Goal: Transaction & Acquisition: Purchase product/service

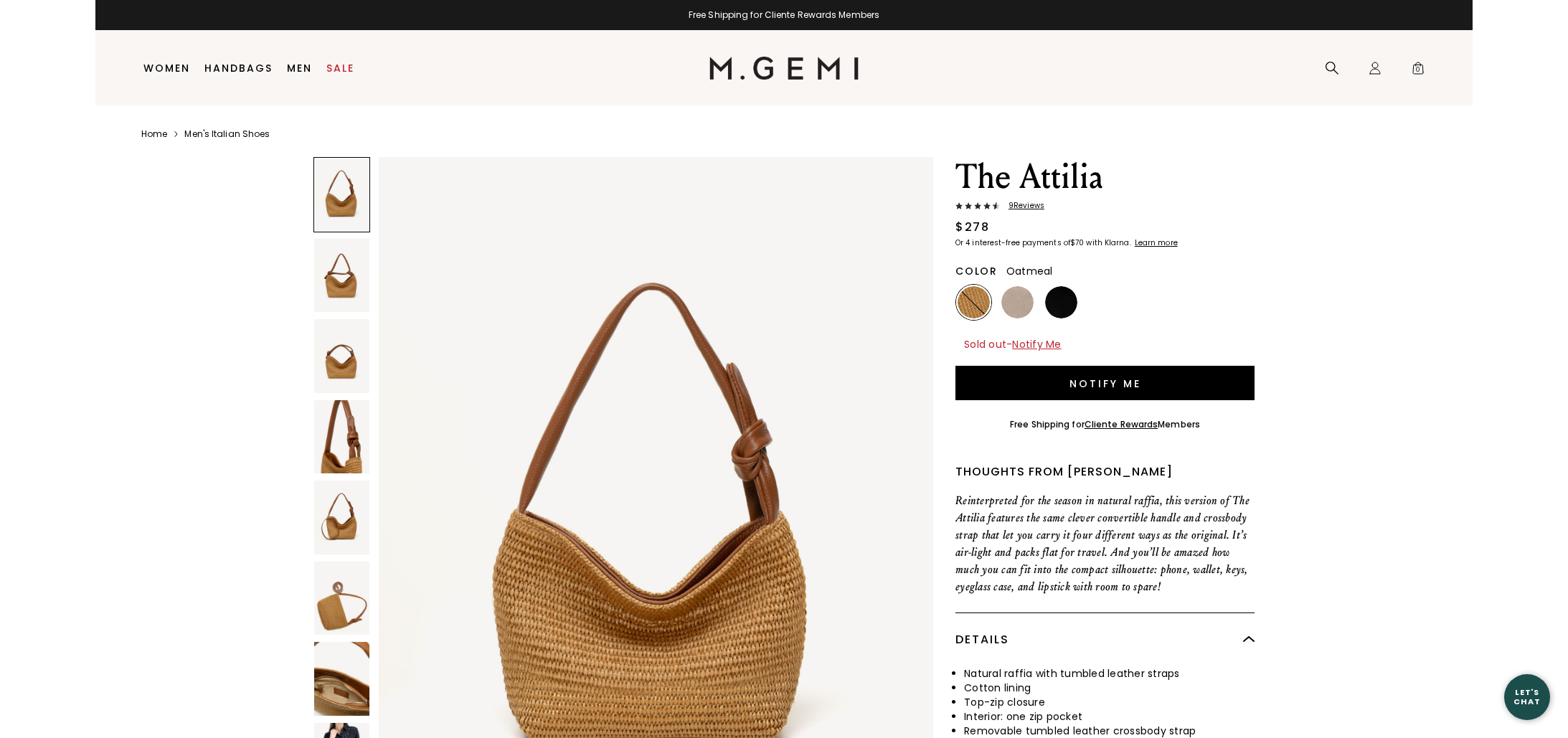
click at [1010, 308] on img at bounding box center [1017, 303] width 32 height 32
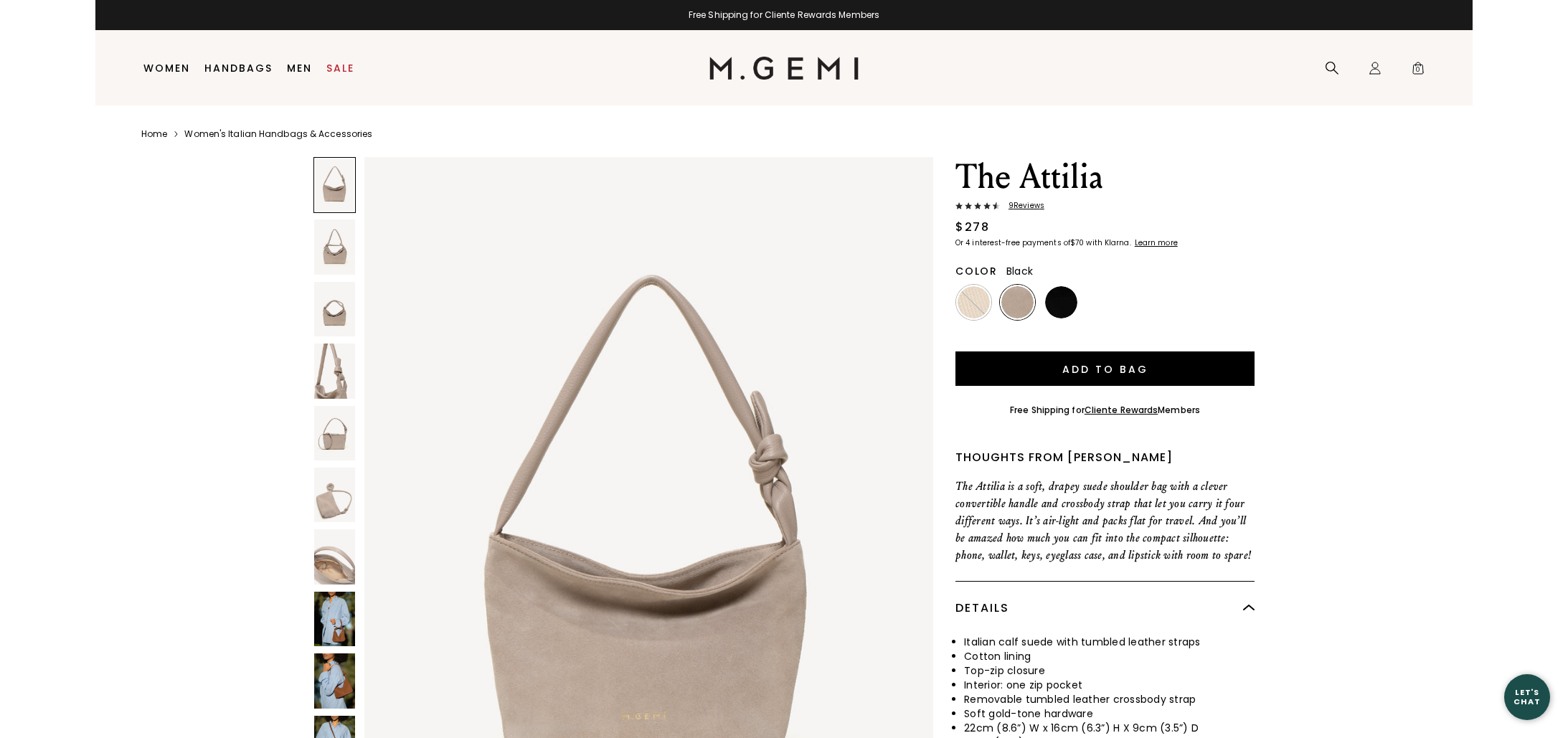
click at [1073, 307] on img at bounding box center [1061, 303] width 32 height 32
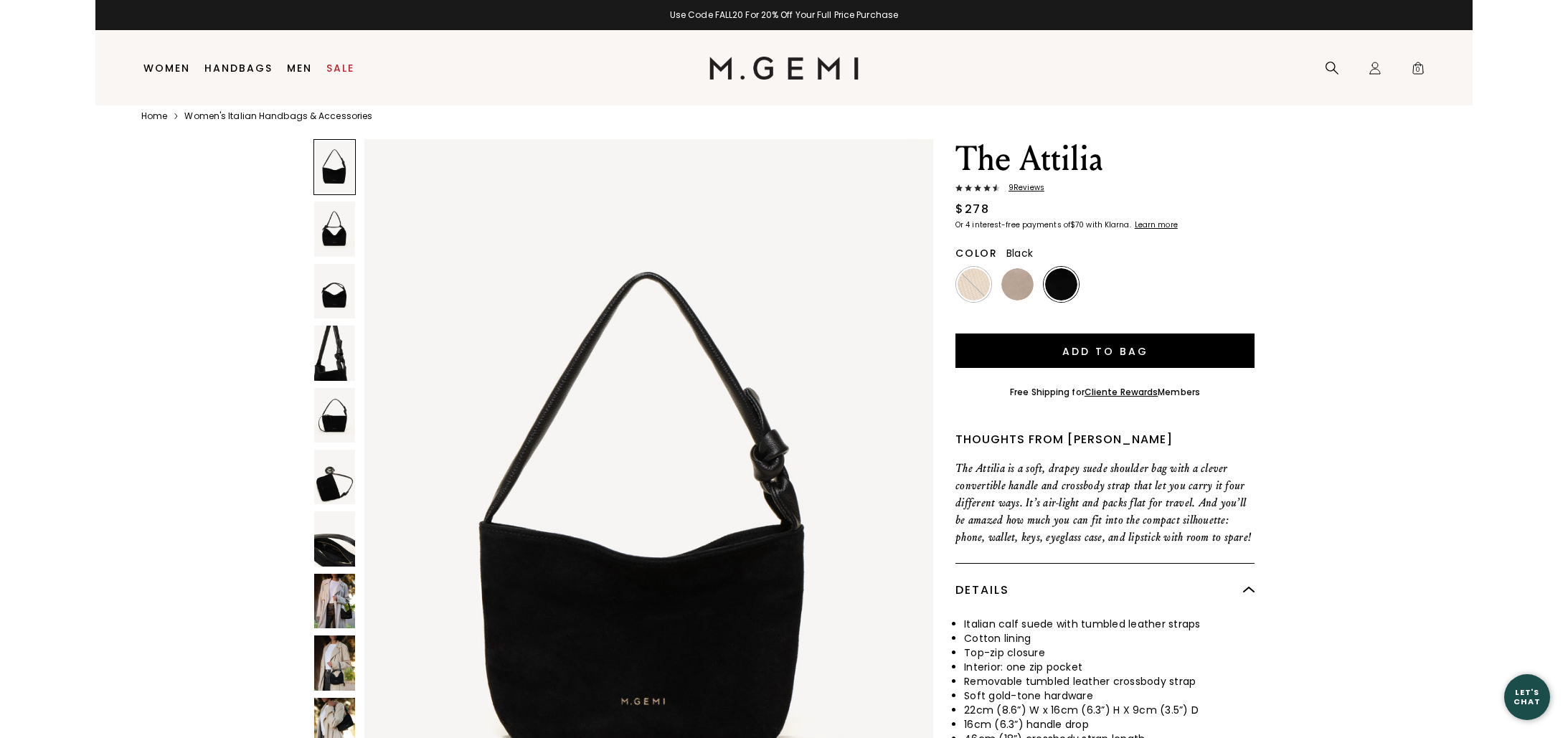
scroll to position [30, 0]
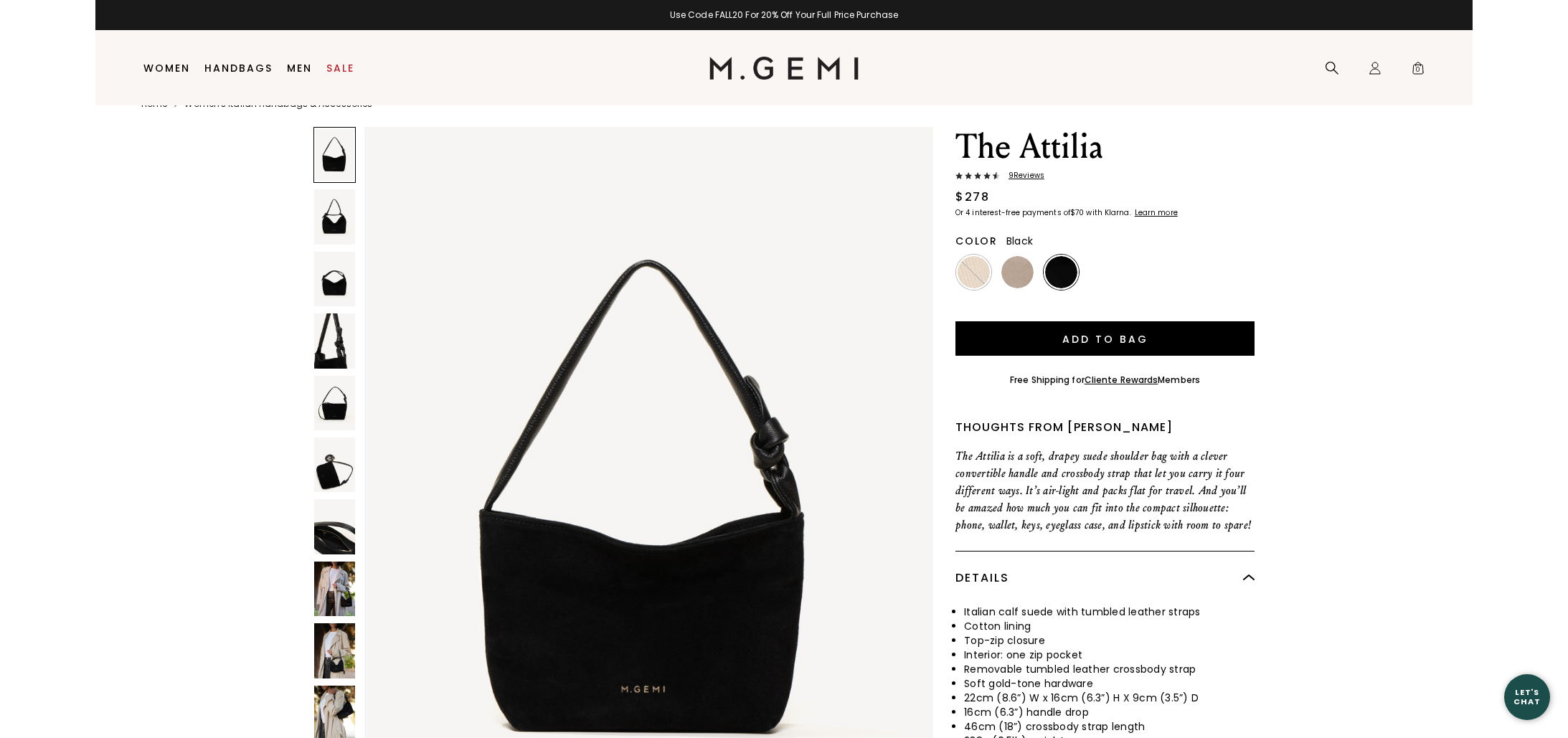
click at [792, 63] on img at bounding box center [784, 68] width 150 height 23
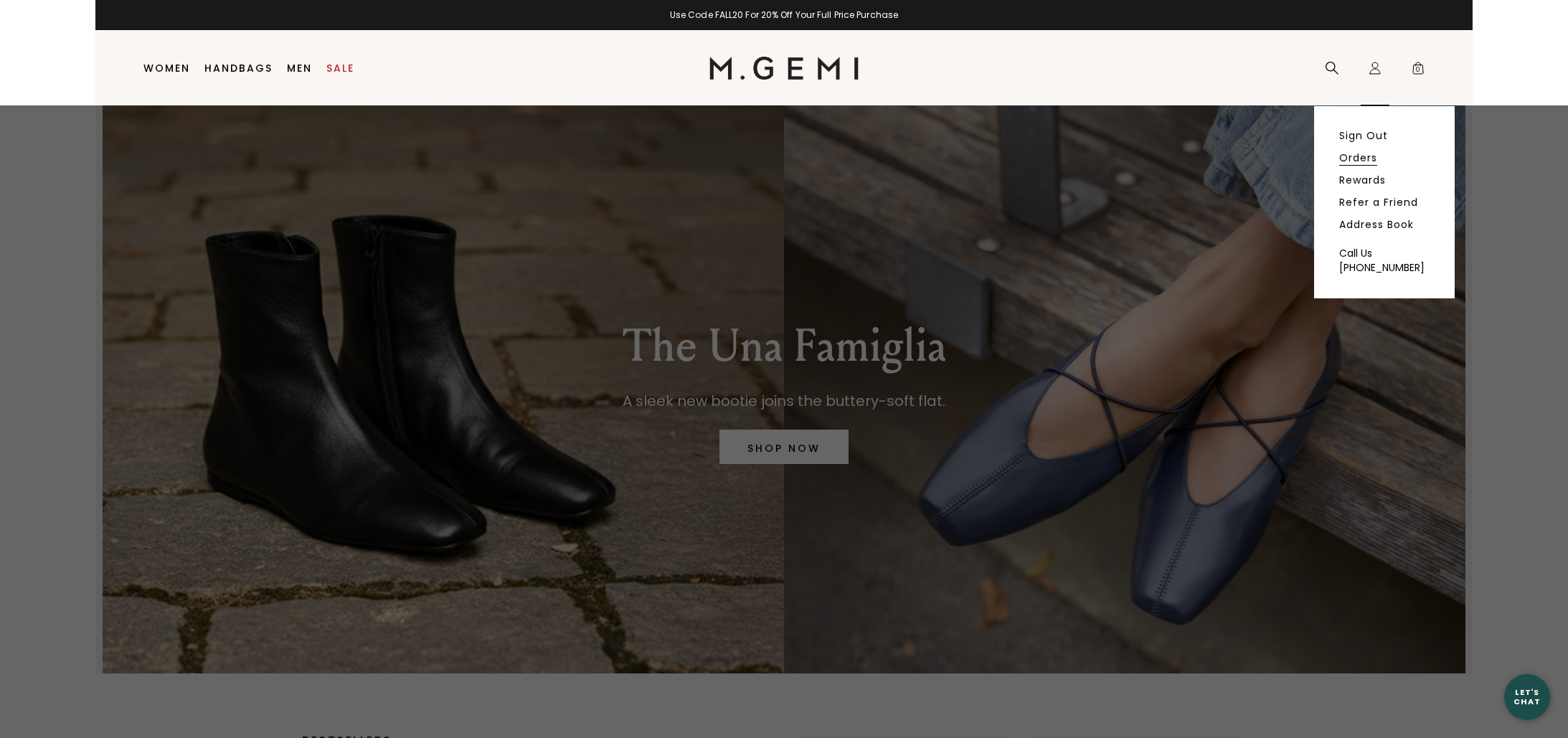
click at [1364, 155] on link "Orders" at bounding box center [1357, 158] width 38 height 13
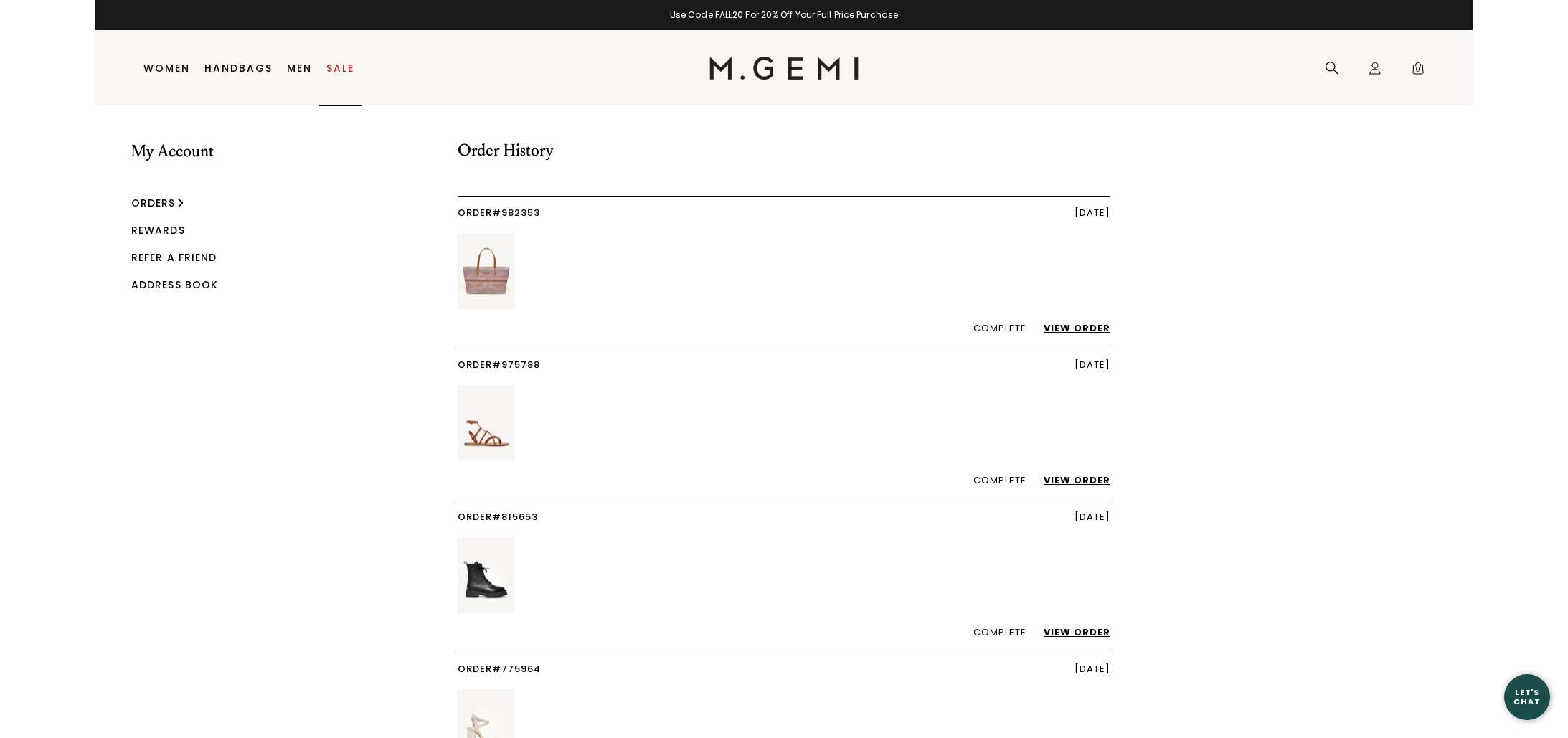
click at [340, 68] on link "Sale" at bounding box center [340, 68] width 28 height 11
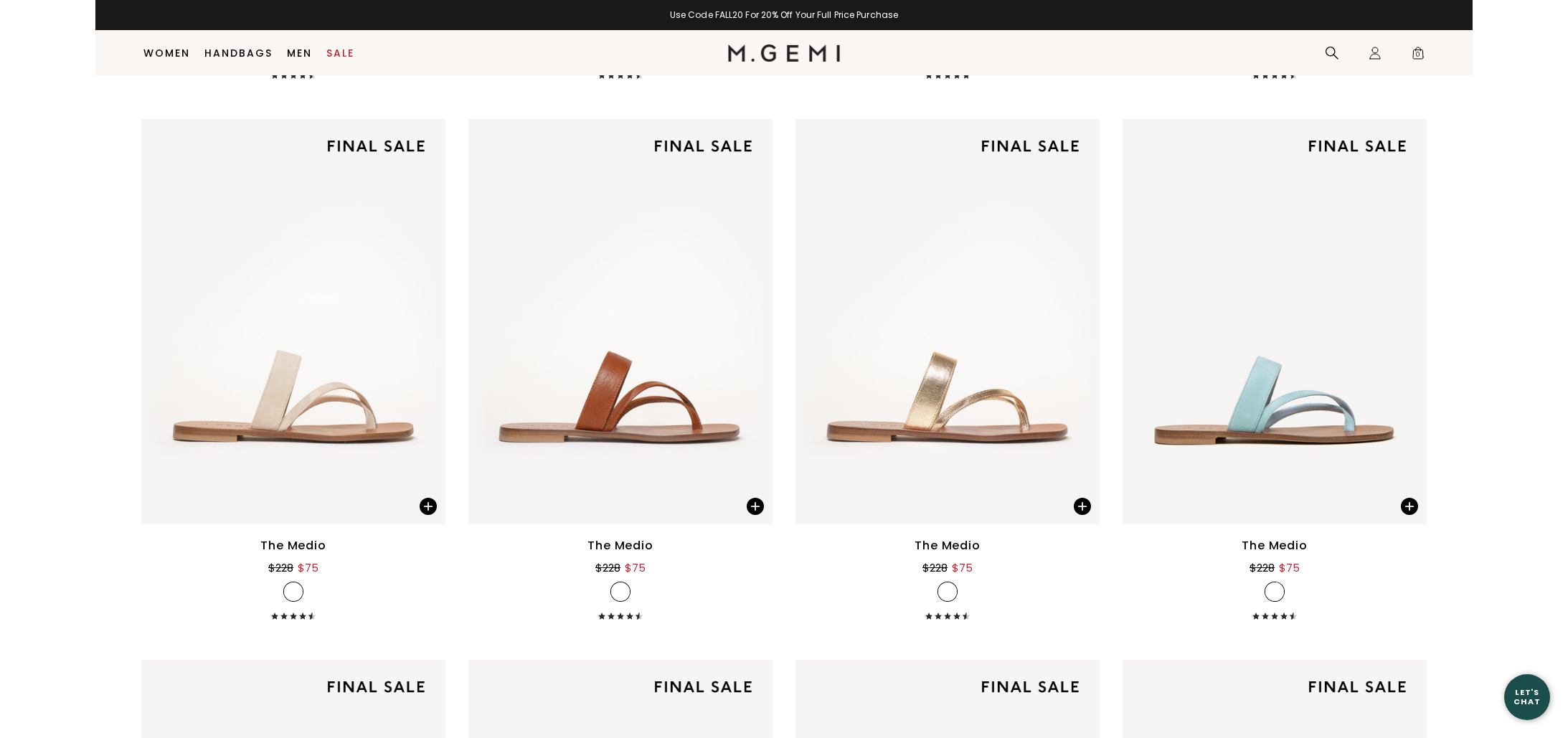
scroll to position [3190, 0]
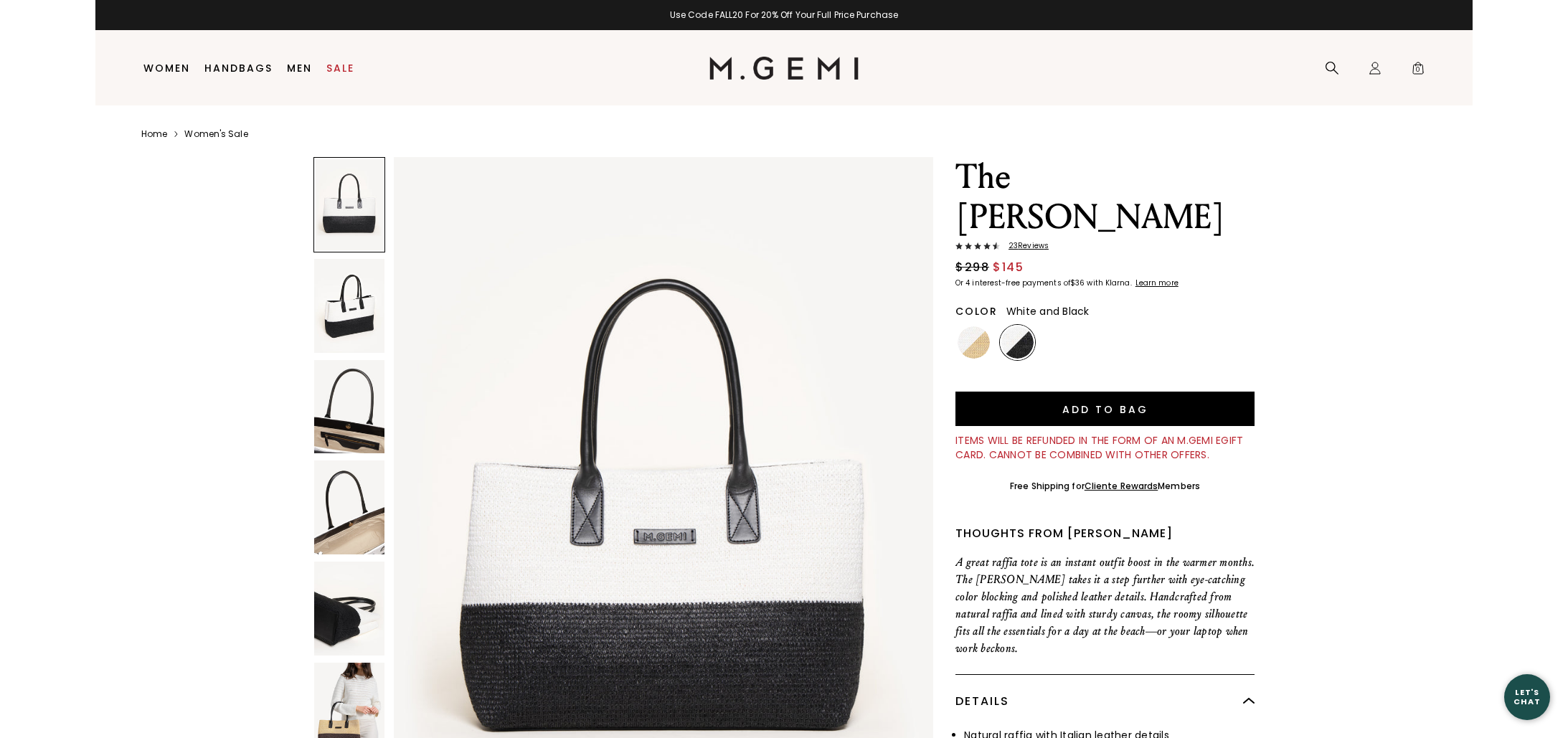
scroll to position [471, 0]
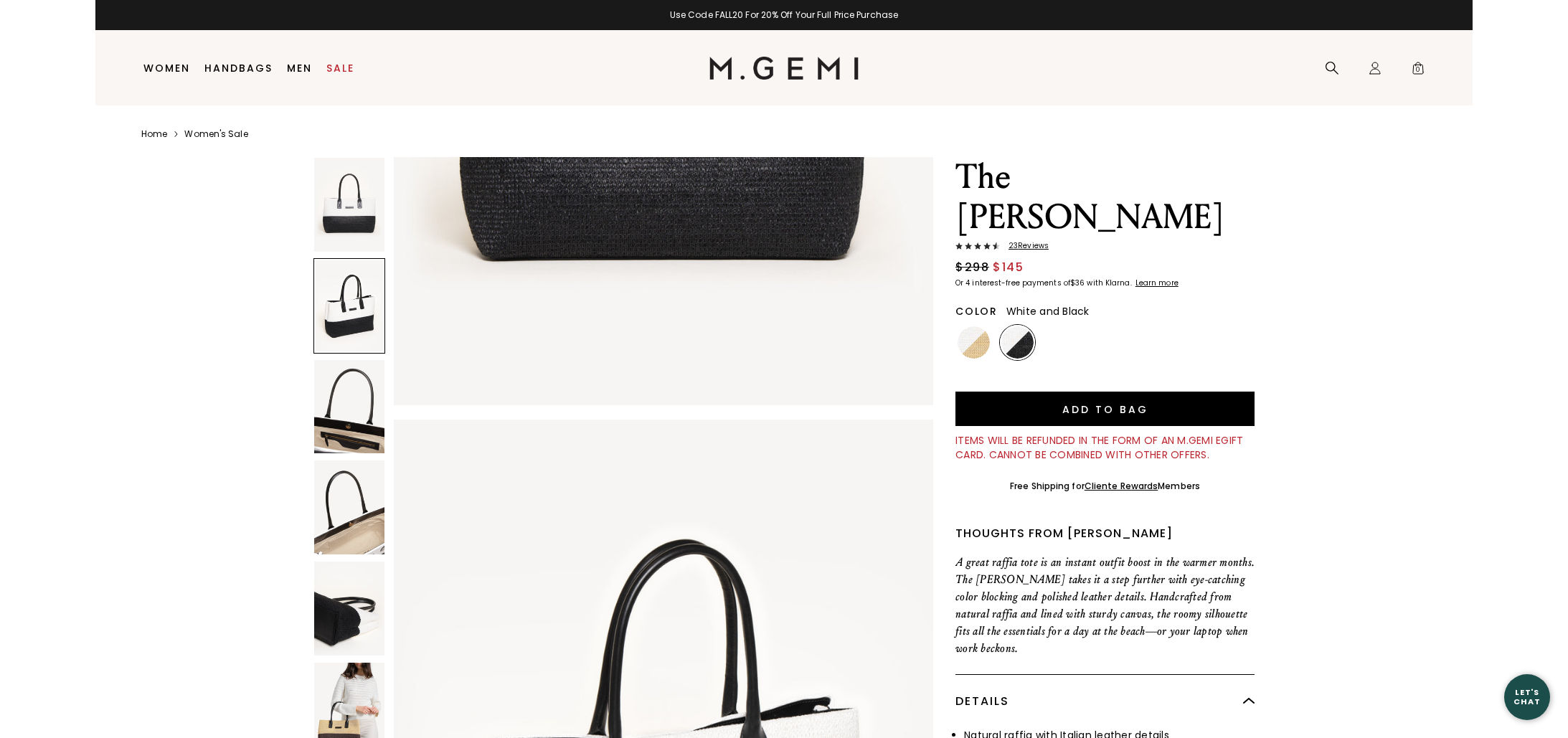
click at [360, 691] on img at bounding box center [348, 710] width 70 height 94
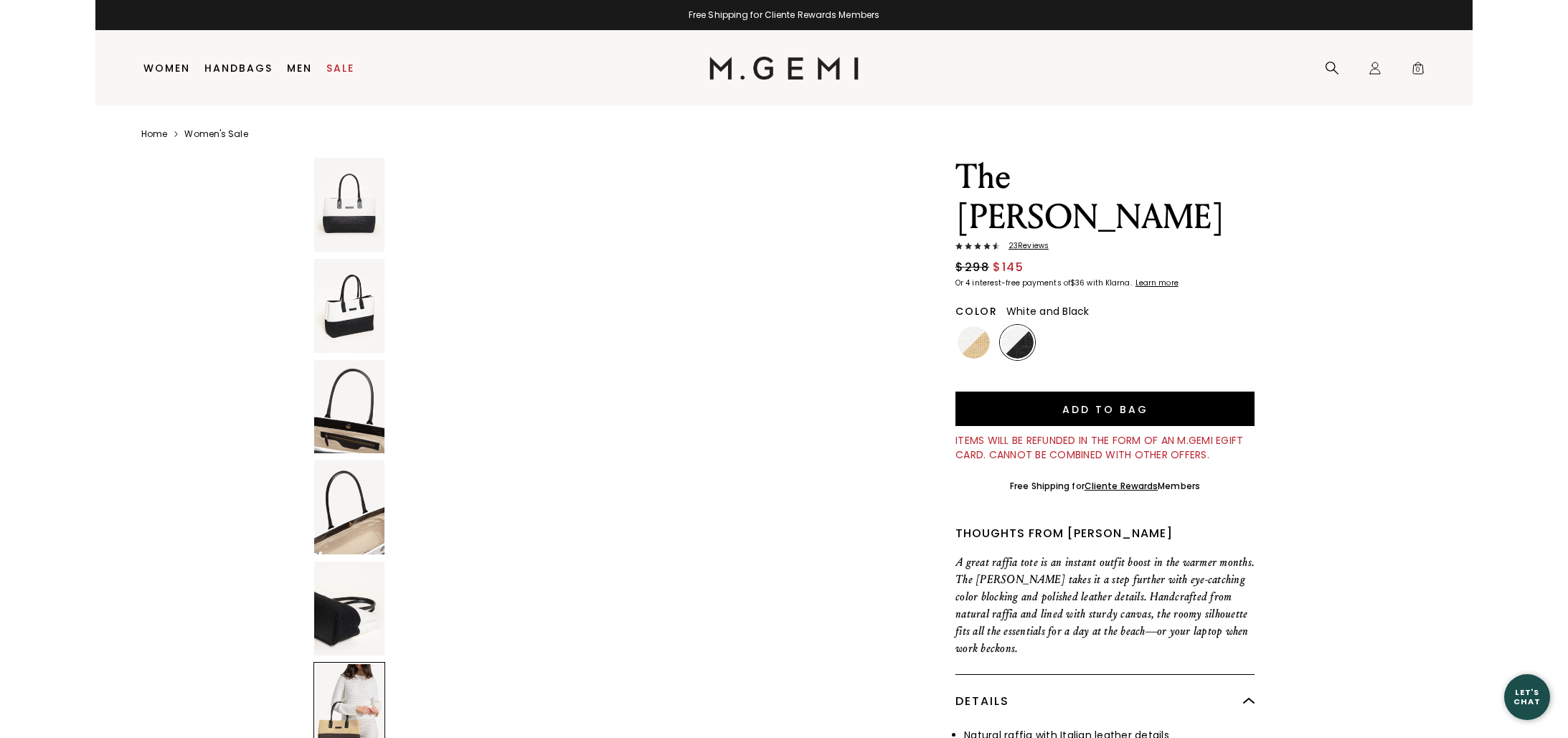
scroll to position [3861, 0]
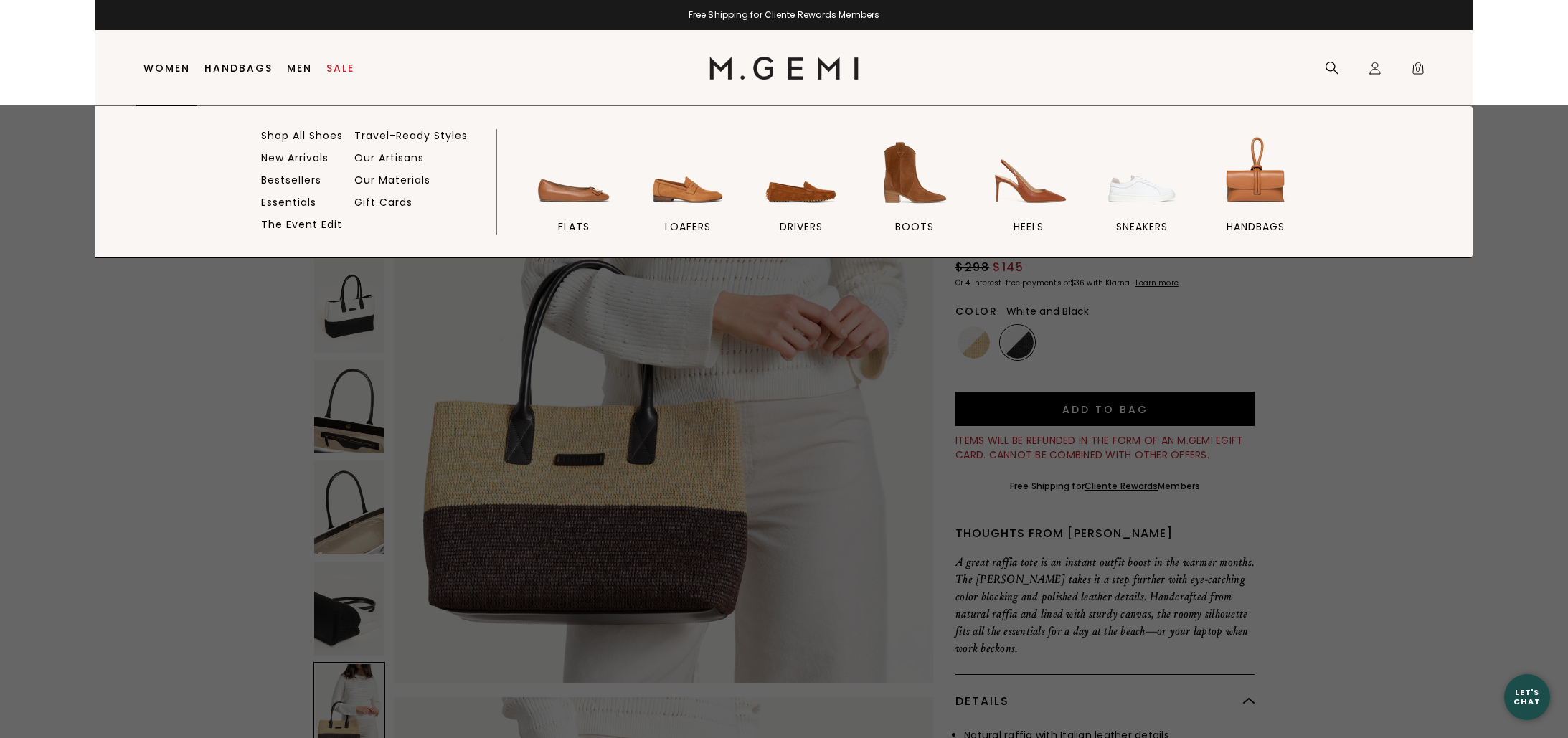
click at [281, 136] on link "Shop All Shoes" at bounding box center [302, 135] width 82 height 13
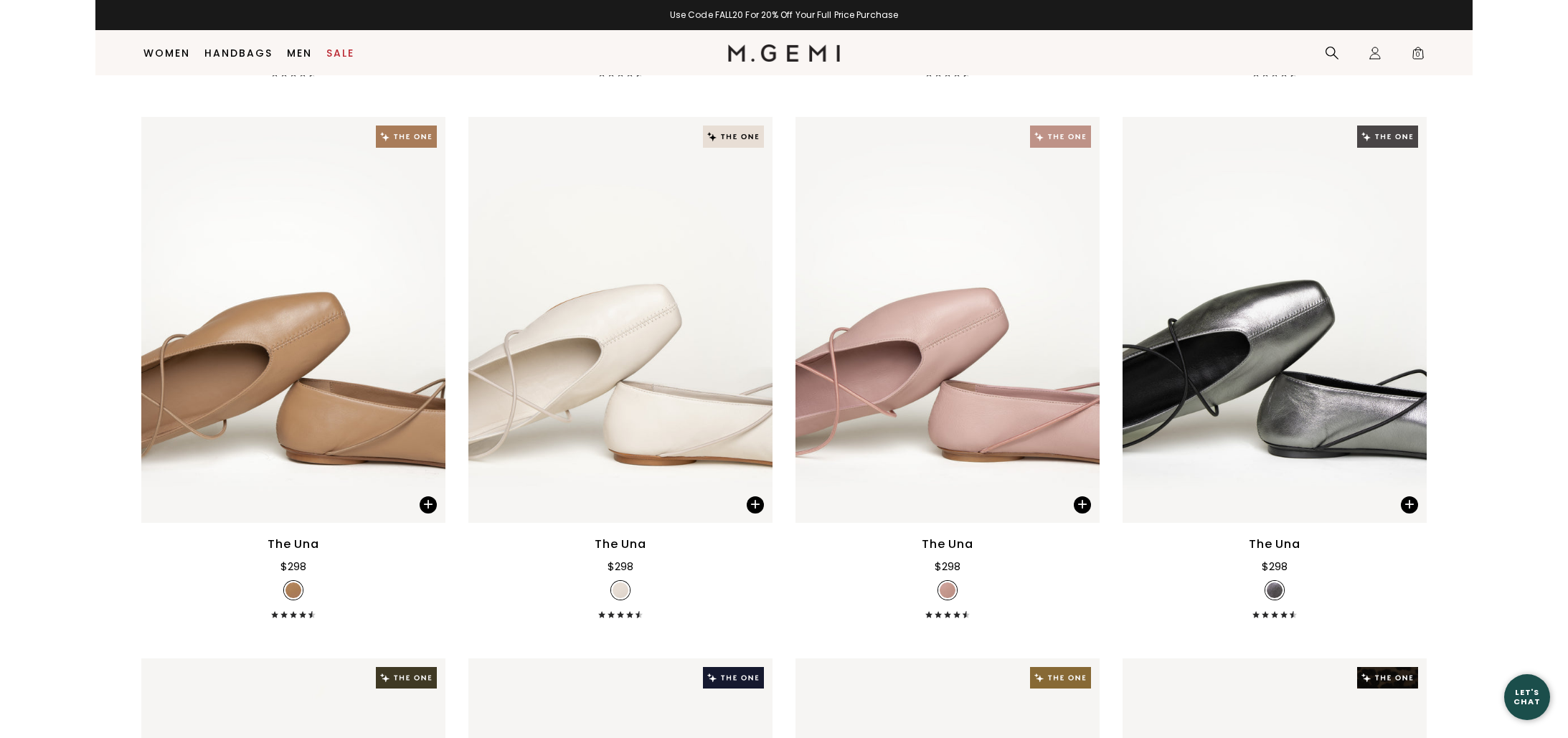
scroll to position [703, 0]
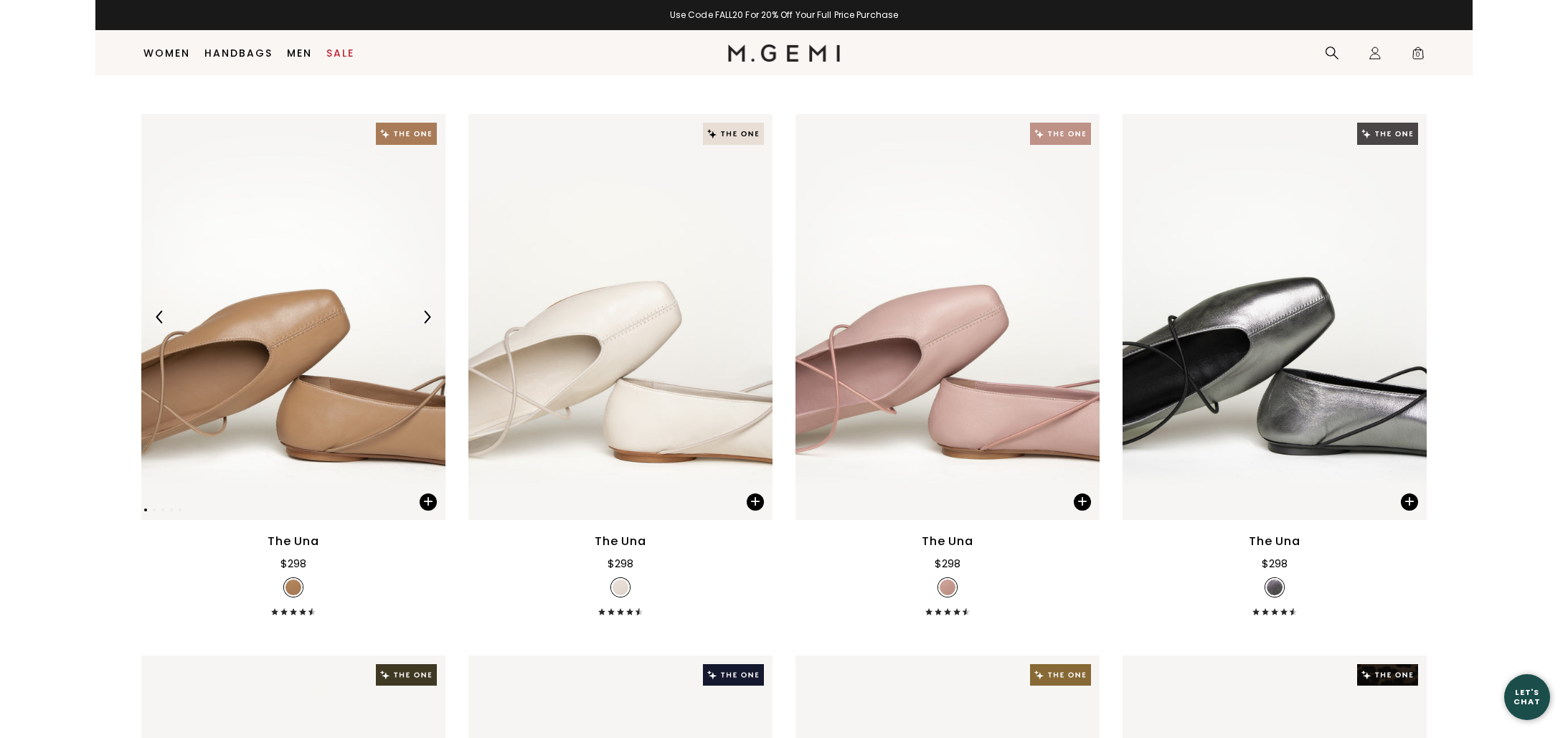
click at [257, 307] on div at bounding box center [294, 317] width 304 height 23
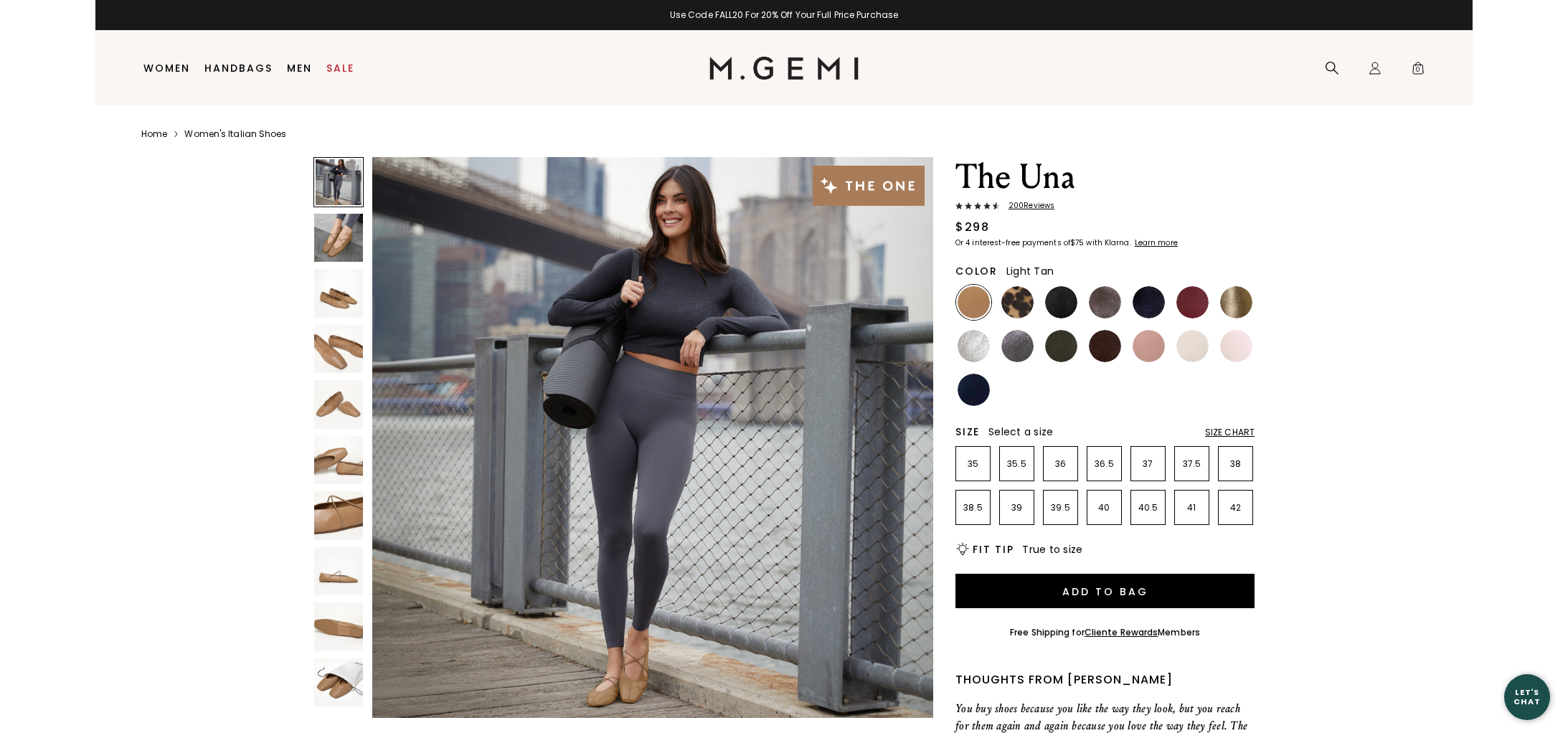
click at [353, 251] on img at bounding box center [338, 238] width 49 height 49
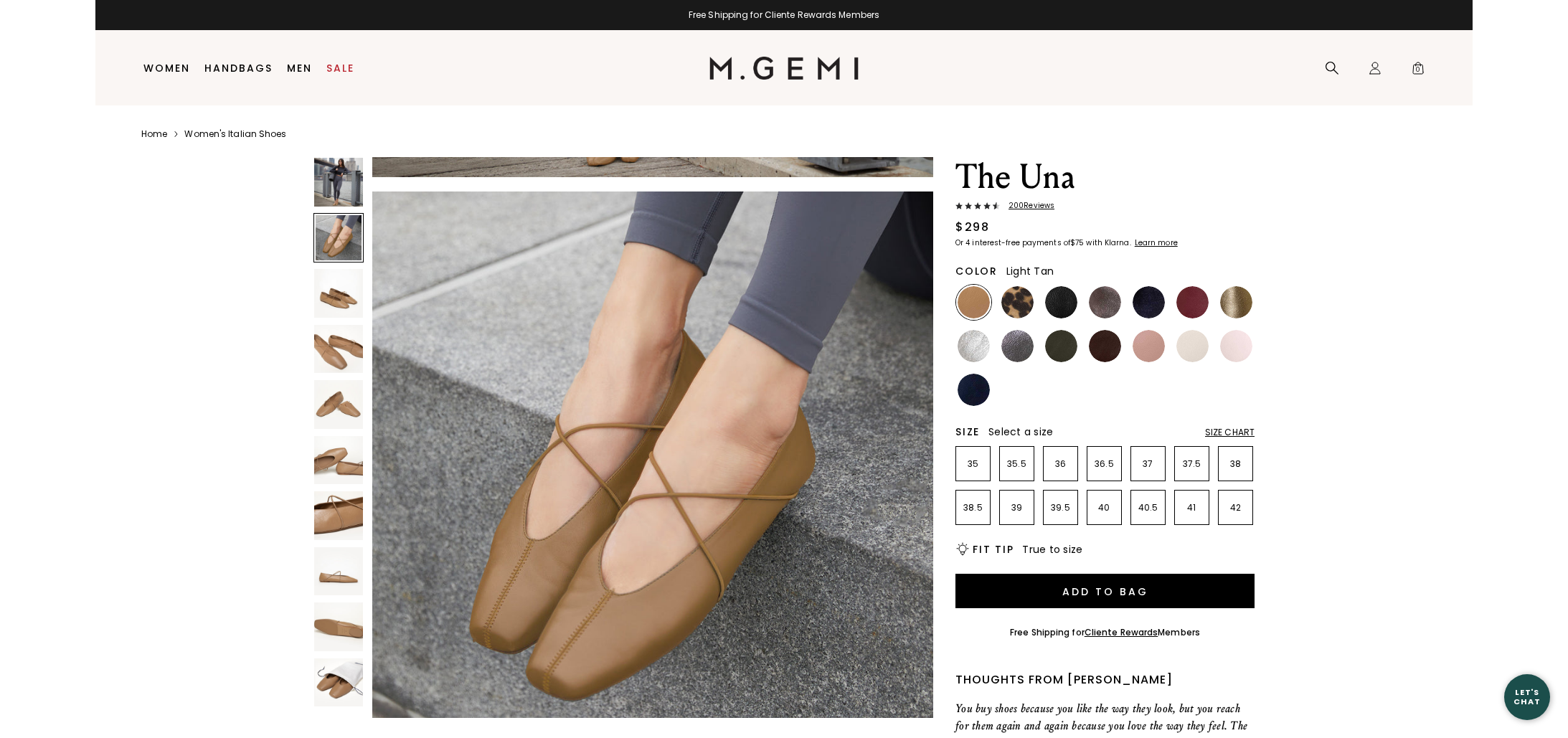
scroll to position [565, 0]
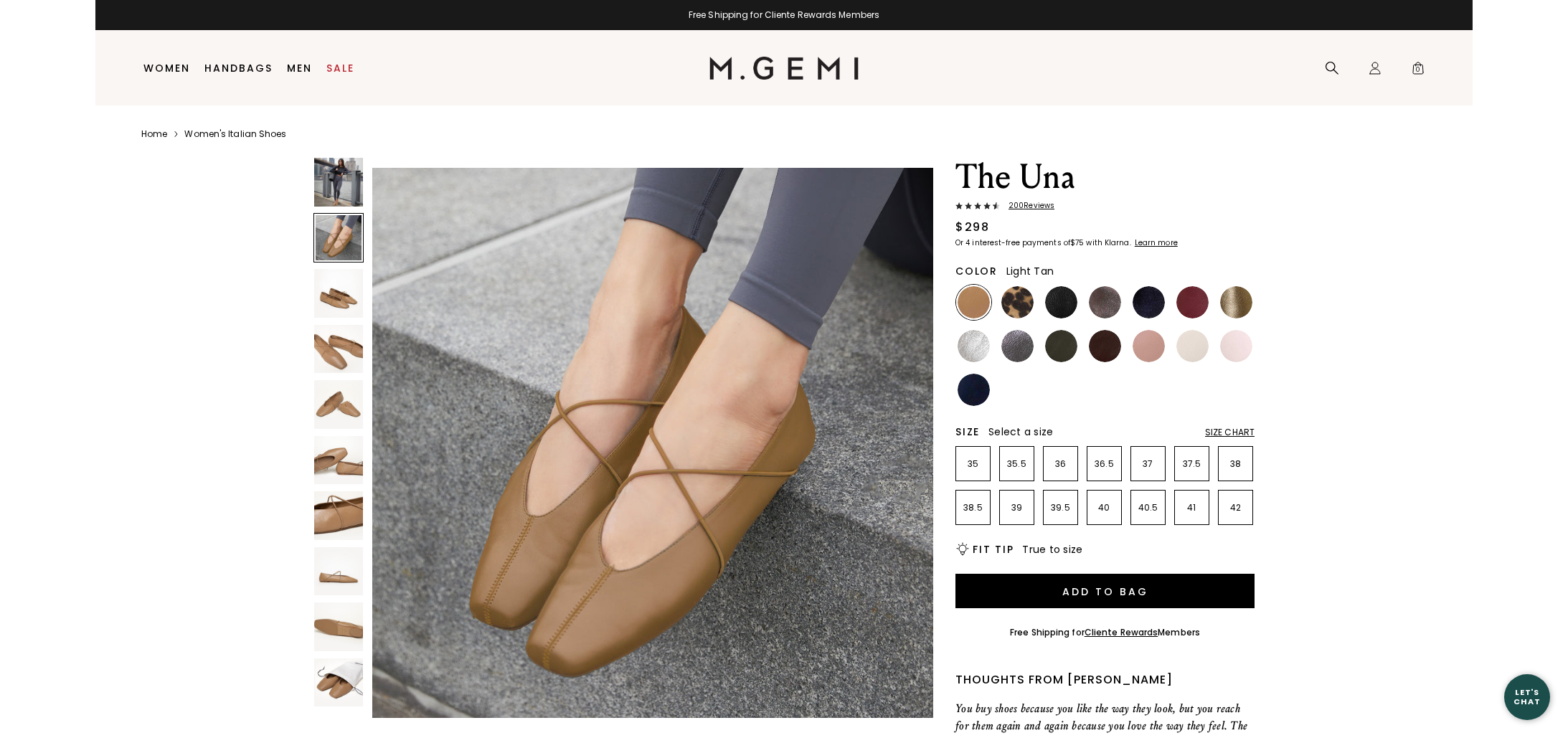
click at [1225, 433] on div "Size Chart" at bounding box center [1230, 432] width 50 height 11
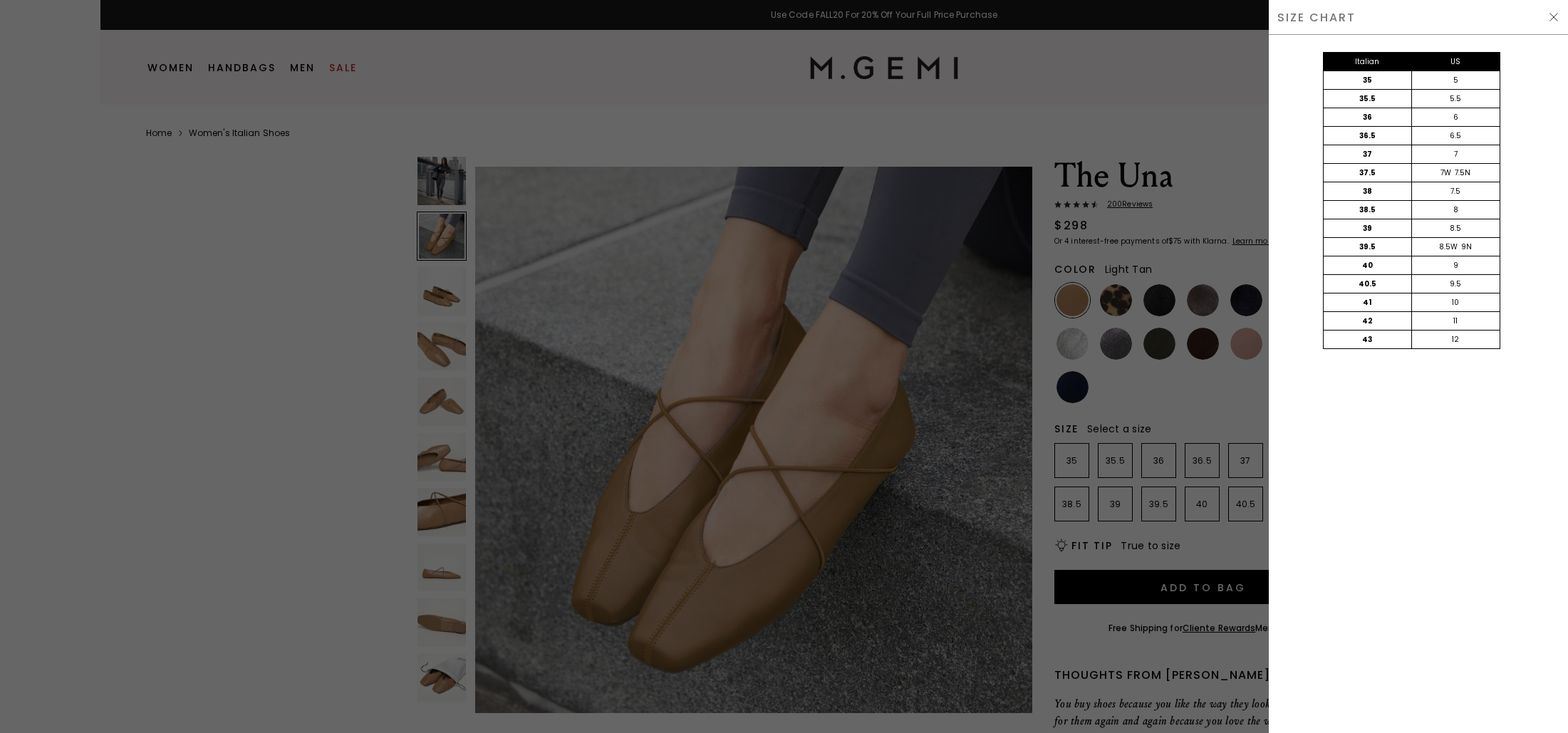
click at [1555, 18] on img at bounding box center [1554, 17] width 11 height 11
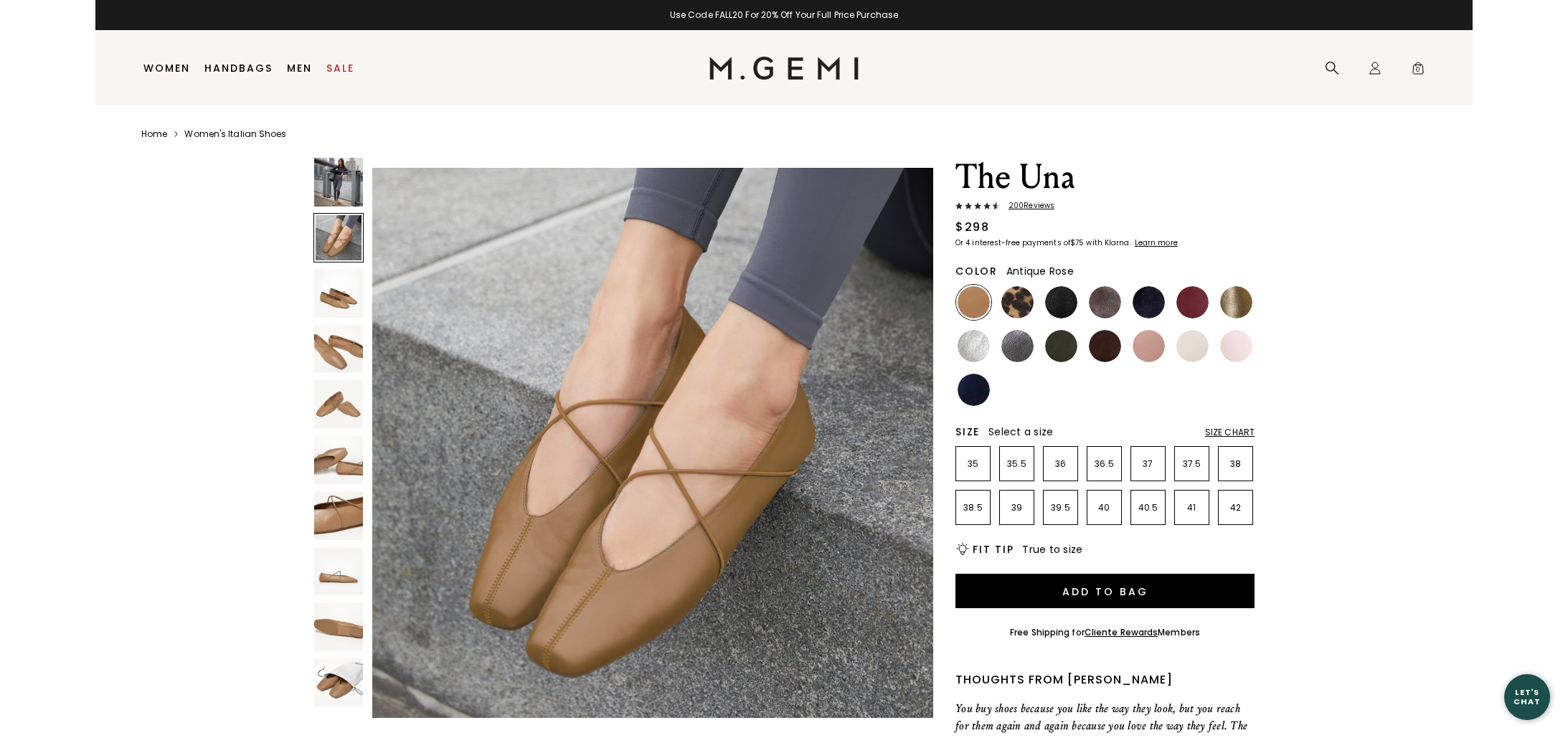
click at [1150, 353] on img at bounding box center [1149, 346] width 32 height 32
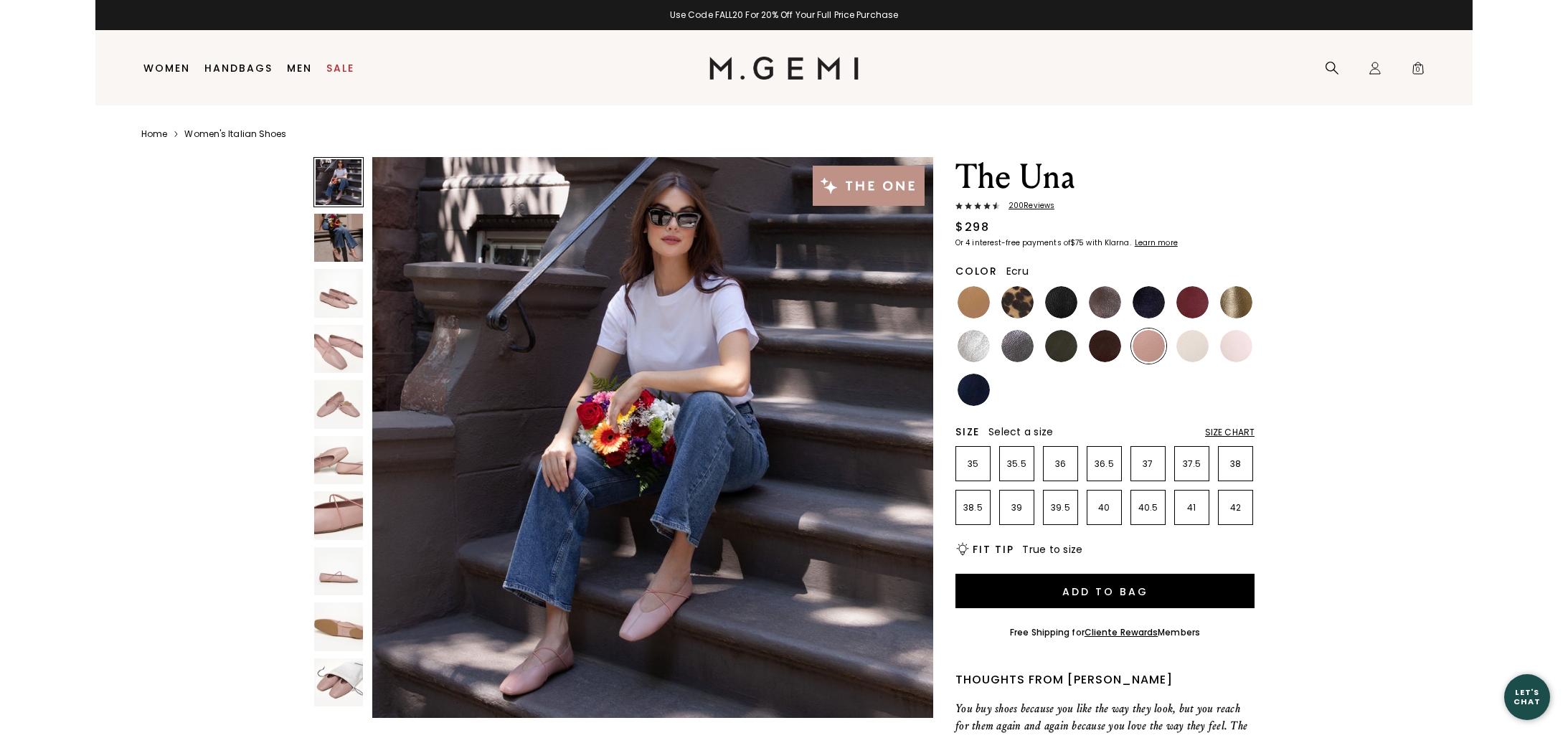
click at [1213, 357] on ul at bounding box center [1105, 346] width 299 height 122
click at [1232, 354] on img at bounding box center [1236, 346] width 32 height 32
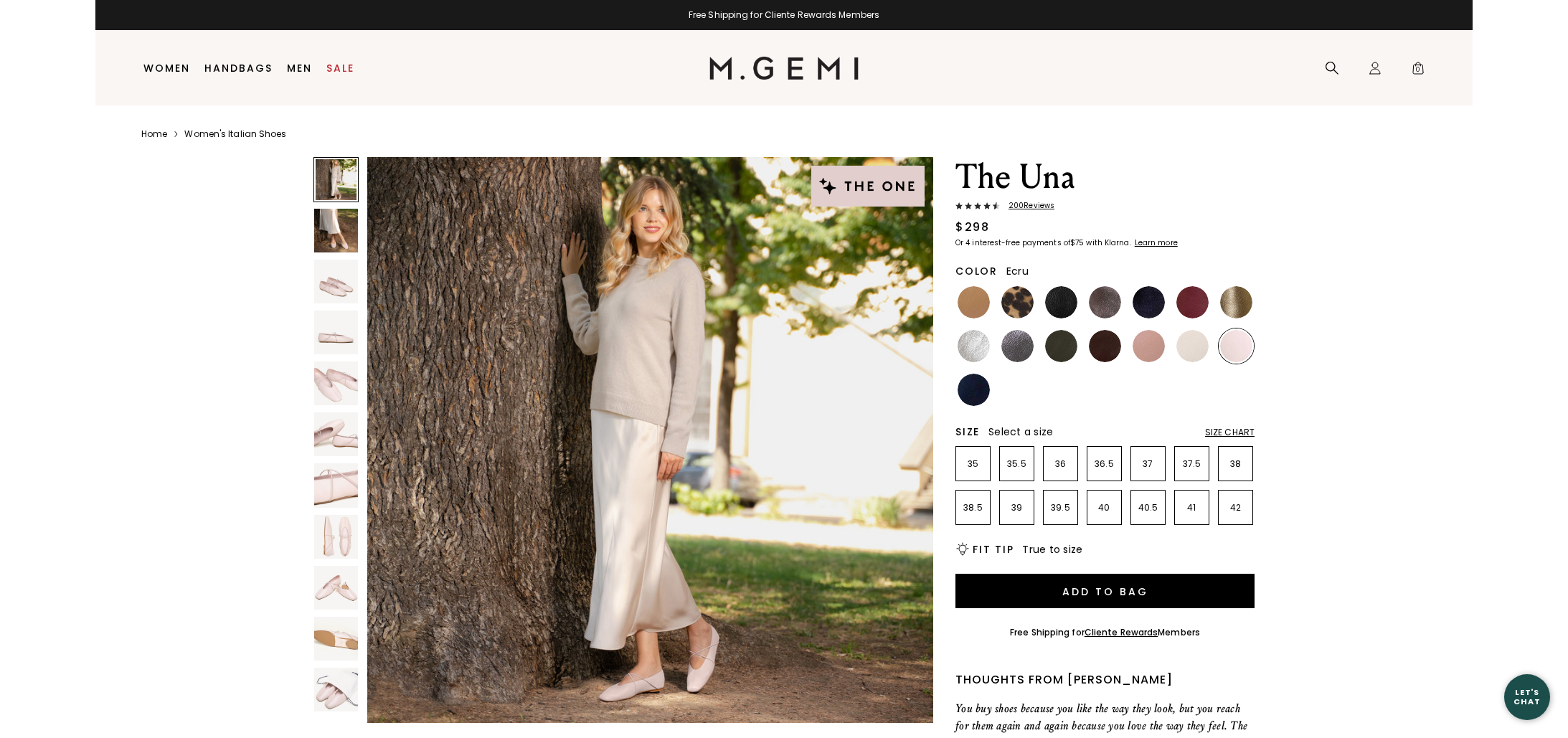
click at [1195, 351] on img at bounding box center [1192, 346] width 32 height 32
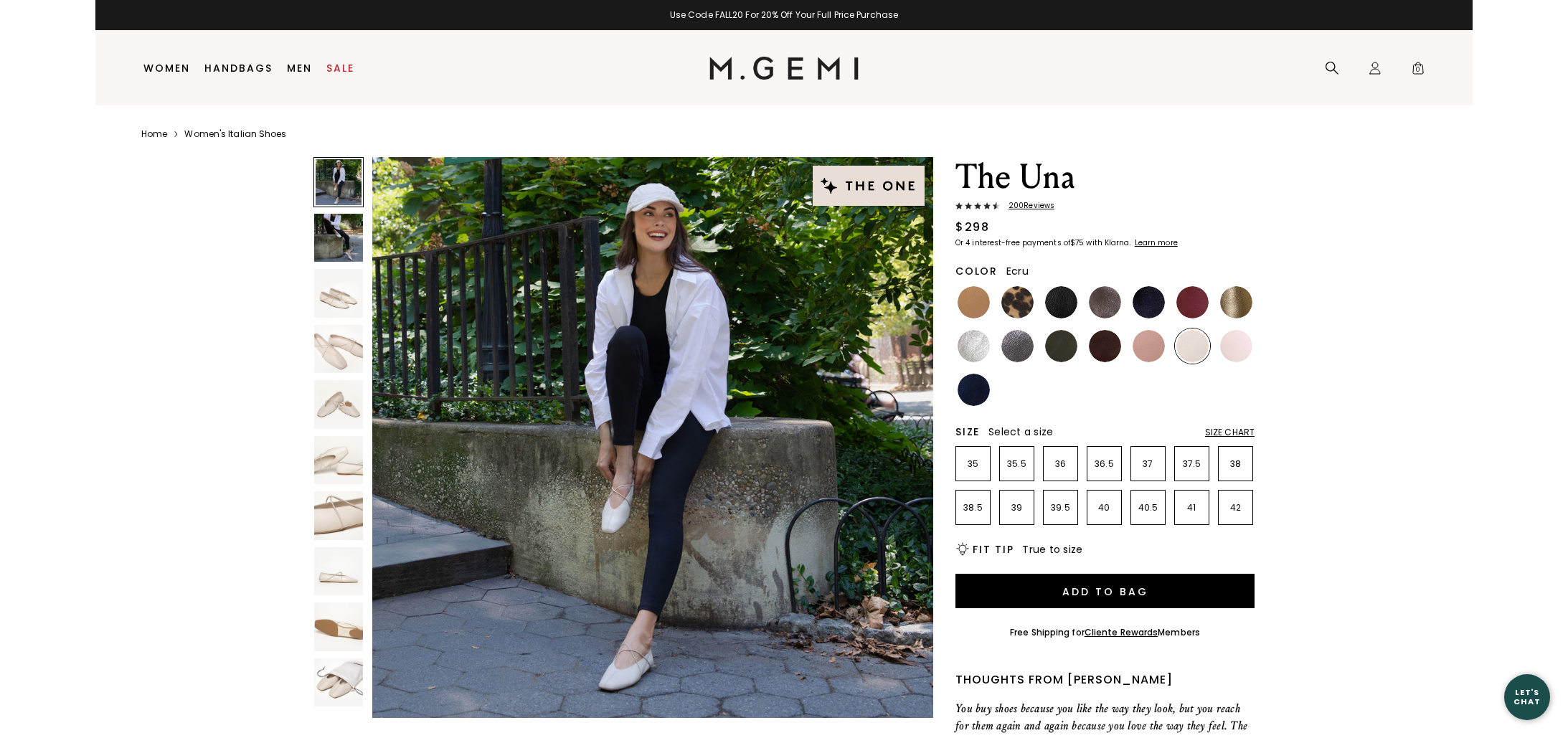
click at [346, 291] on img at bounding box center [338, 293] width 49 height 49
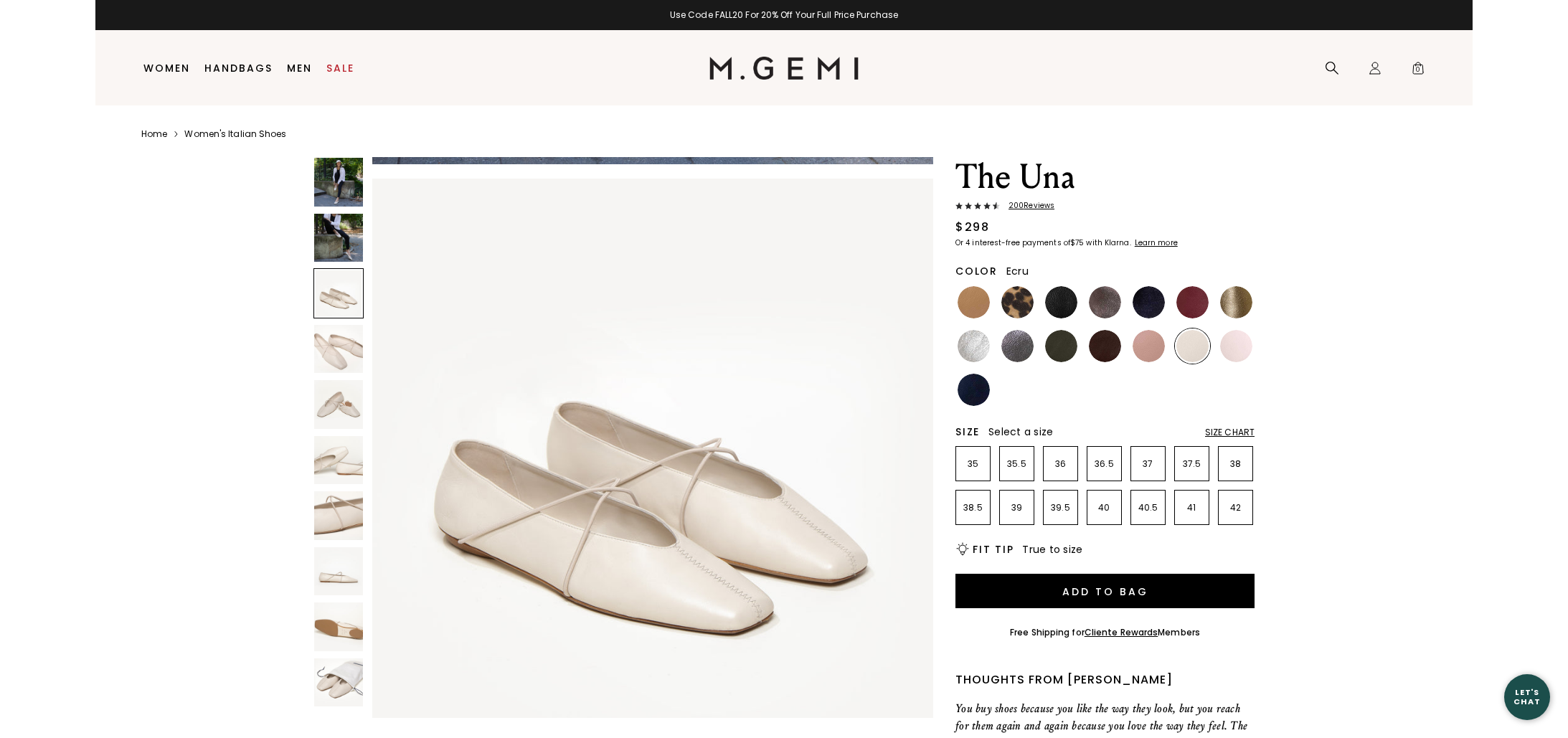
click at [340, 259] on img at bounding box center [338, 238] width 49 height 49
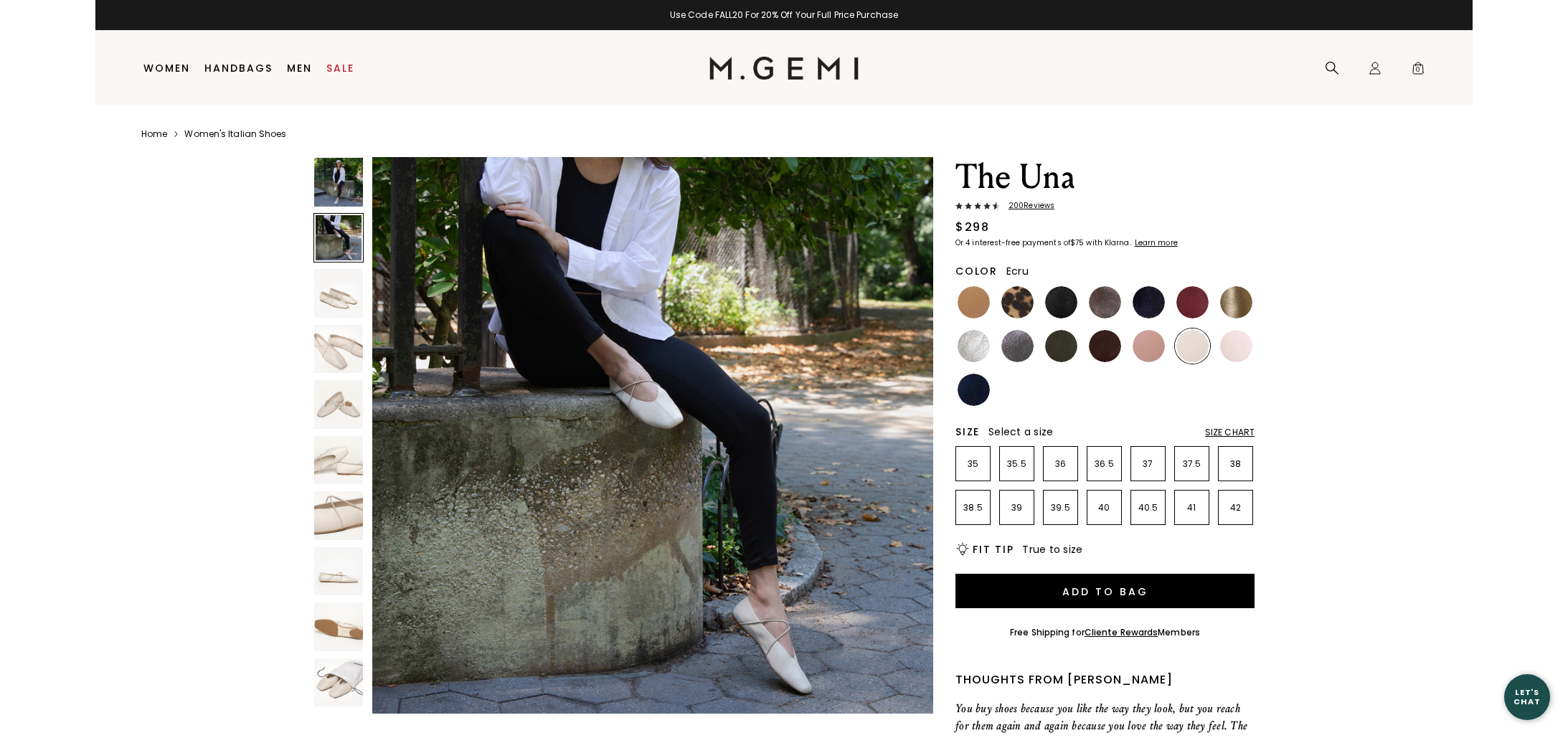
scroll to position [565, 0]
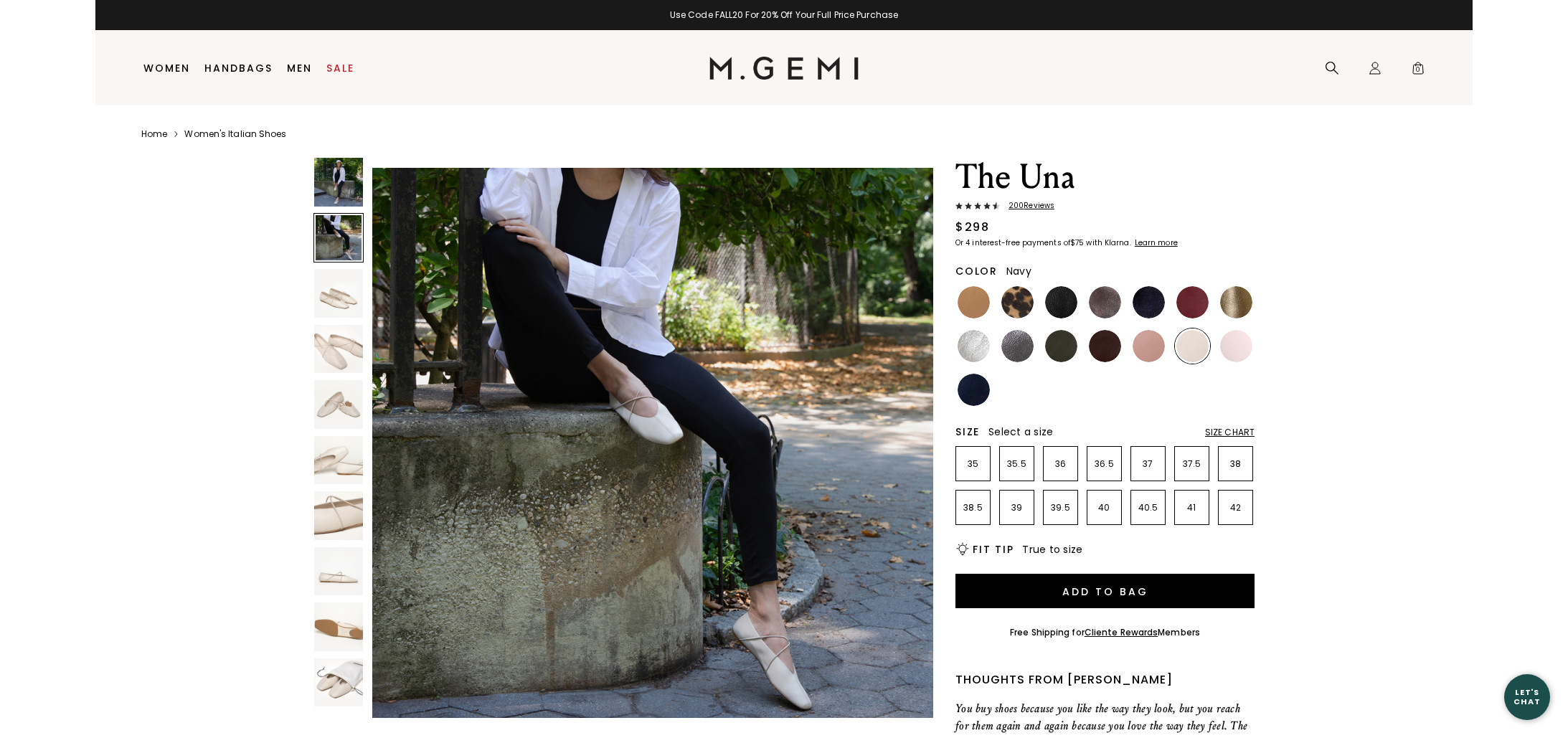
click at [985, 392] on img at bounding box center [973, 390] width 32 height 32
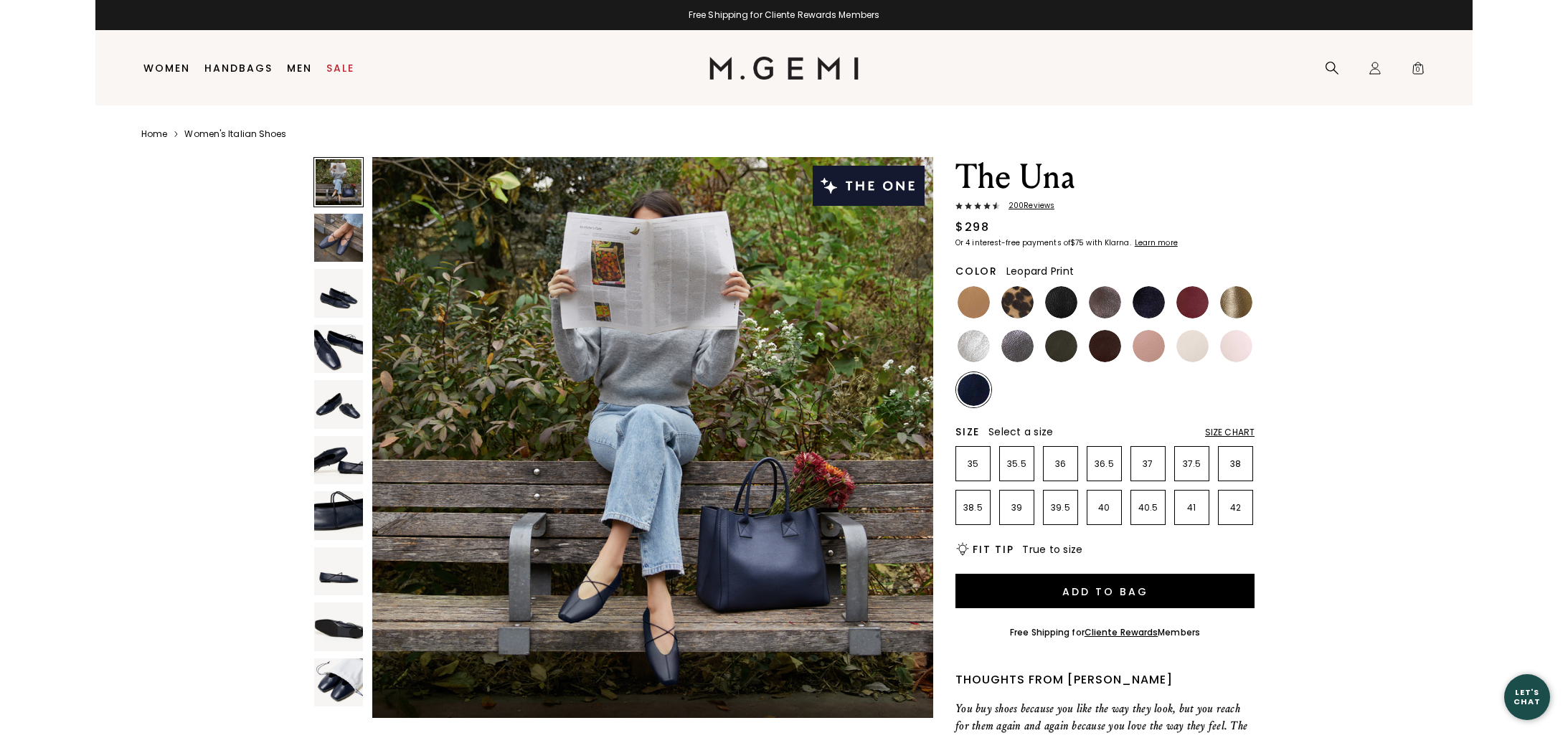
click at [1020, 300] on img at bounding box center [1017, 303] width 32 height 32
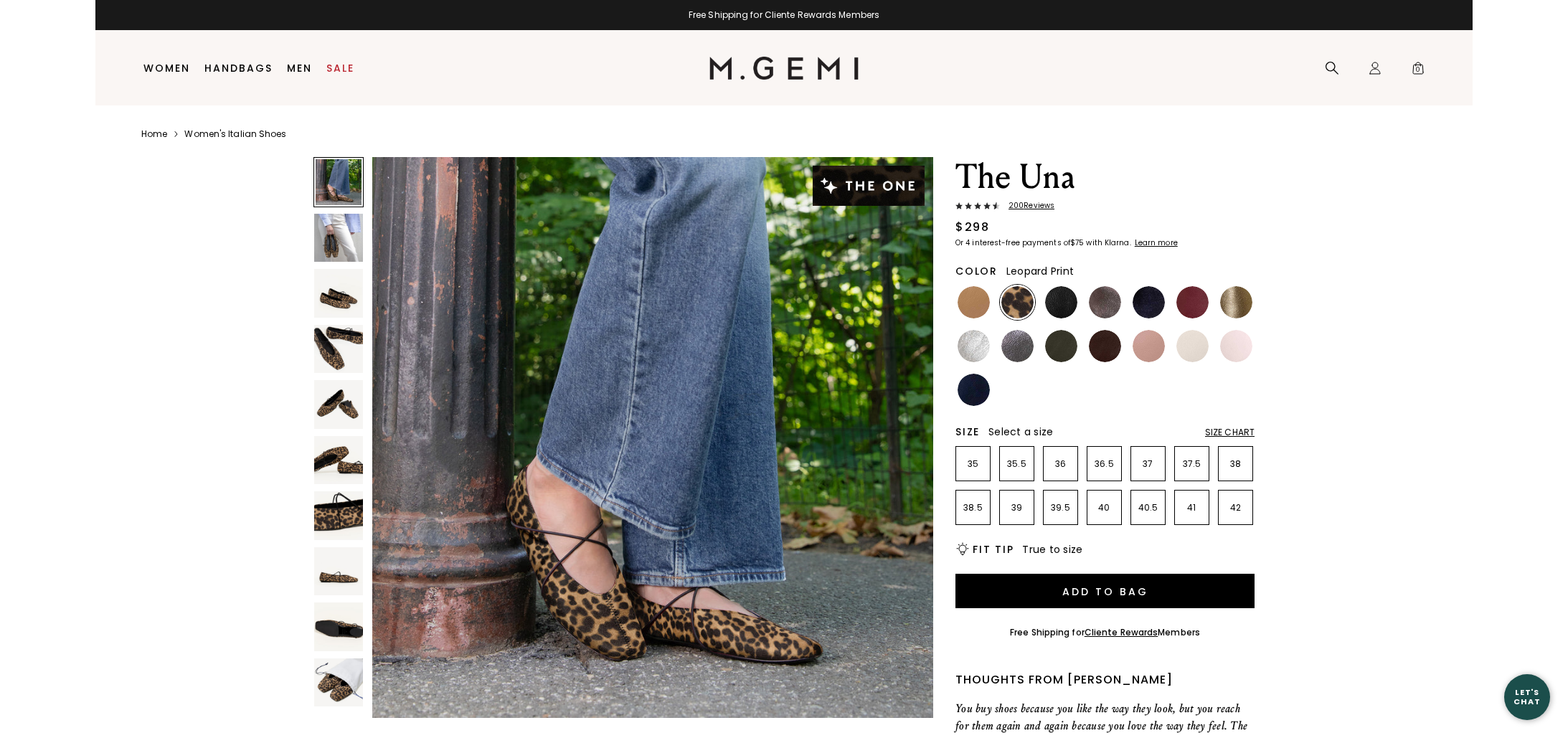
click at [349, 243] on img at bounding box center [338, 238] width 49 height 49
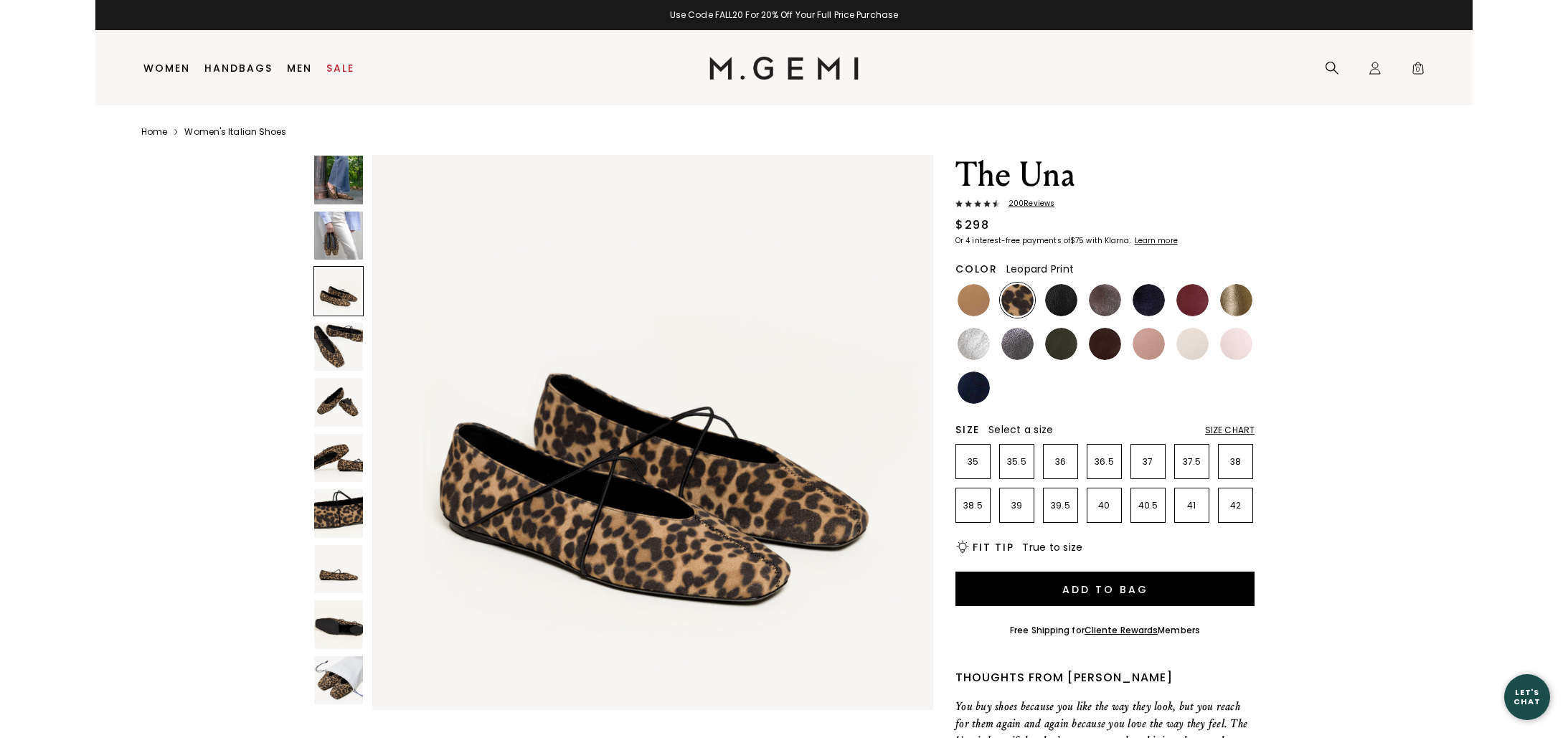
scroll to position [3, 0]
click at [345, 185] on img at bounding box center [338, 179] width 49 height 49
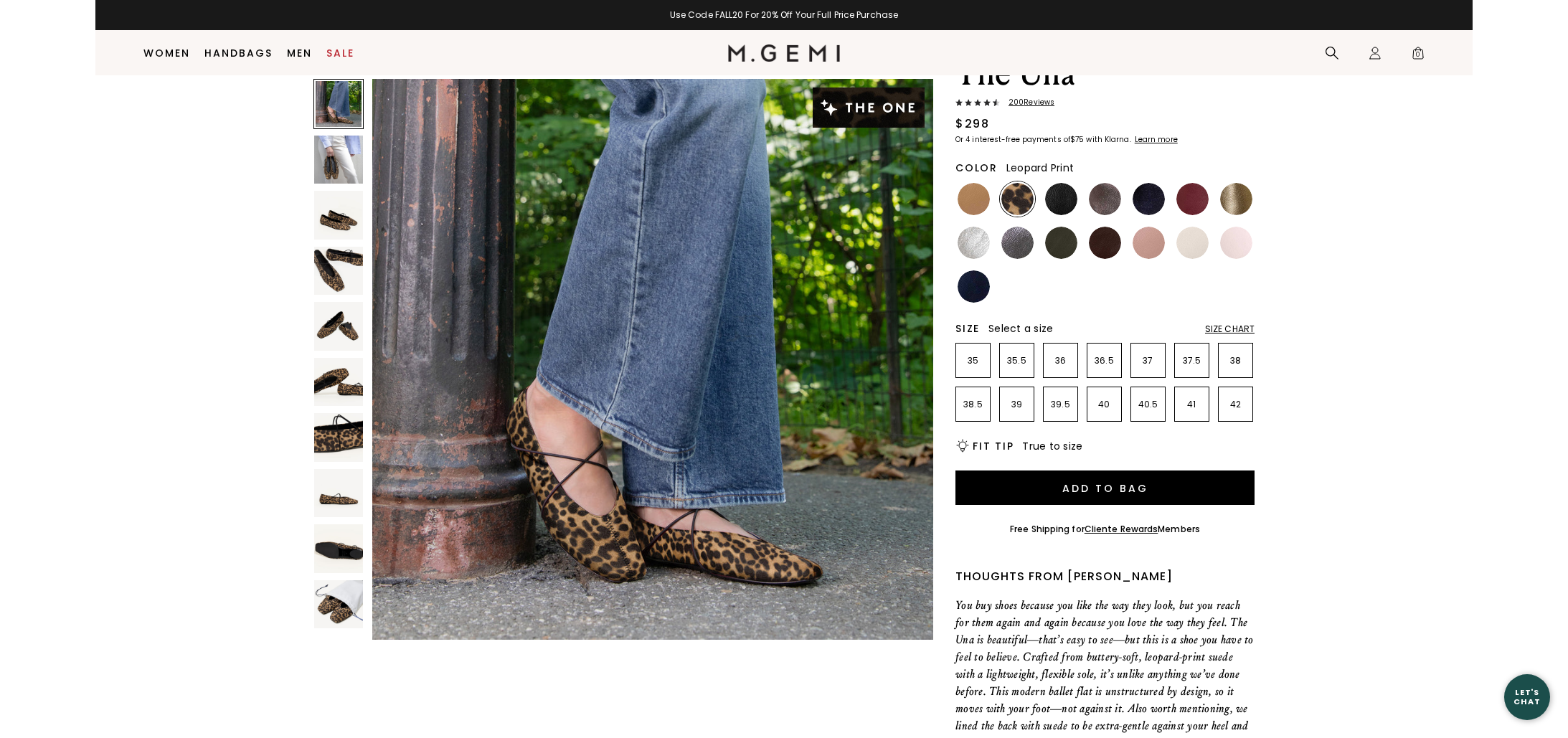
scroll to position [72, 0]
click at [976, 204] on img at bounding box center [973, 200] width 32 height 32
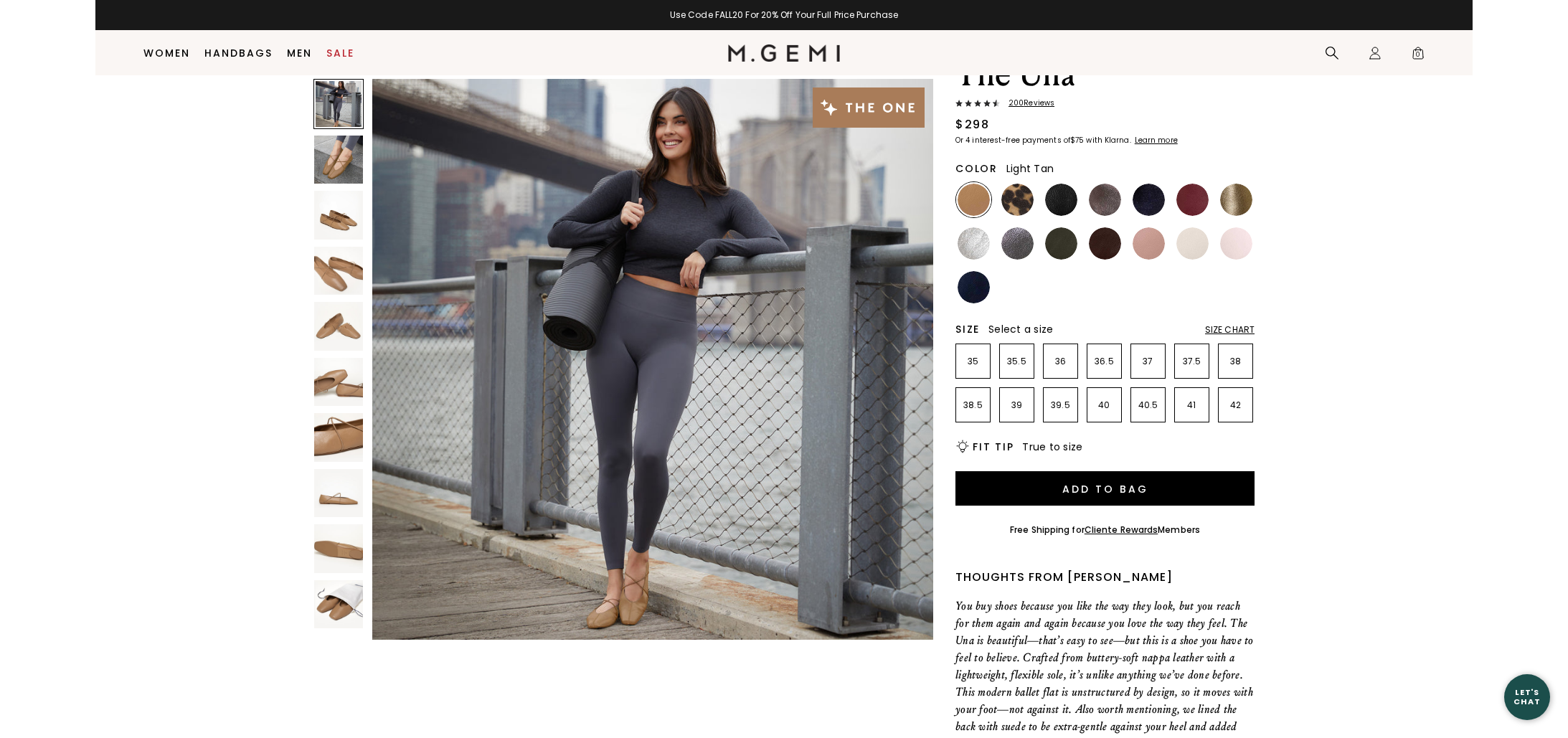
click at [996, 204] on ul at bounding box center [1105, 243] width 299 height 122
click at [1006, 204] on img at bounding box center [1017, 200] width 32 height 32
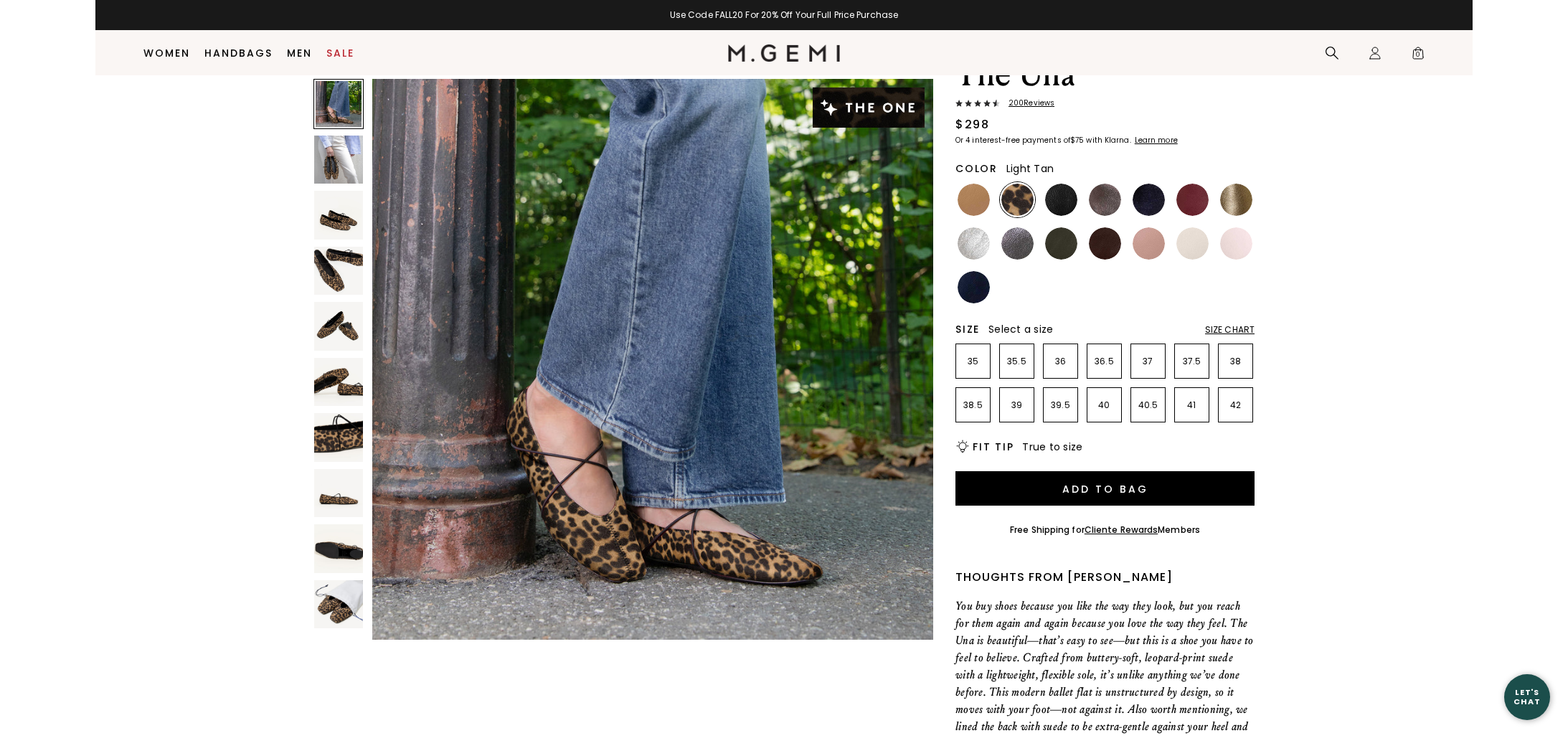
click at [975, 201] on img at bounding box center [973, 200] width 32 height 32
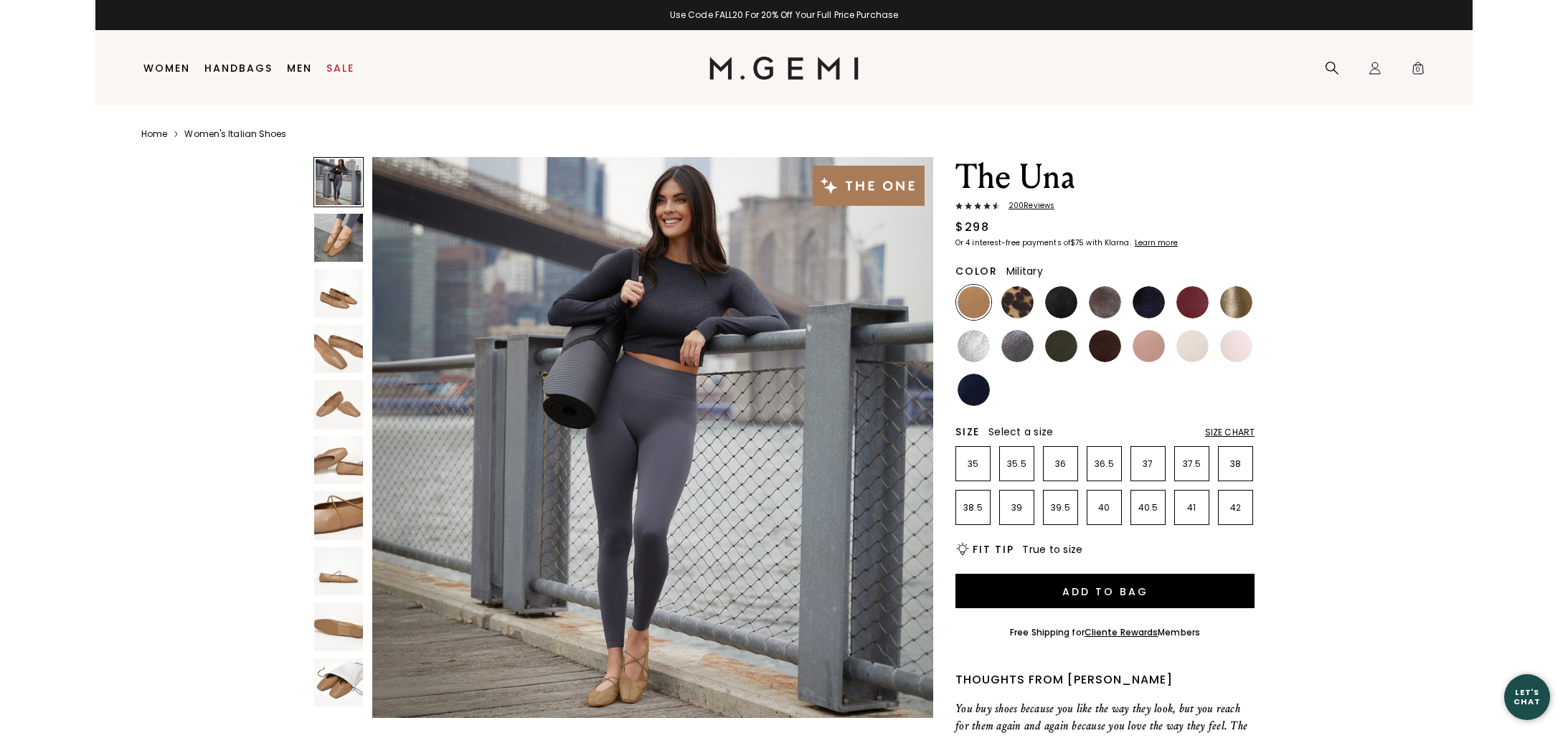
click at [1057, 350] on img at bounding box center [1061, 346] width 32 height 32
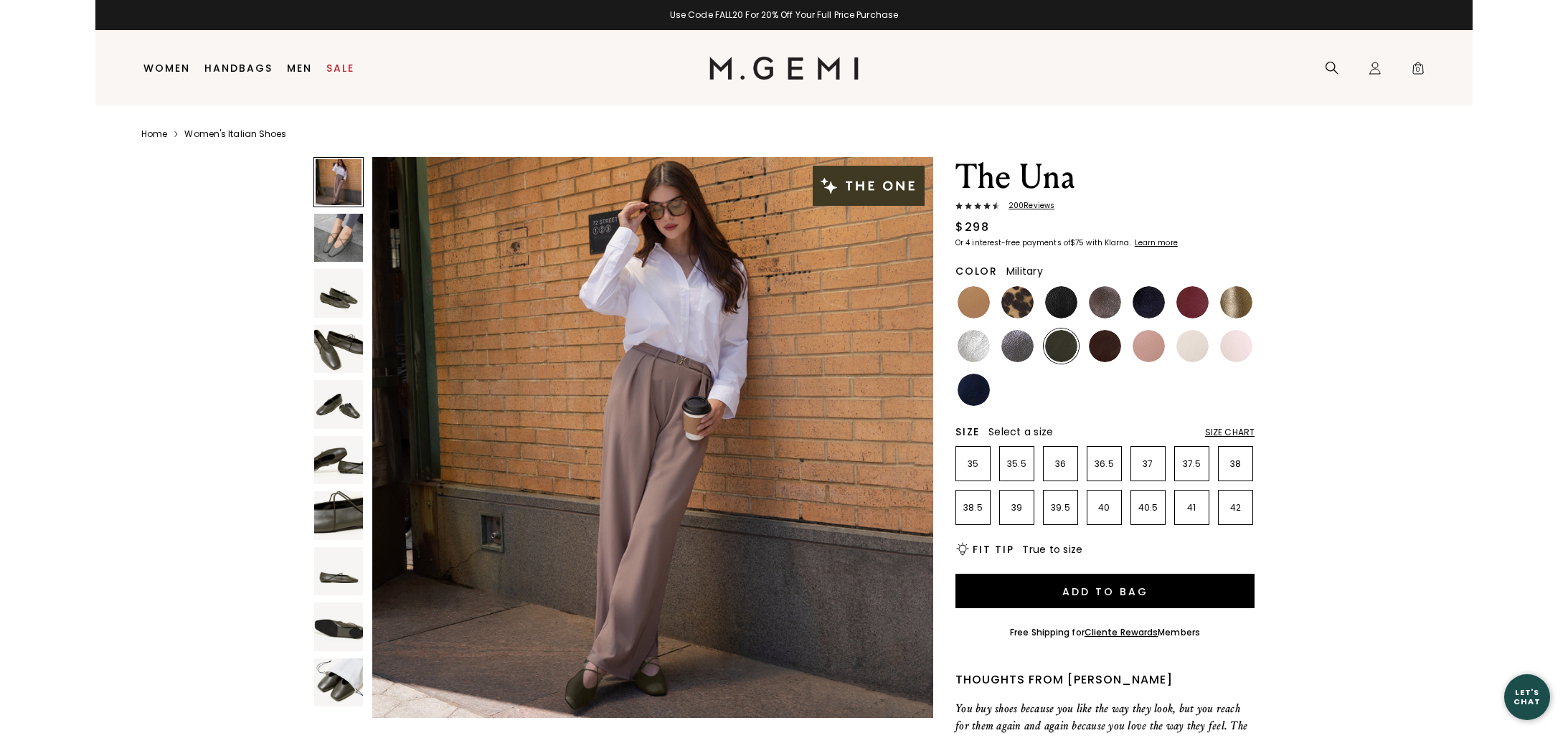
click at [356, 228] on img at bounding box center [338, 238] width 49 height 49
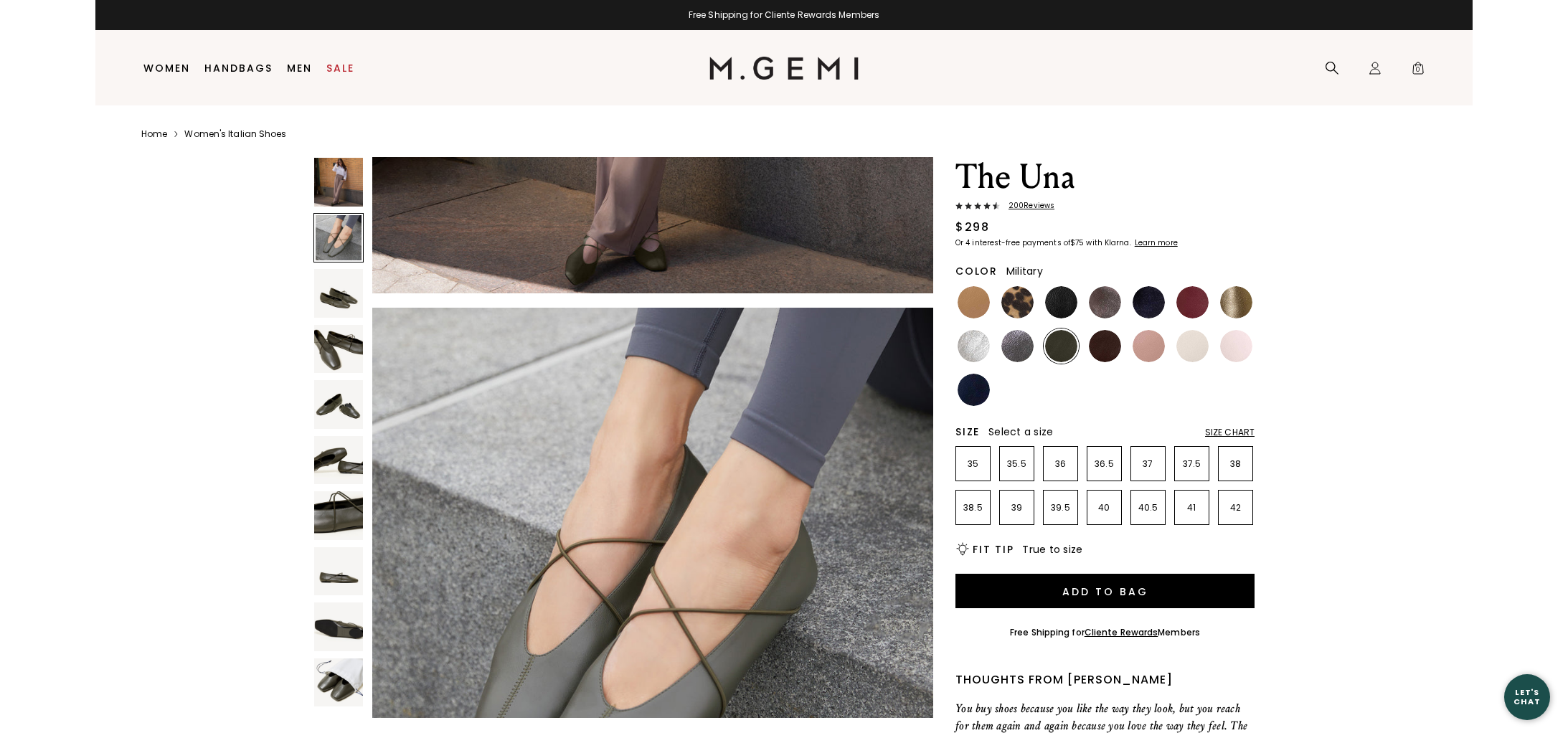
scroll to position [565, 0]
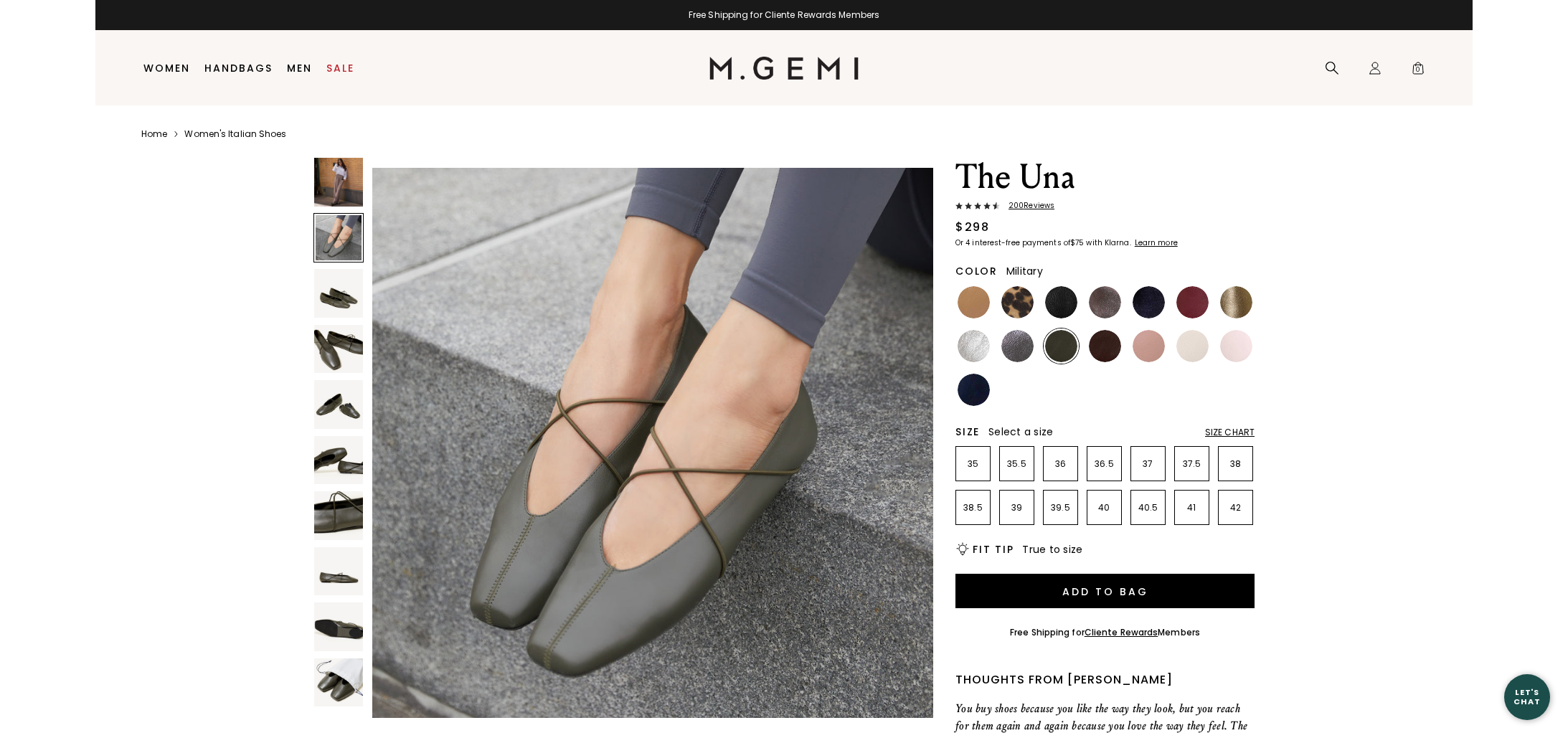
click at [337, 282] on img at bounding box center [338, 293] width 49 height 49
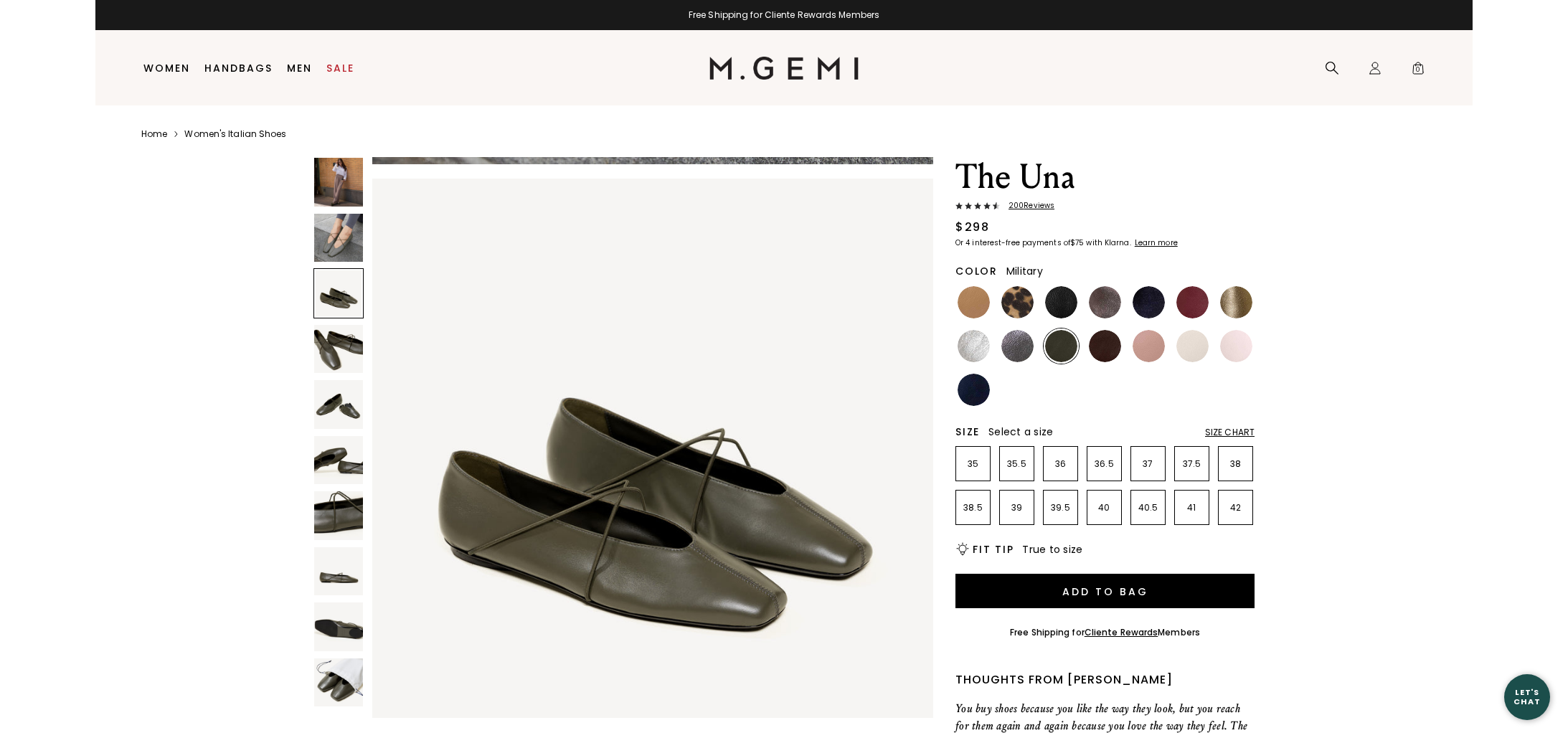
click at [340, 340] on img at bounding box center [338, 349] width 49 height 49
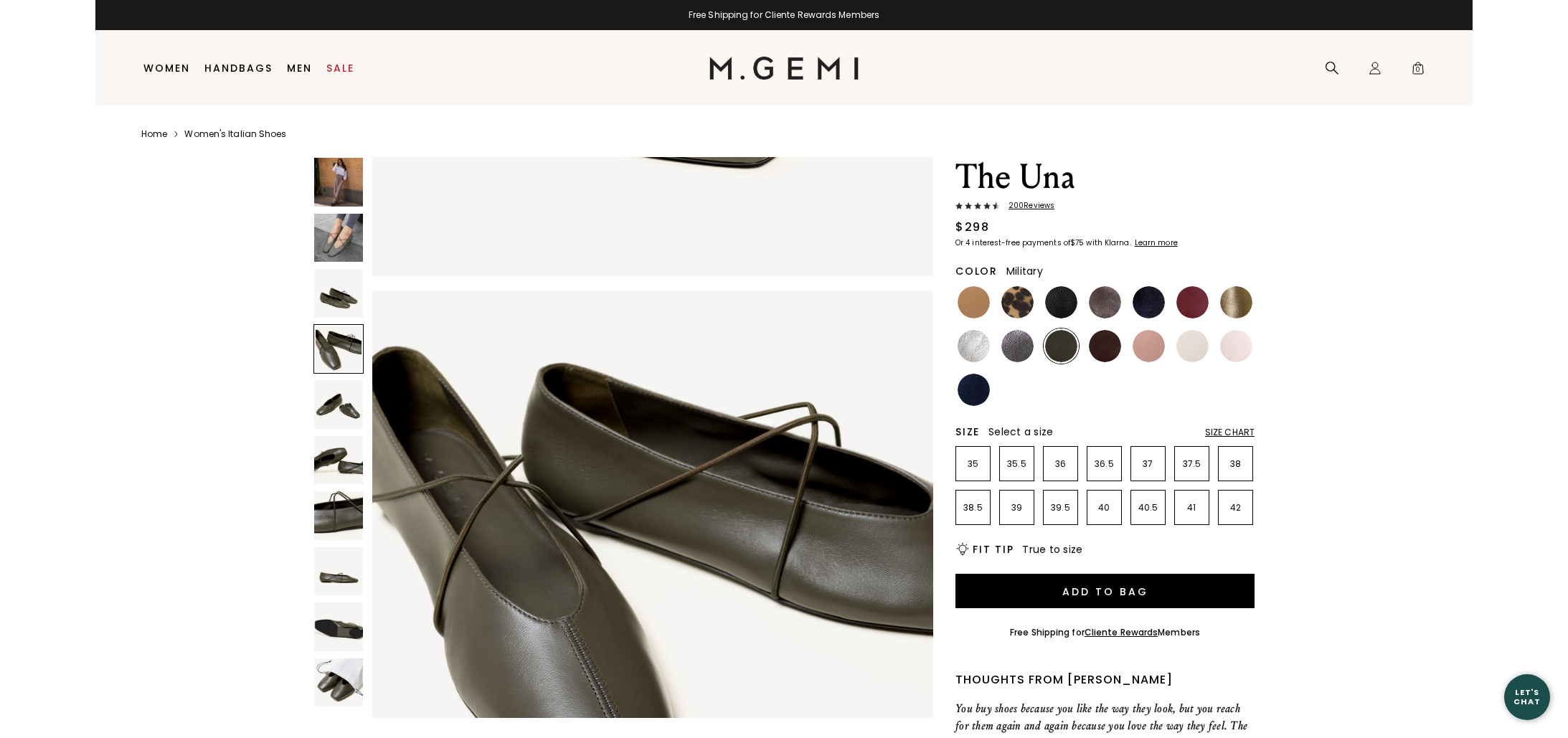
scroll to position [1694, 0]
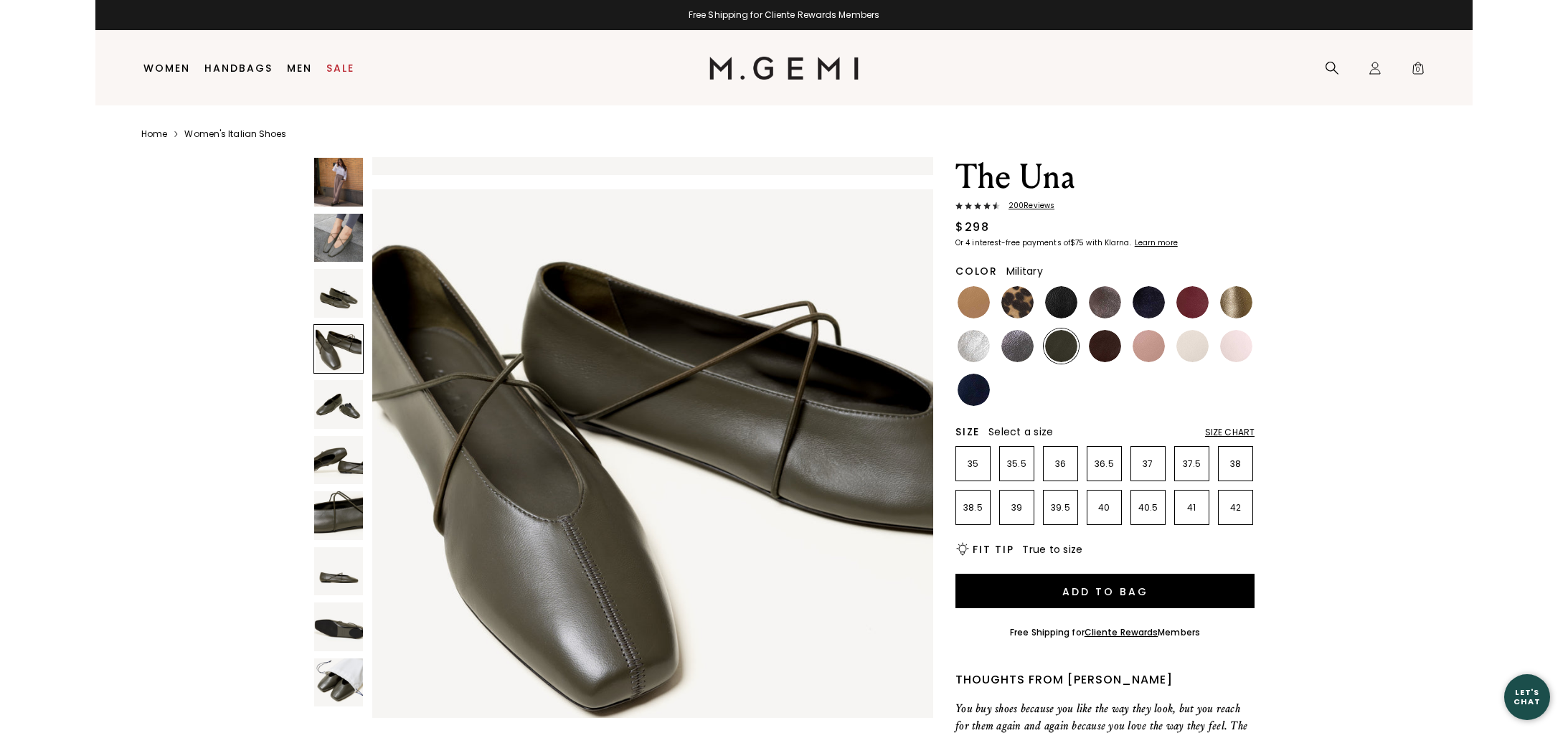
drag, startPoint x: 335, startPoint y: 379, endPoint x: 337, endPoint y: 390, distance: 11.2
click at [335, 381] on div at bounding box center [339, 437] width 50 height 561
click at [340, 395] on img at bounding box center [338, 404] width 49 height 49
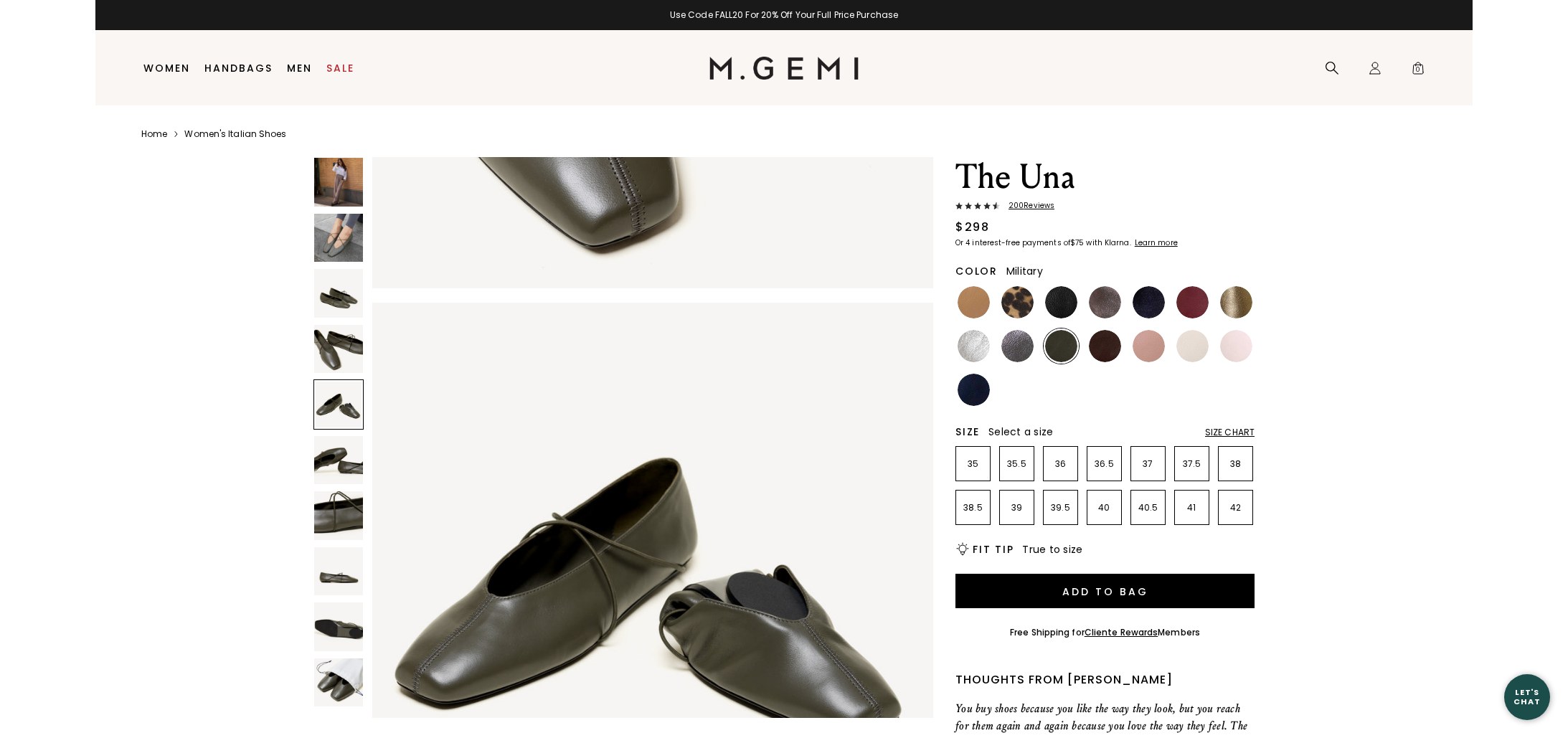
scroll to position [2260, 0]
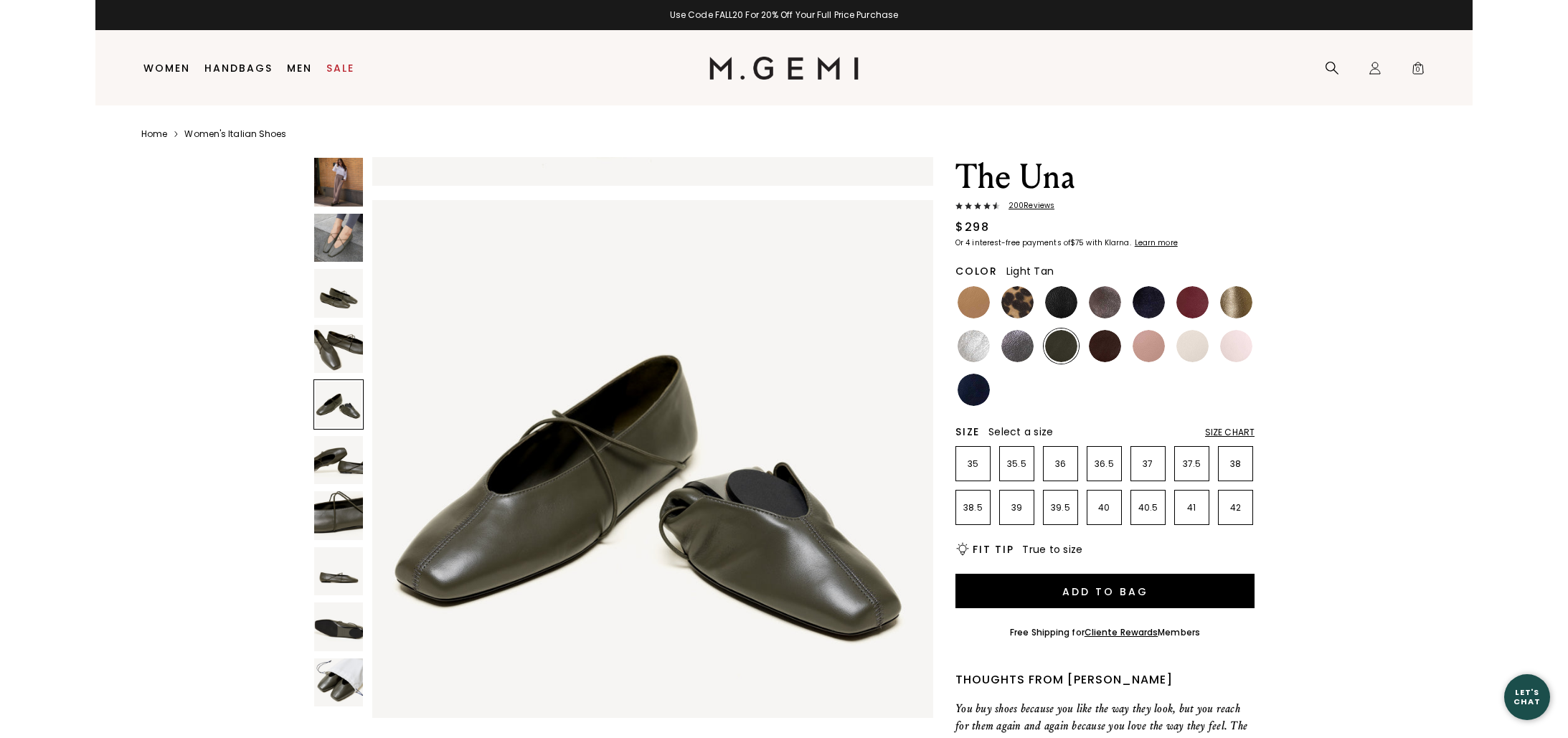
click at [973, 301] on img at bounding box center [973, 303] width 32 height 32
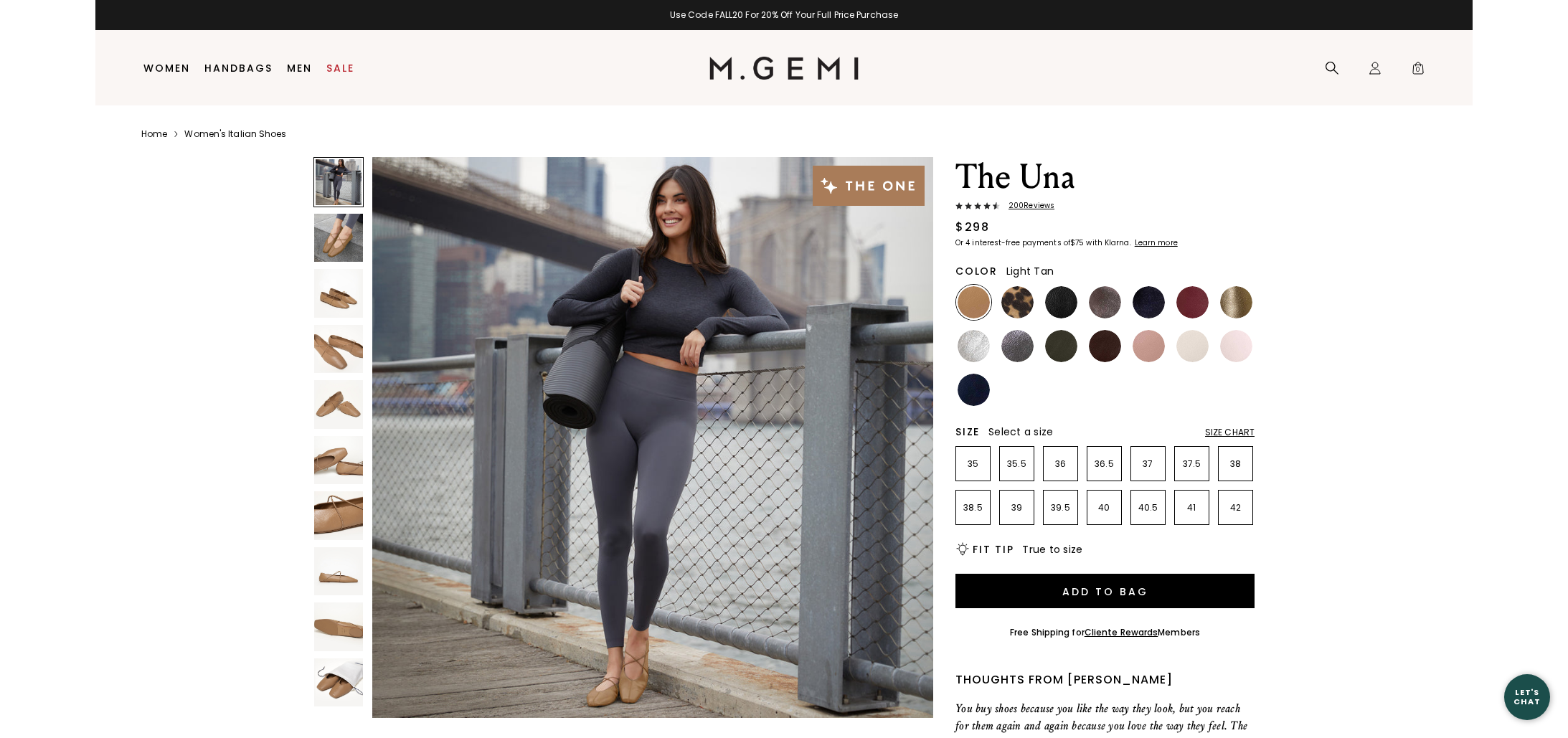
click at [1213, 434] on div "Size Chart" at bounding box center [1230, 432] width 50 height 11
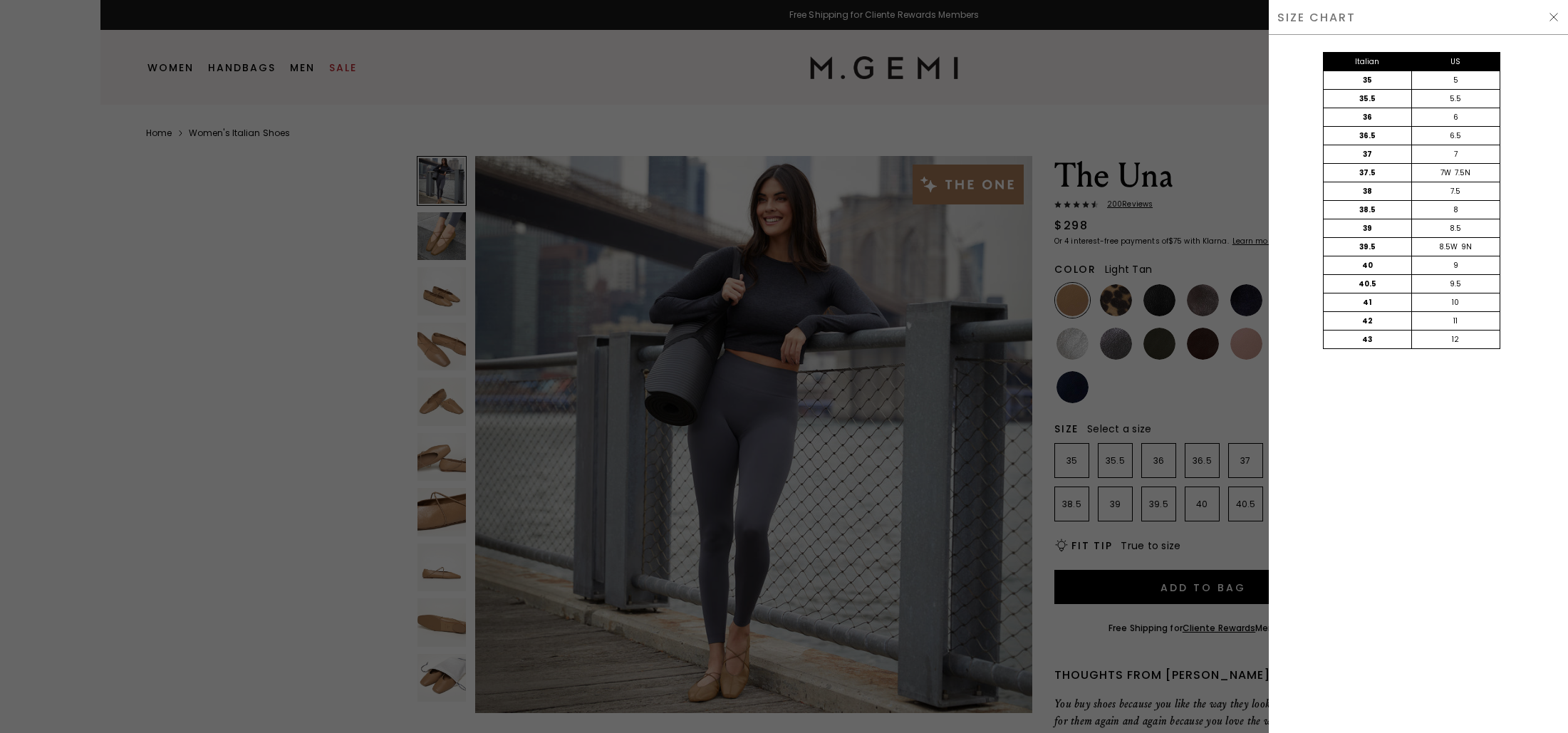
click at [1550, 17] on img at bounding box center [1554, 17] width 11 height 11
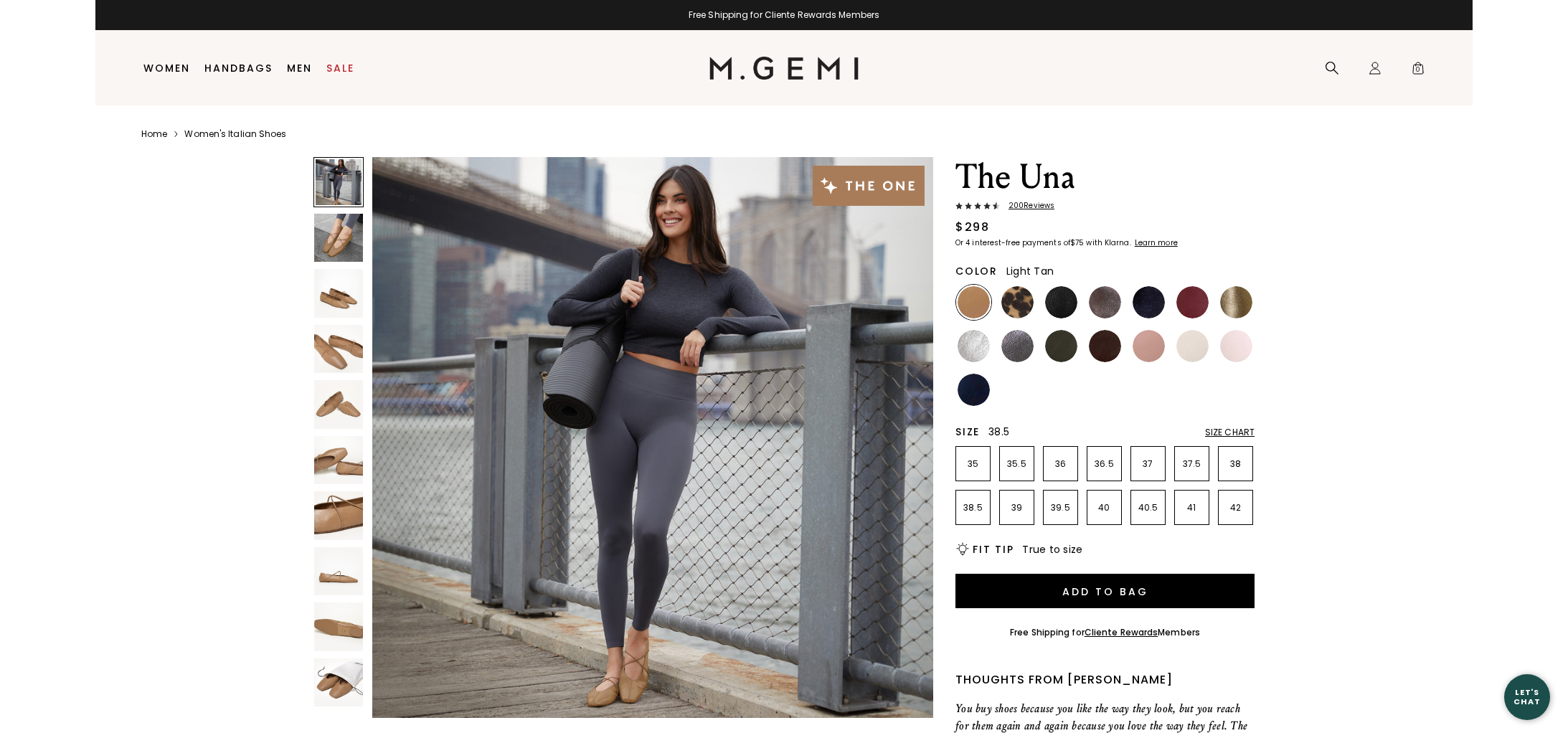
click at [974, 514] on li "38.5" at bounding box center [973, 508] width 35 height 35
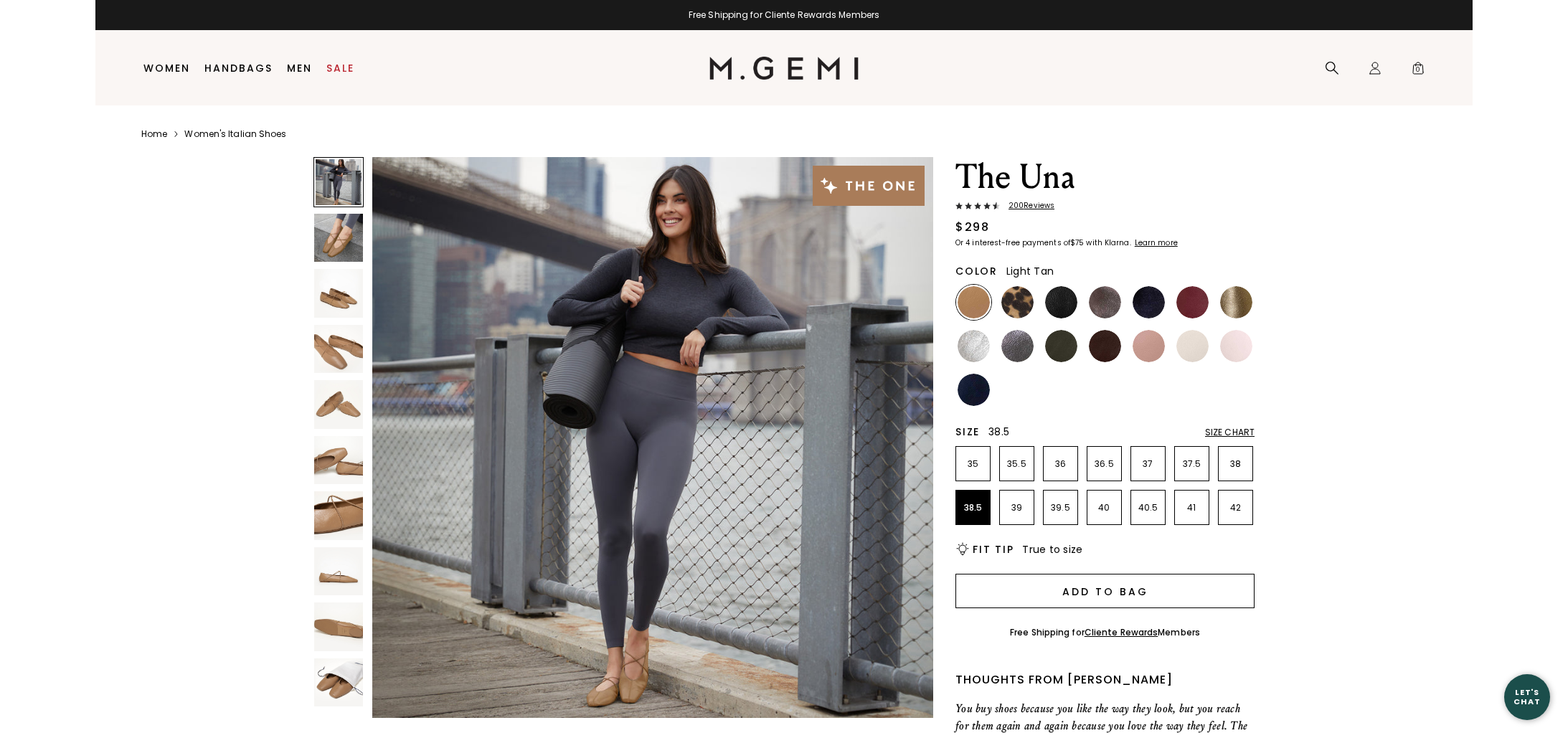
click at [1090, 586] on button "Add to Bag" at bounding box center [1105, 591] width 299 height 35
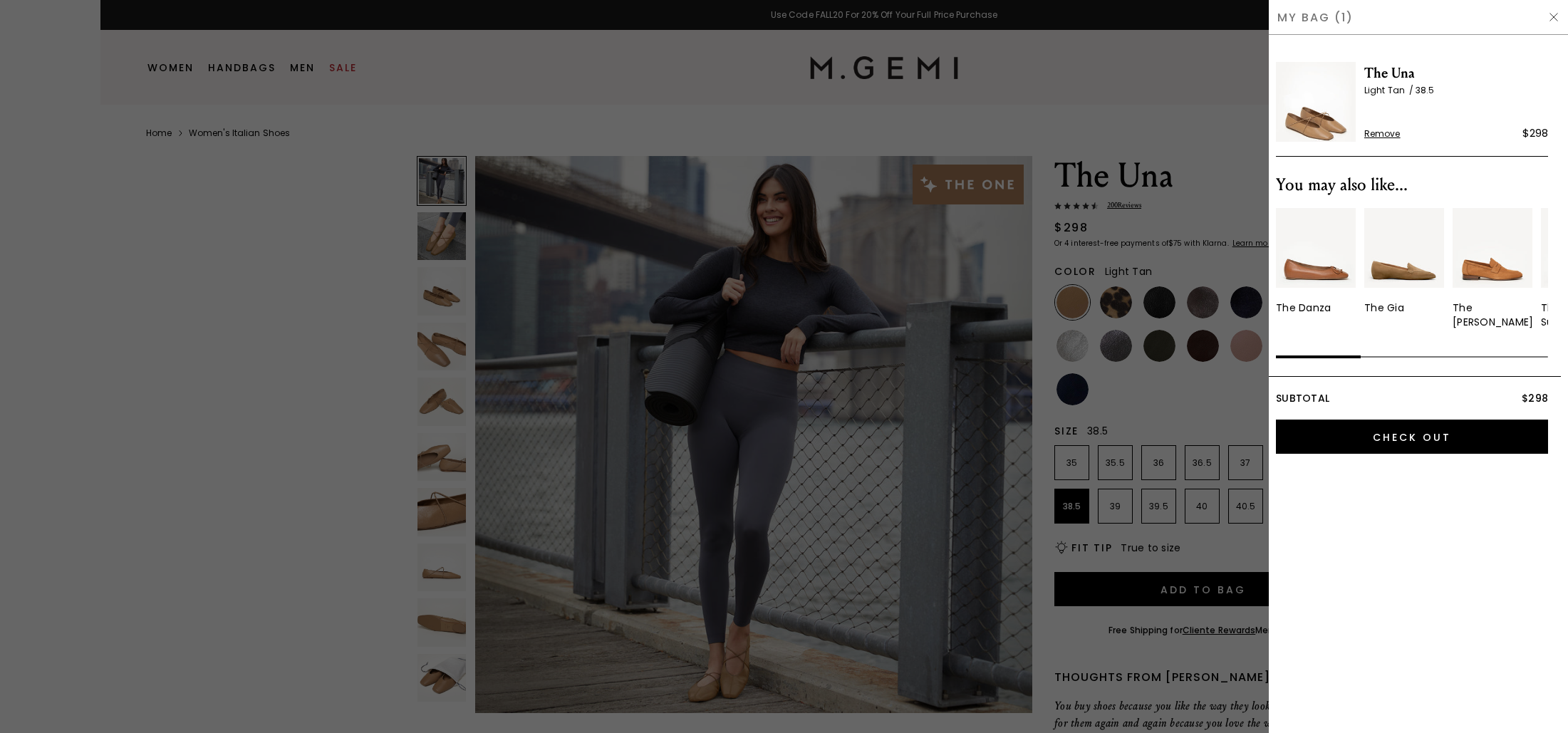
click at [1551, 19] on img at bounding box center [1554, 17] width 11 height 11
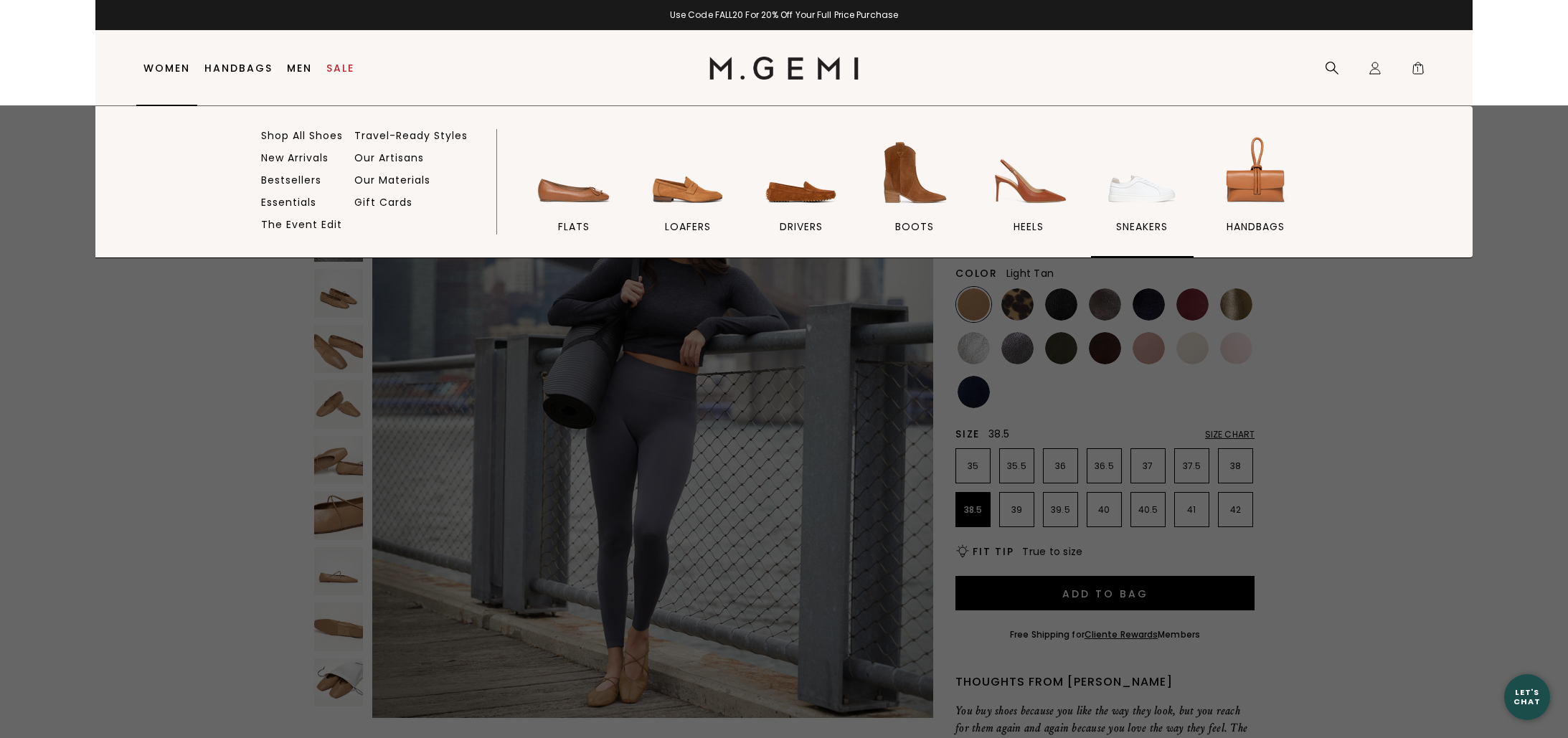
click at [1101, 195] on link "sneakers" at bounding box center [1142, 195] width 102 height 125
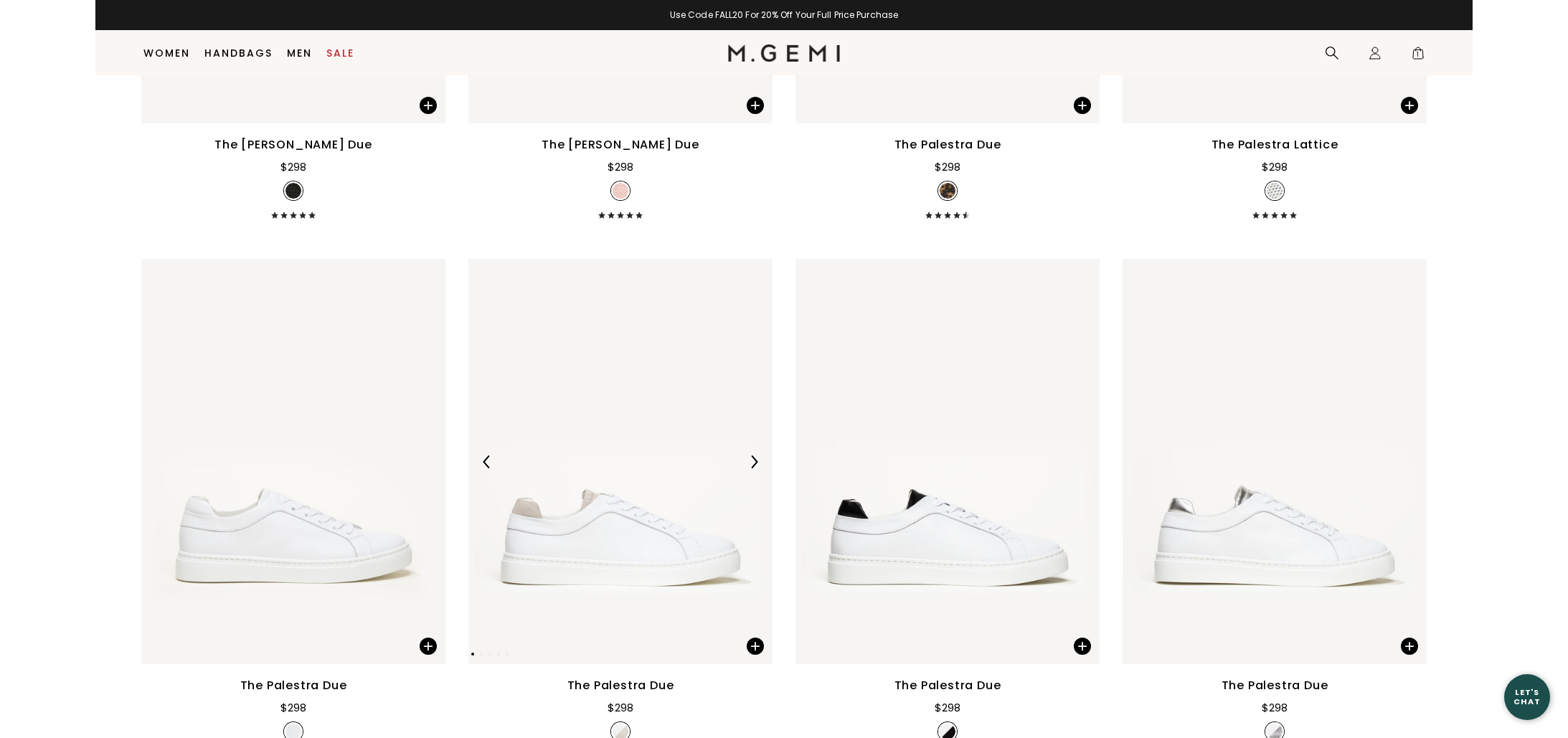
scroll to position [1707, 0]
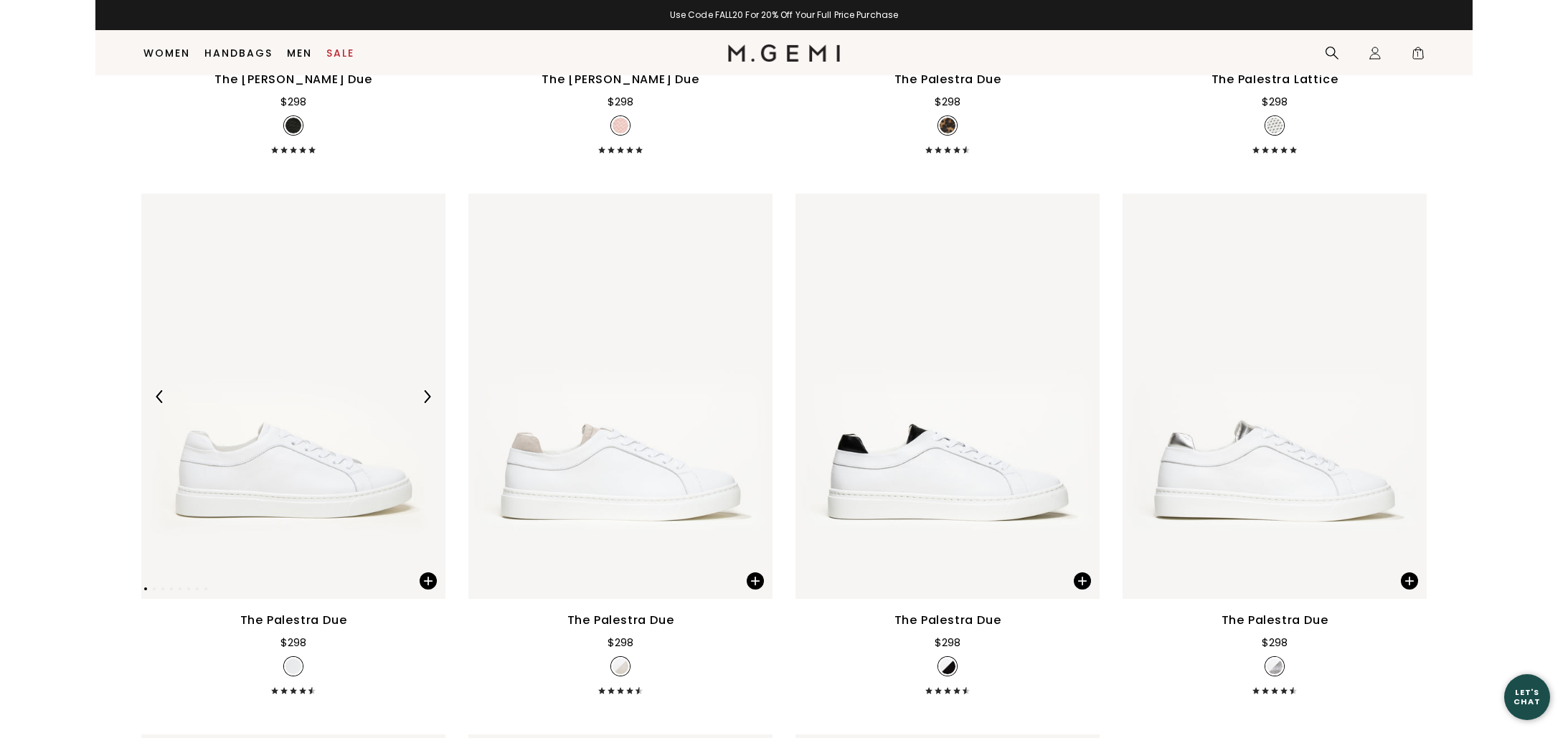
click at [353, 439] on img at bounding box center [294, 397] width 304 height 406
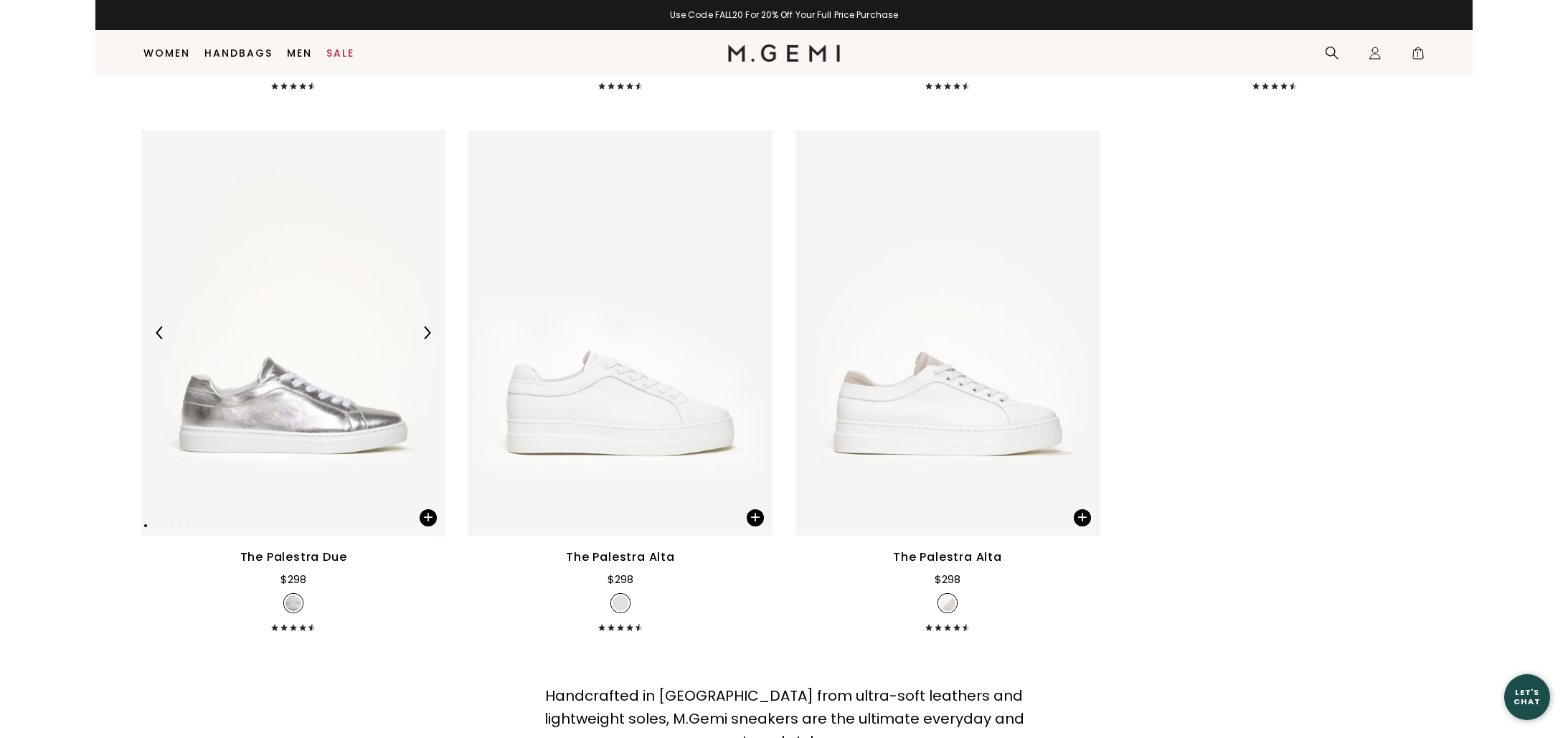
scroll to position [2314, 0]
click at [525, 385] on img at bounding box center [620, 331] width 304 height 406
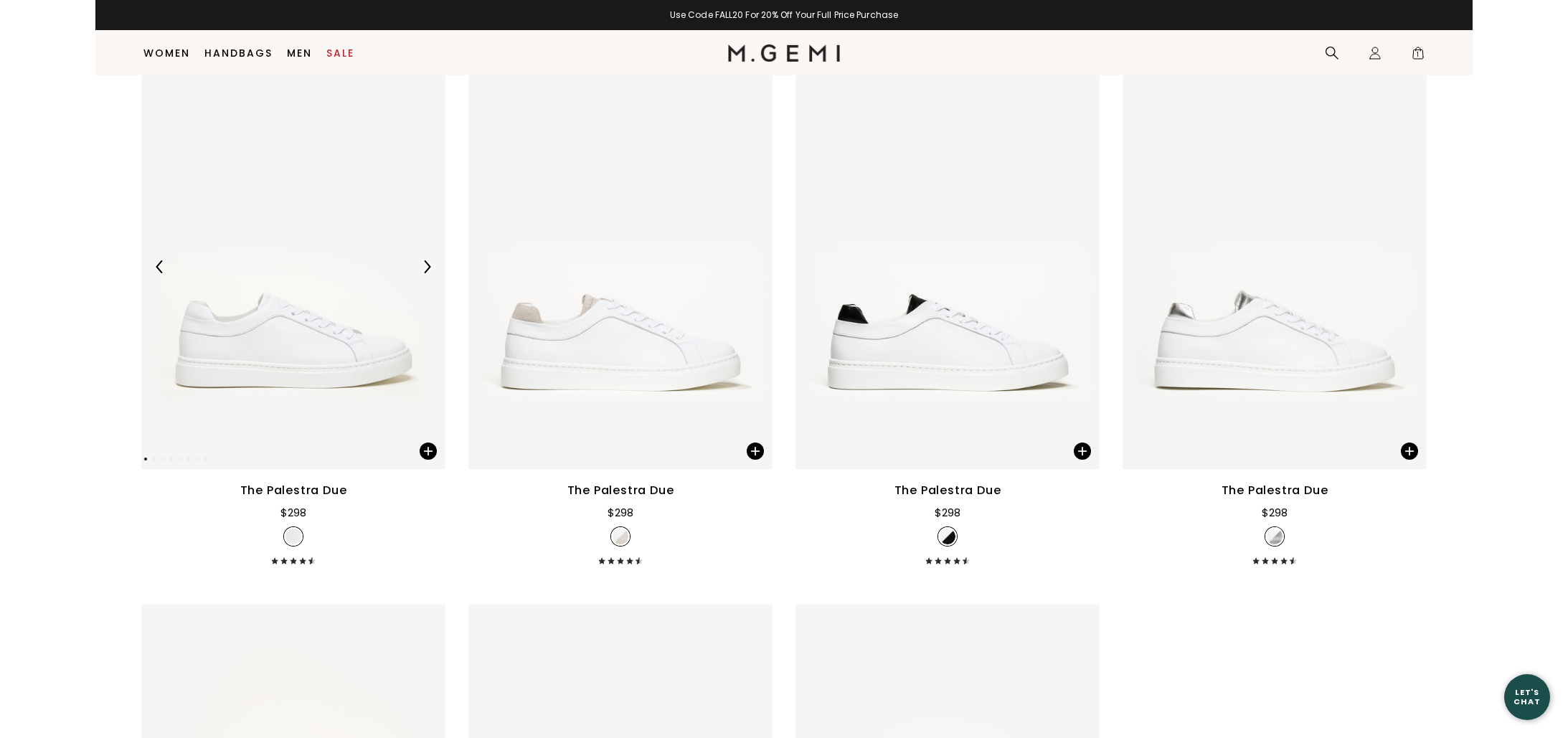
click at [326, 328] on img at bounding box center [294, 266] width 304 height 406
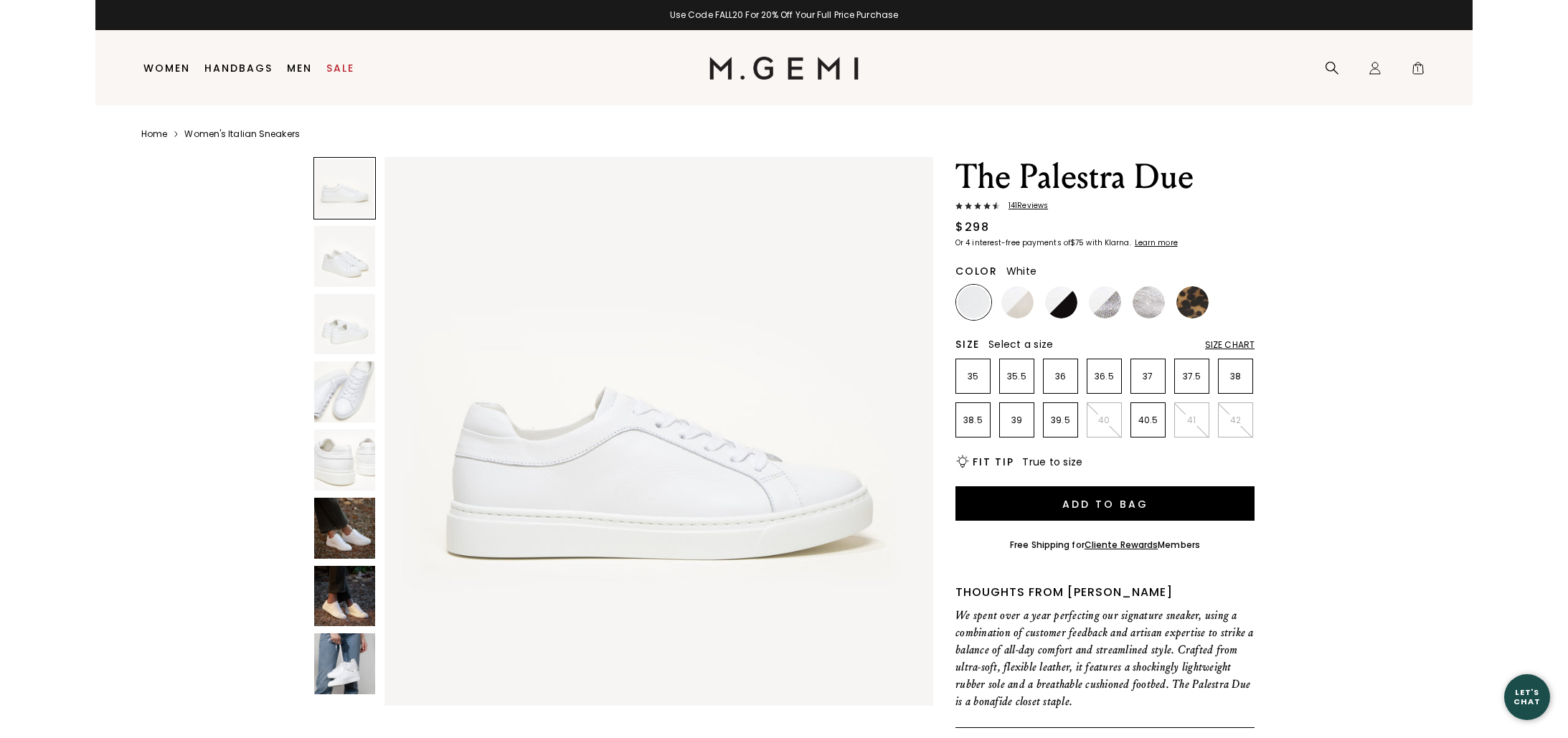
click at [352, 602] on img at bounding box center [344, 596] width 61 height 61
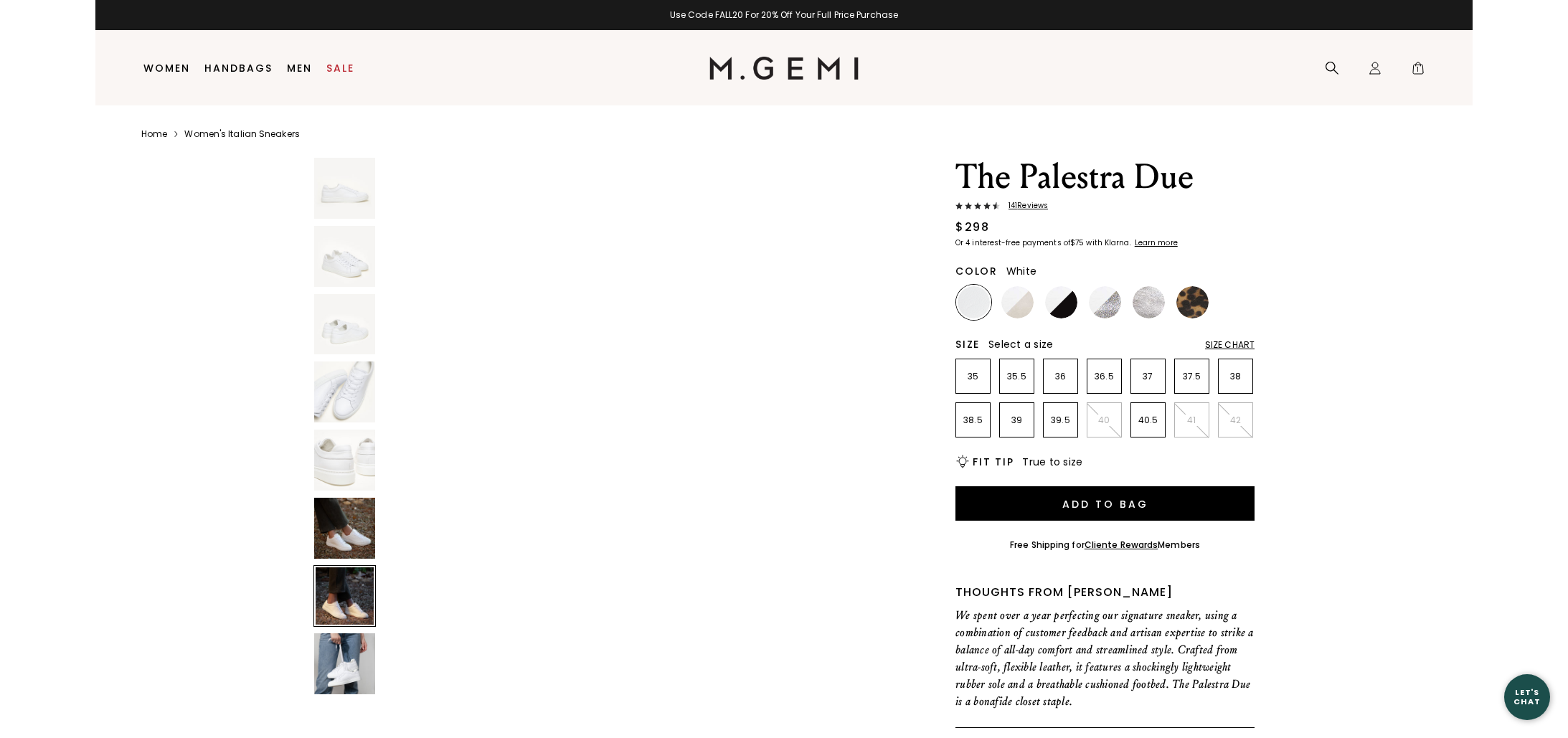
scroll to position [3315, 0]
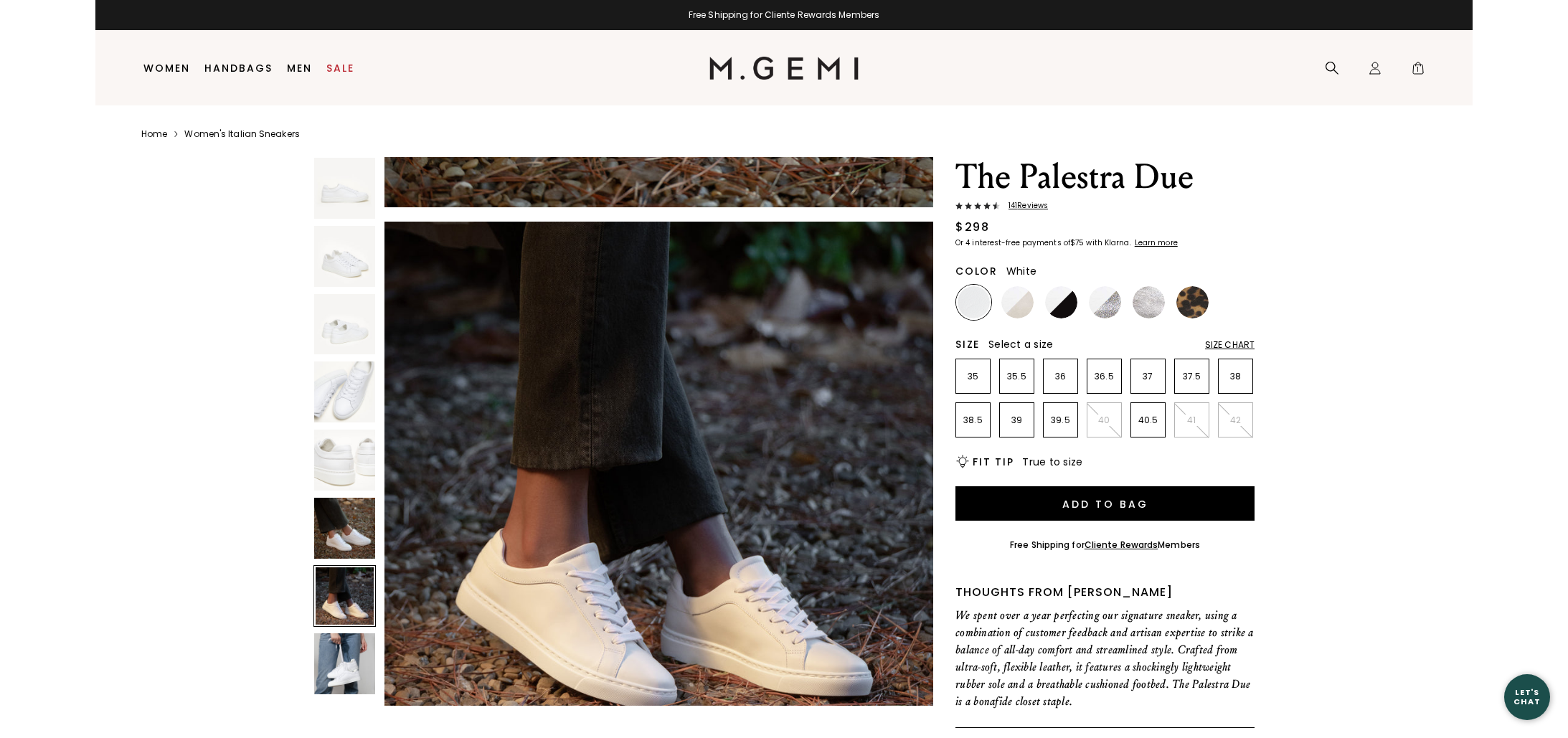
click at [348, 546] on img at bounding box center [344, 529] width 61 height 61
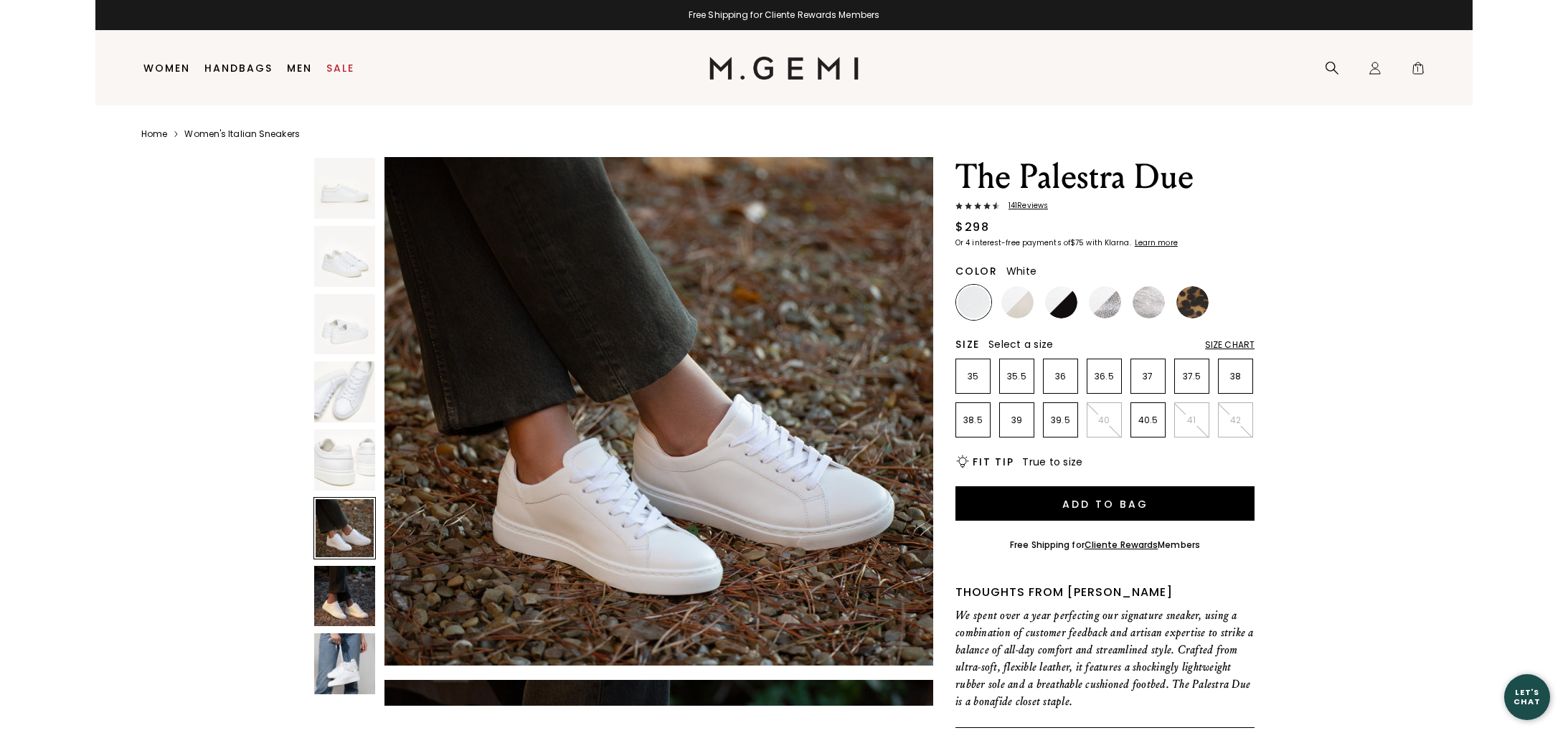
scroll to position [2763, 0]
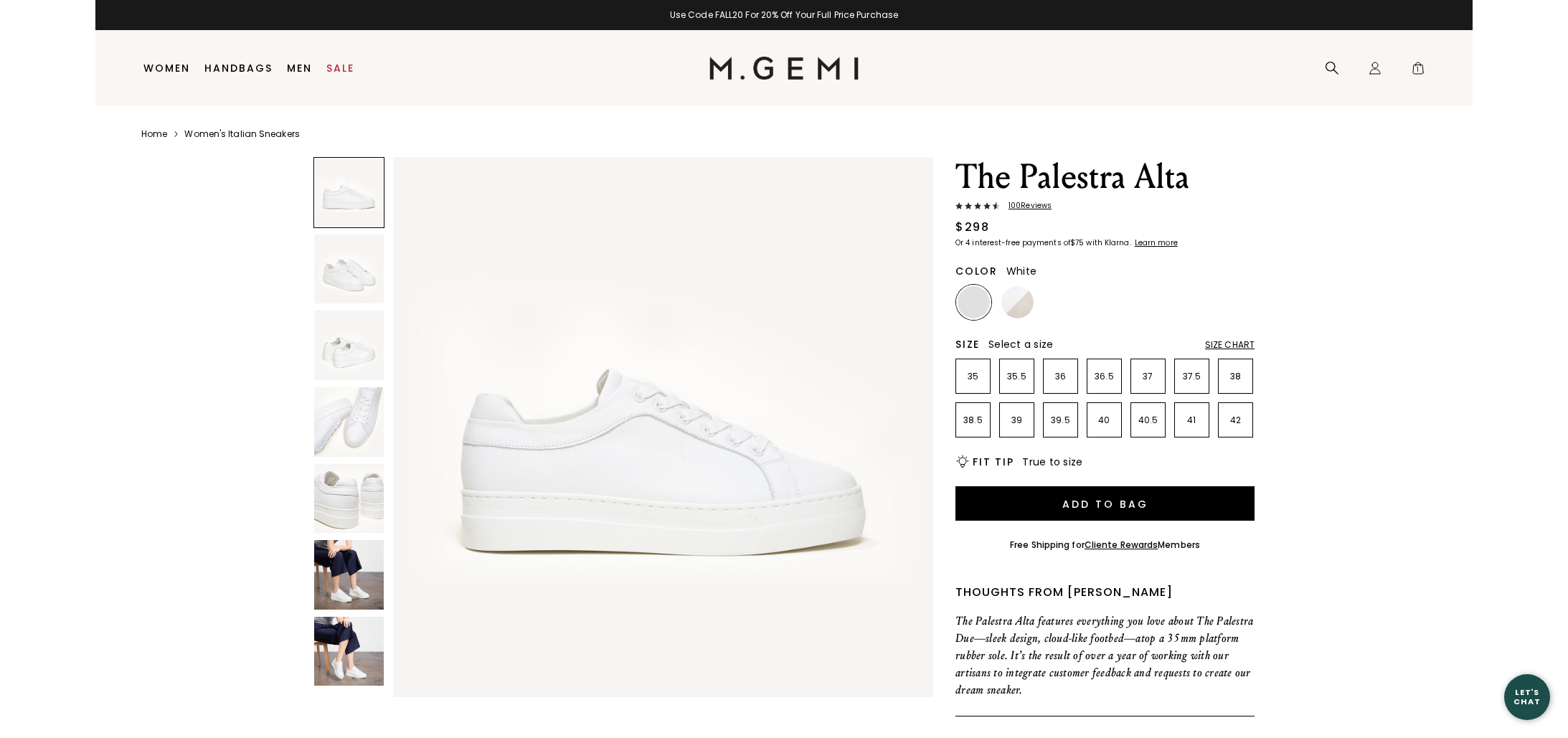
click at [334, 686] on div at bounding box center [349, 427] width 71 height 540
click at [346, 605] on img at bounding box center [348, 575] width 69 height 69
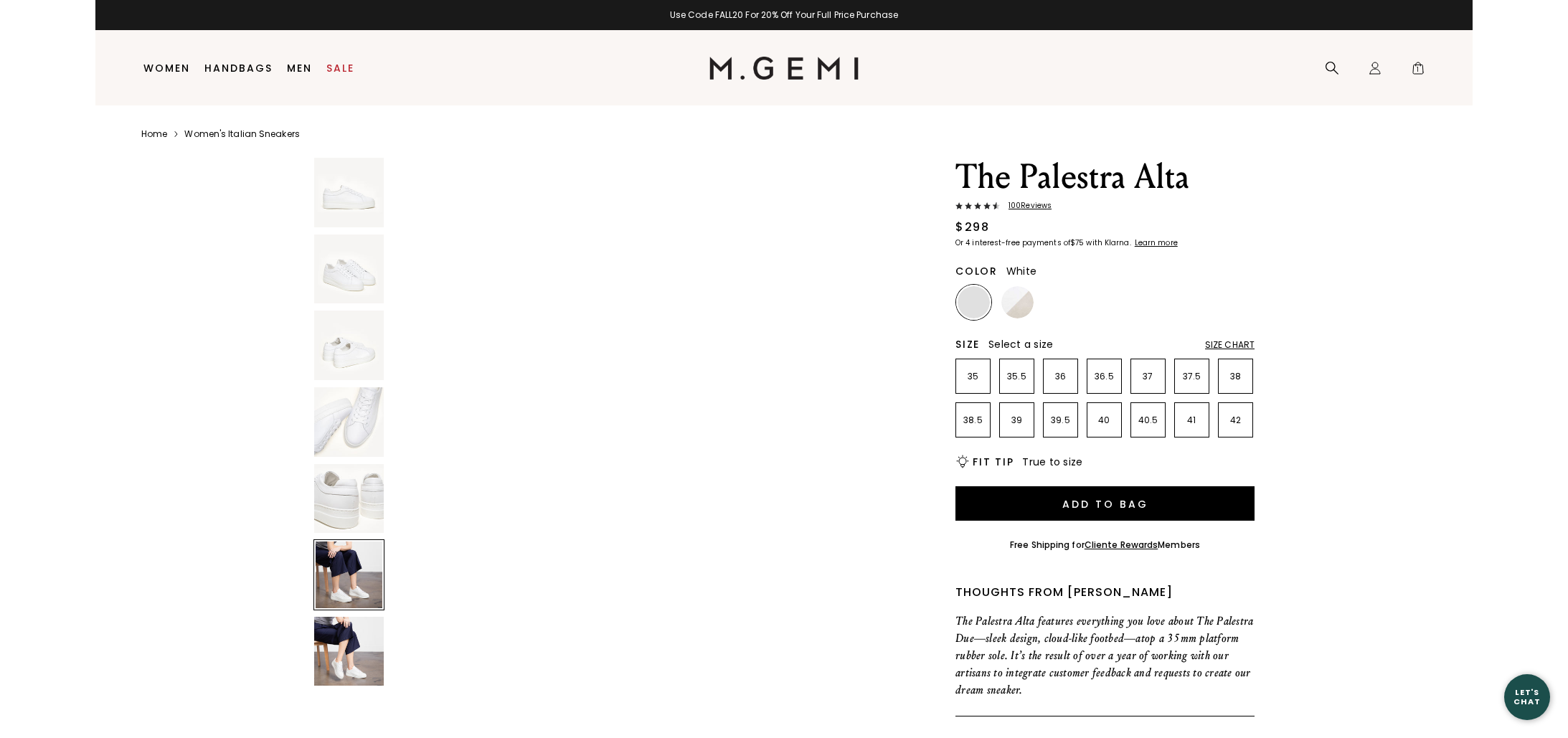
scroll to position [2720, 0]
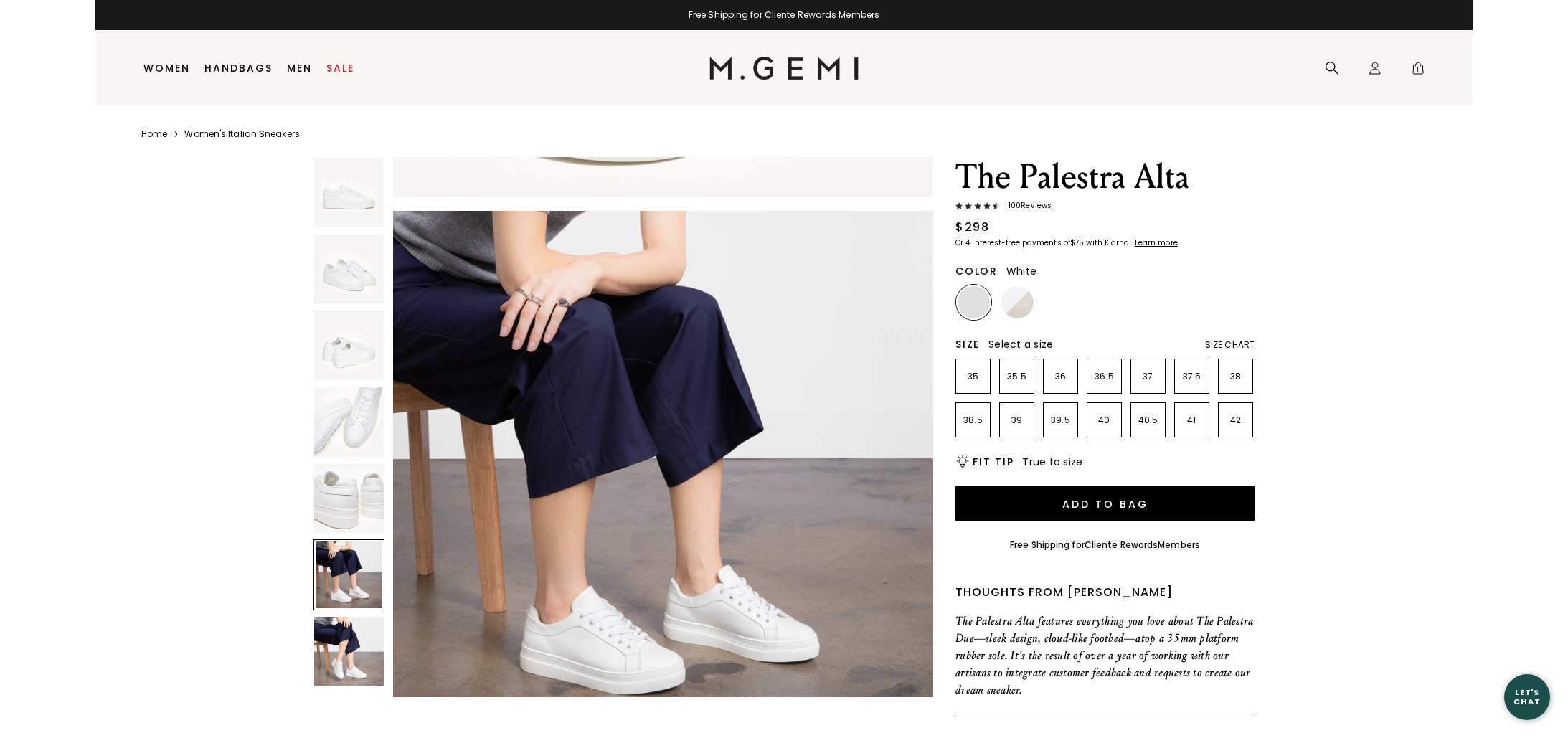
click at [351, 655] on img at bounding box center [348, 652] width 69 height 69
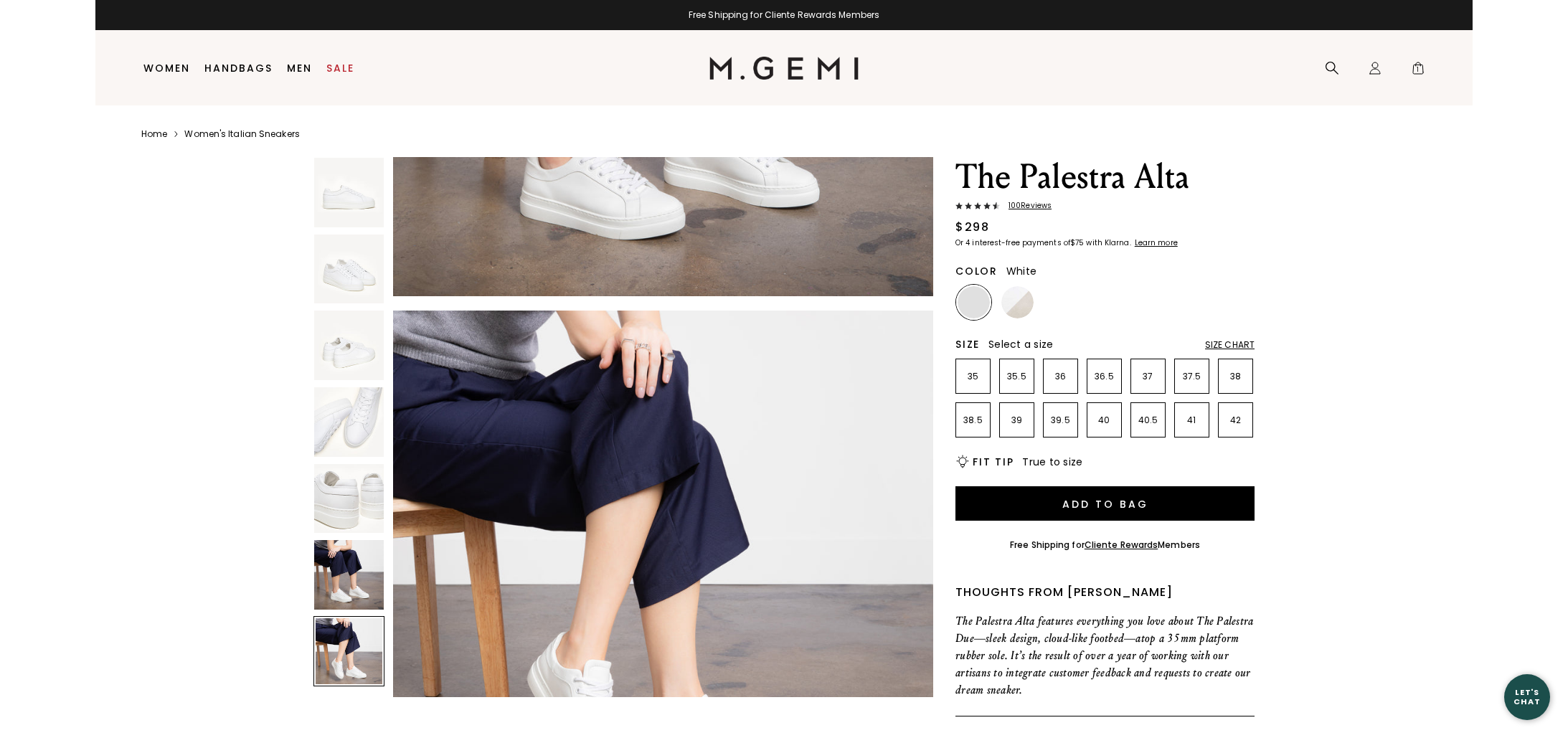
scroll to position [3264, 0]
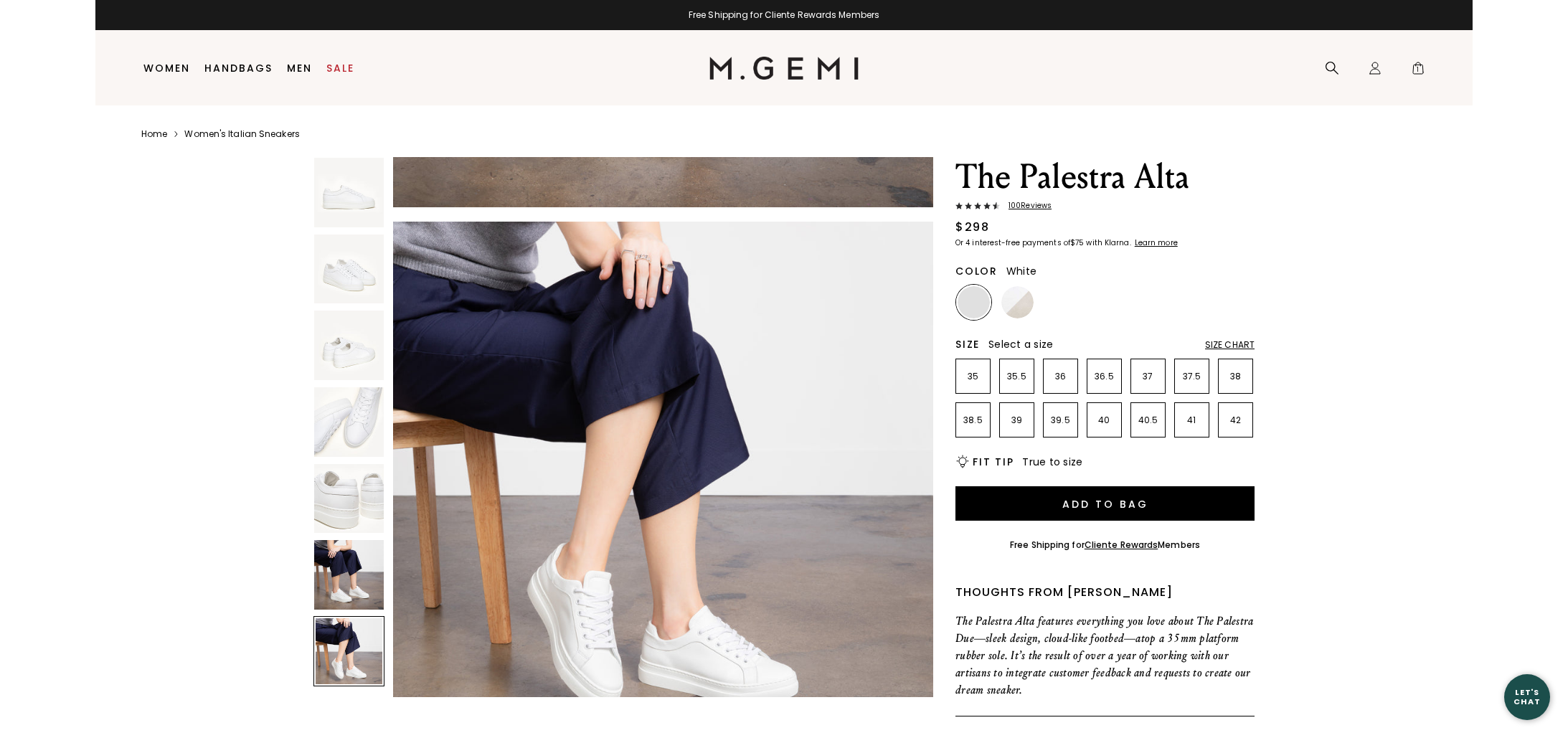
click at [352, 586] on img at bounding box center [348, 575] width 69 height 69
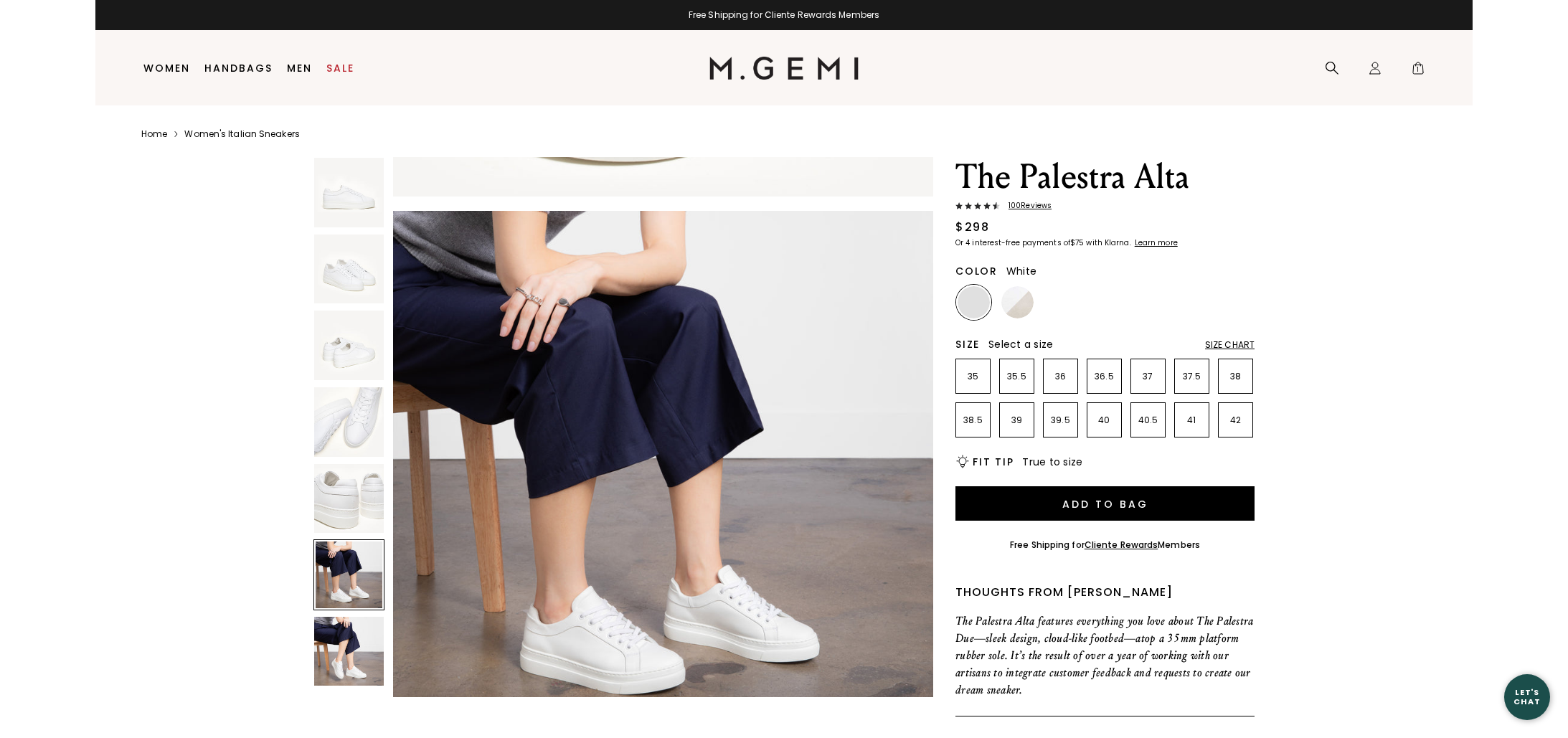
click at [353, 522] on img at bounding box center [348, 499] width 69 height 69
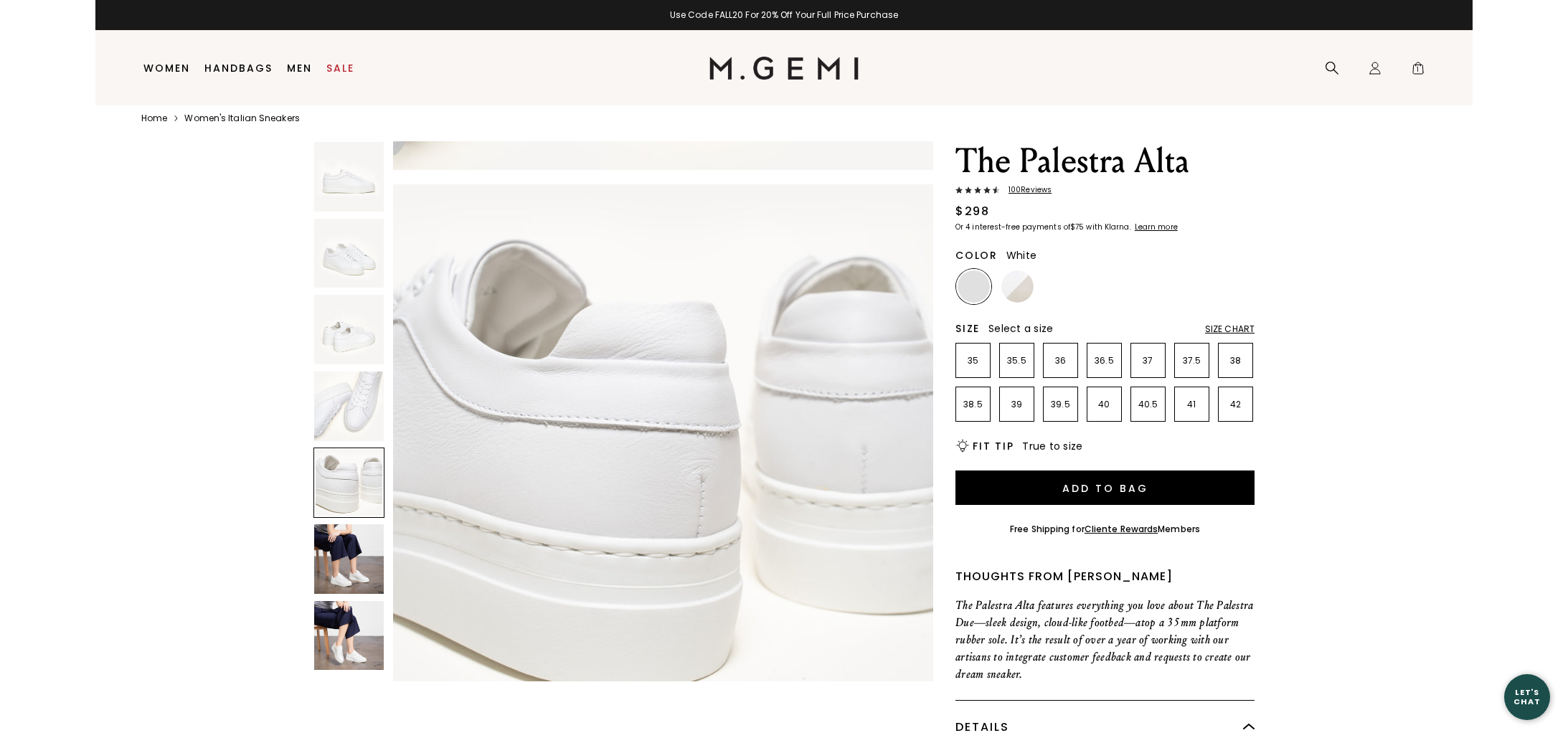
scroll to position [17, 0]
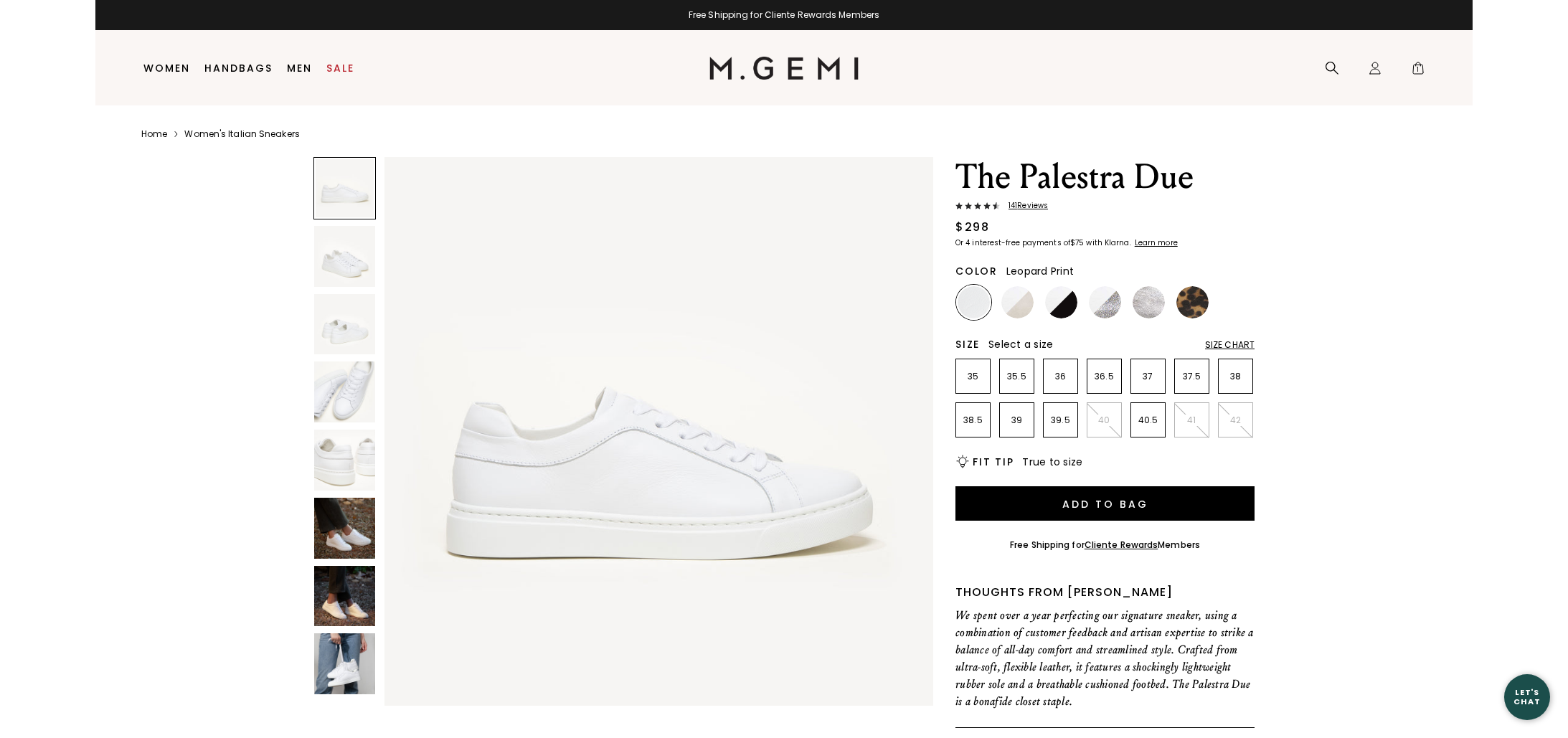
click at [1192, 308] on img at bounding box center [1192, 303] width 32 height 32
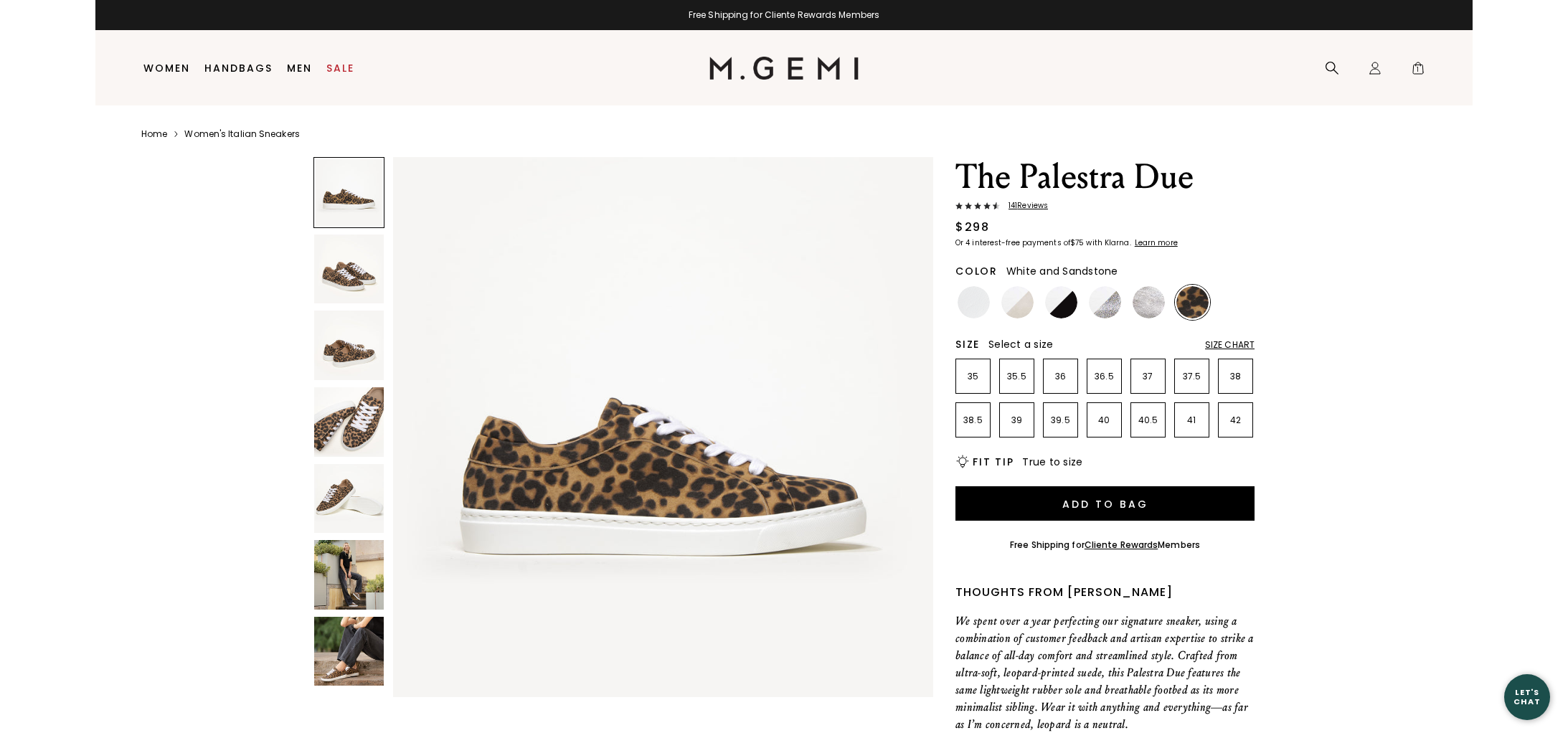
click at [1010, 302] on img at bounding box center [1017, 303] width 32 height 32
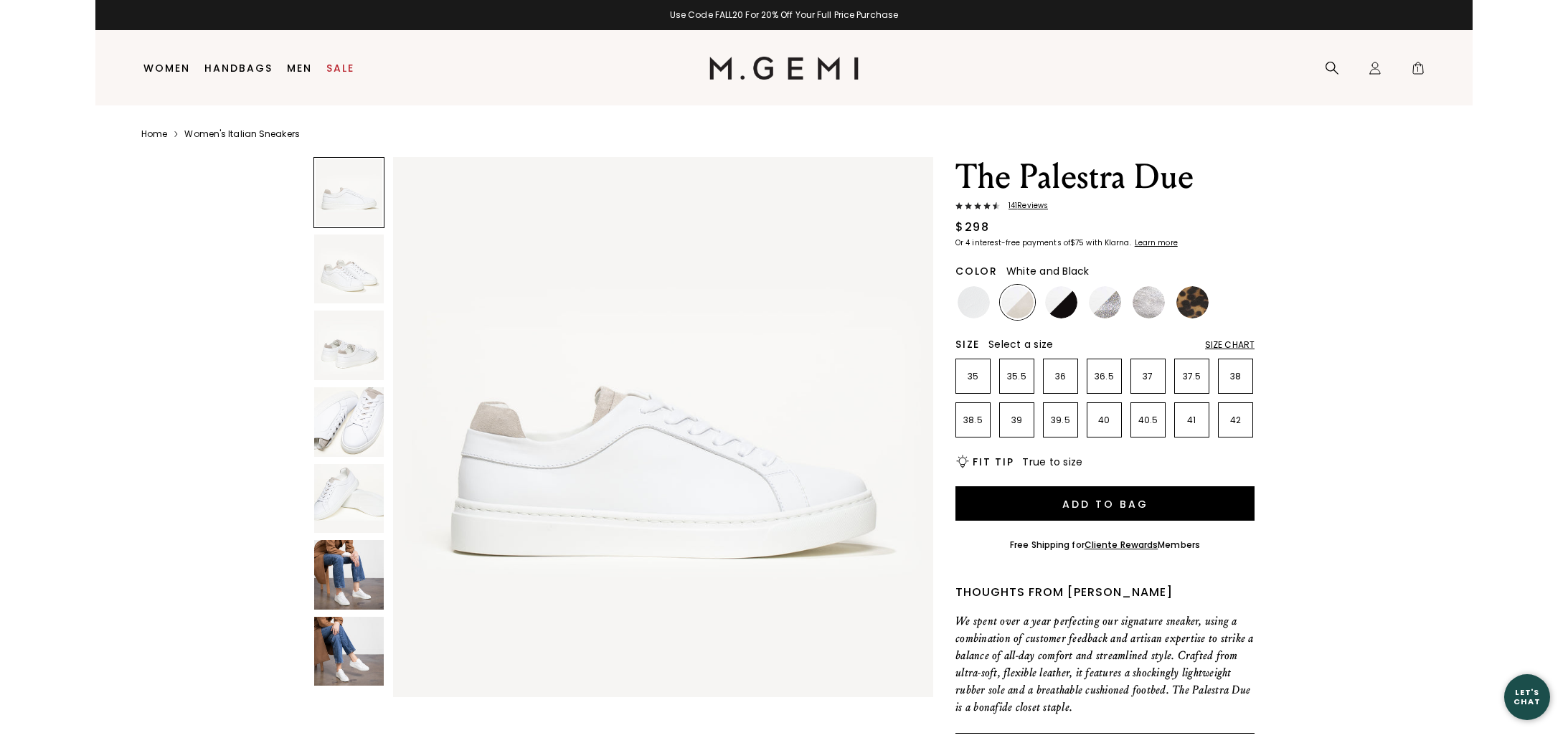
click at [1053, 307] on img at bounding box center [1061, 303] width 32 height 32
click at [1420, 64] on span "1" at bounding box center [1418, 71] width 14 height 14
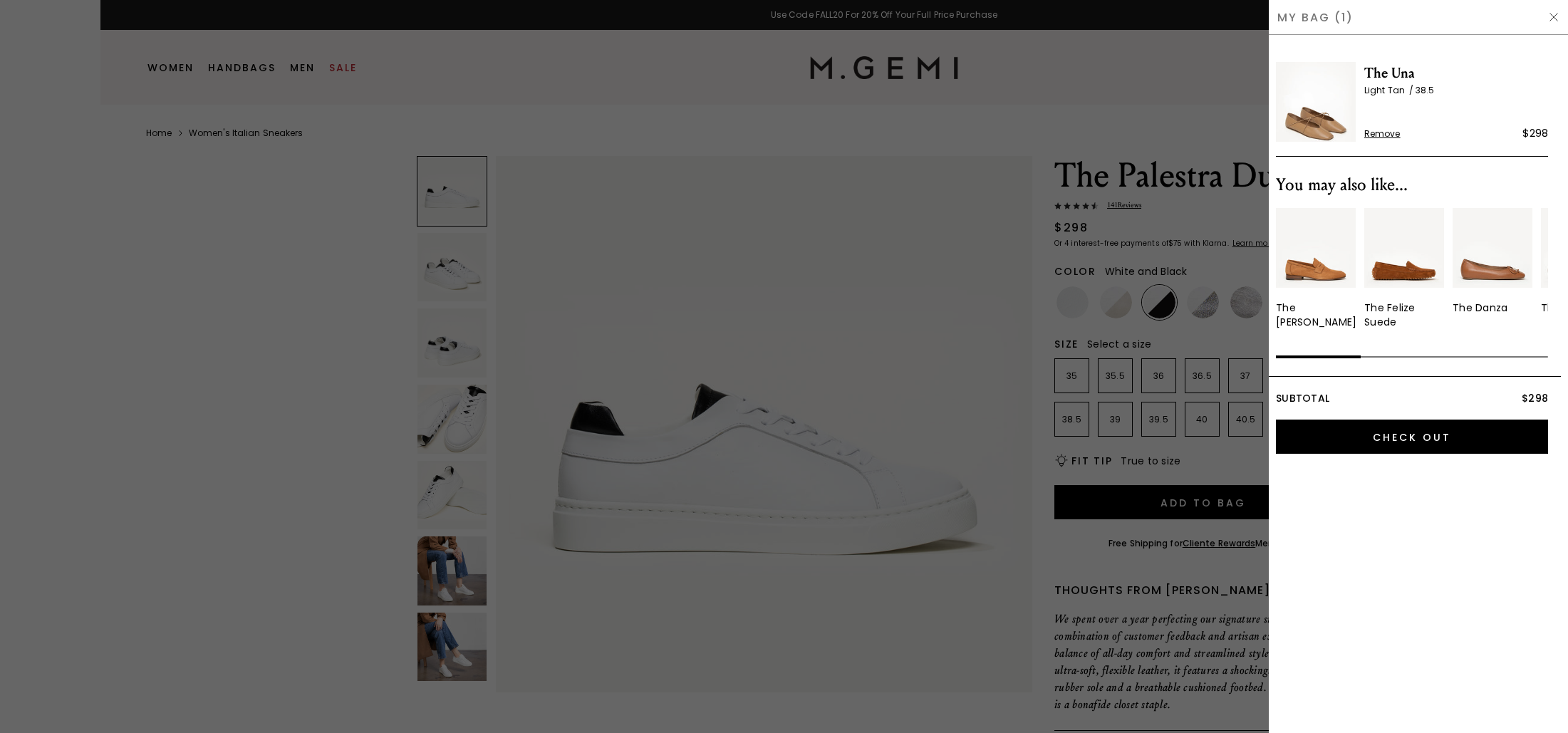
click at [1553, 22] on img at bounding box center [1554, 17] width 11 height 11
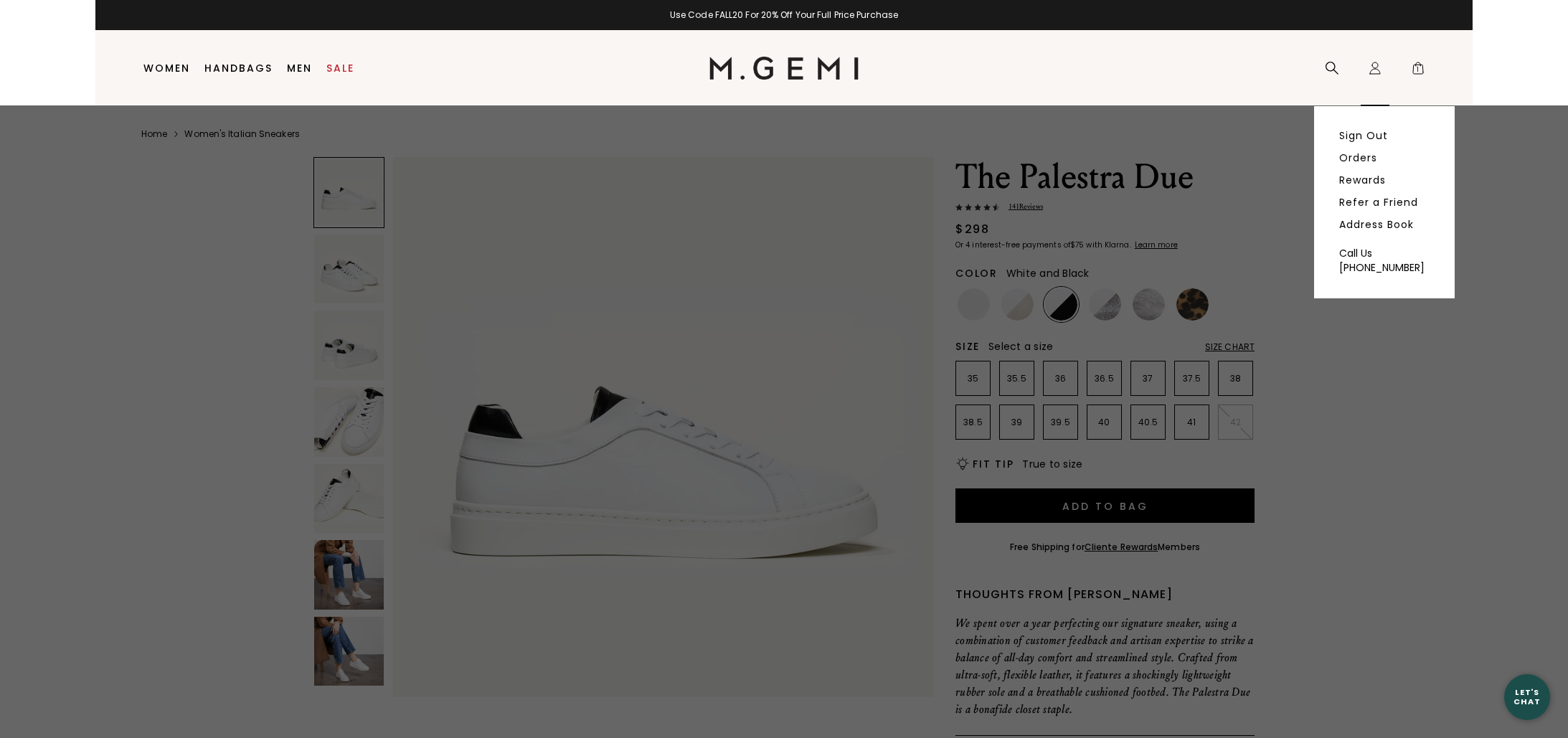
click at [1370, 70] on icon at bounding box center [1375, 72] width 10 height 5
click at [1354, 162] on link "Orders" at bounding box center [1357, 158] width 38 height 13
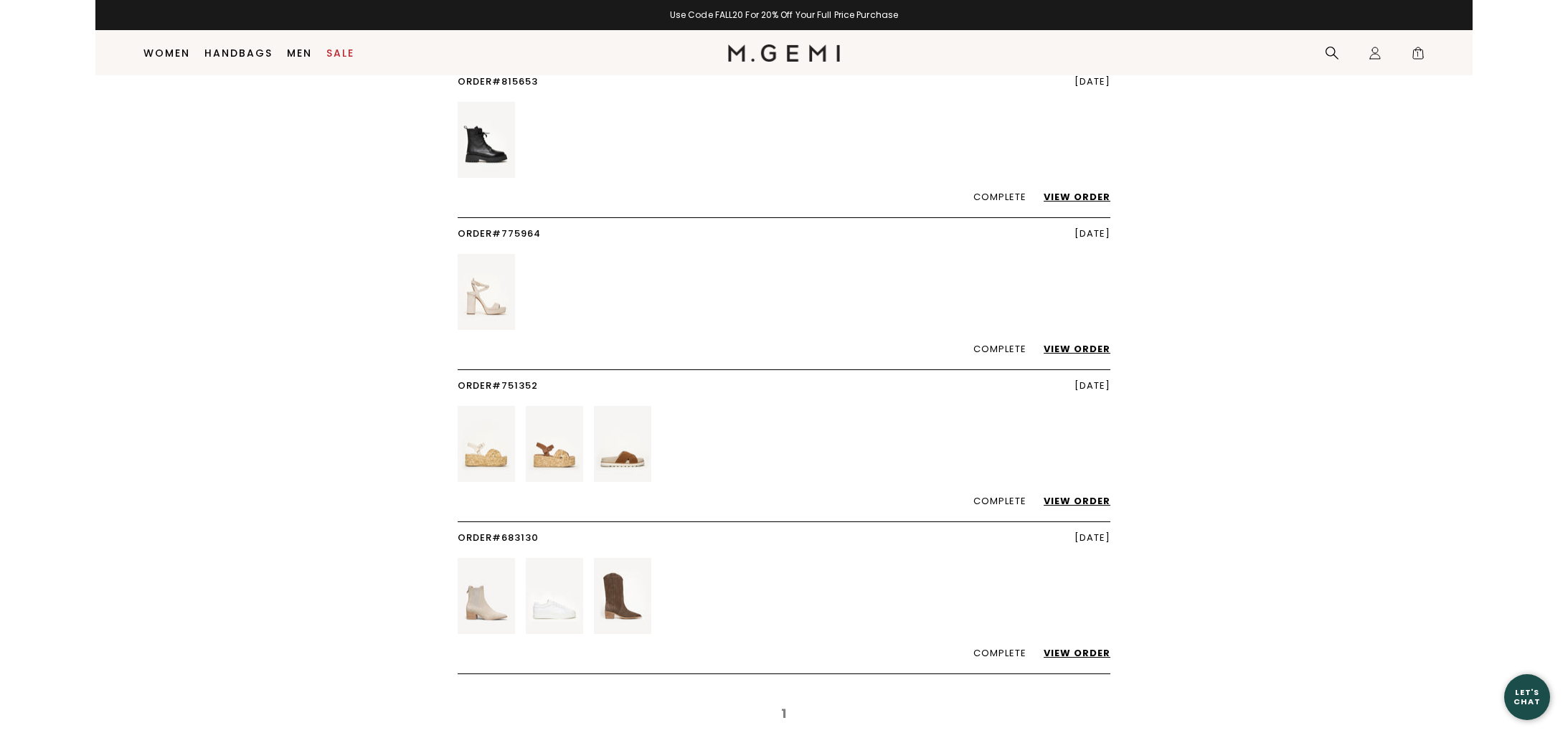
scroll to position [460, 0]
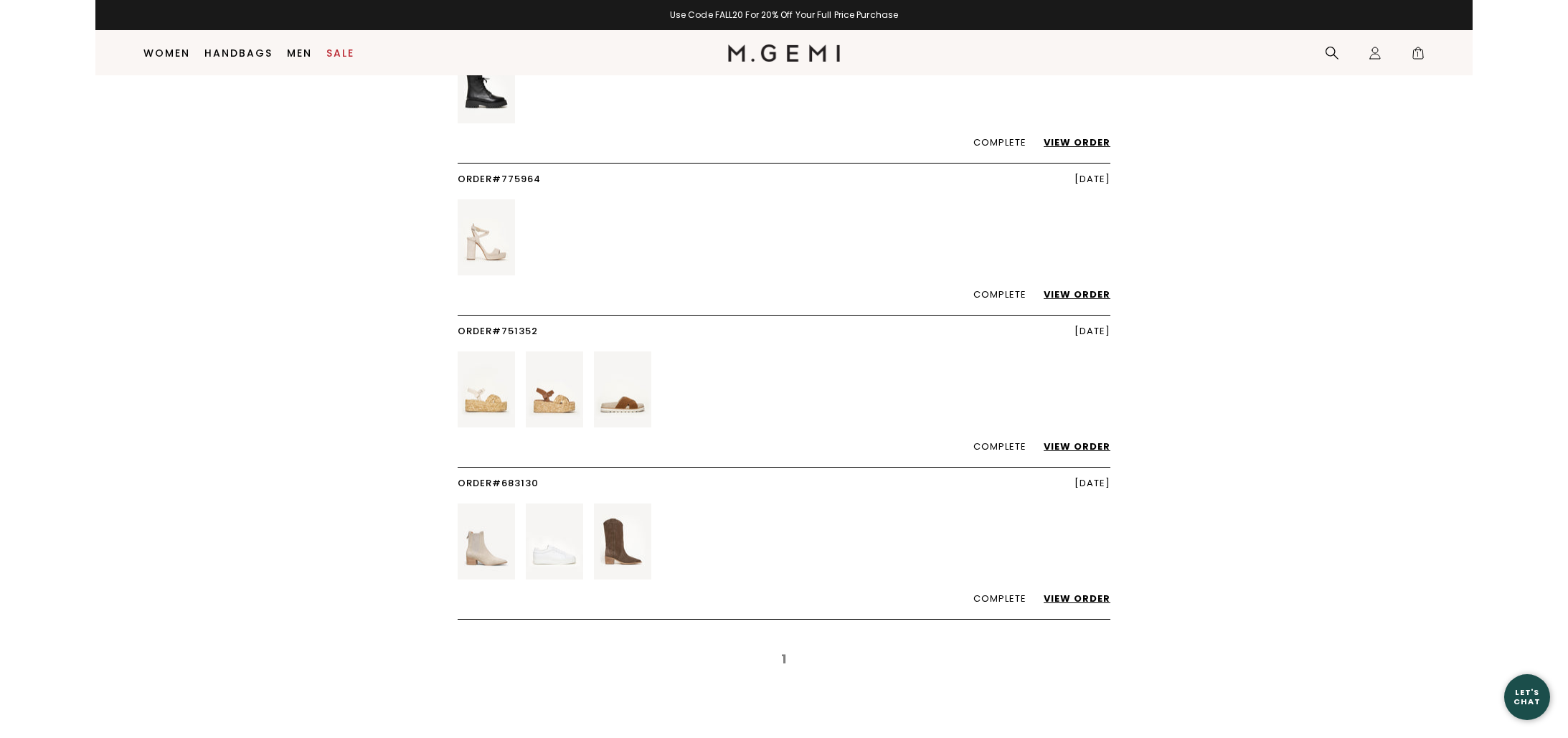
click at [1060, 602] on link "View Order" at bounding box center [1069, 598] width 81 height 14
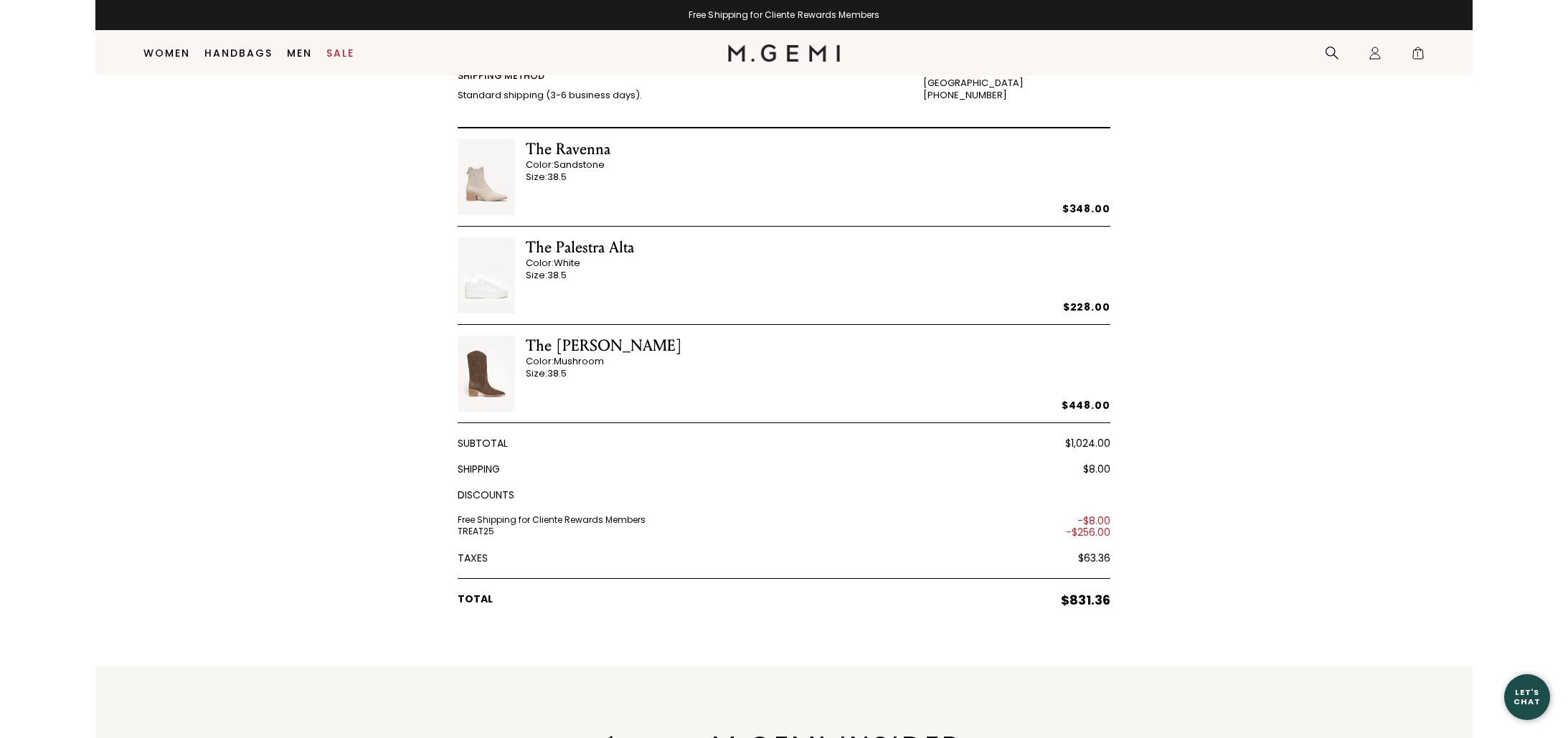
scroll to position [78, 0]
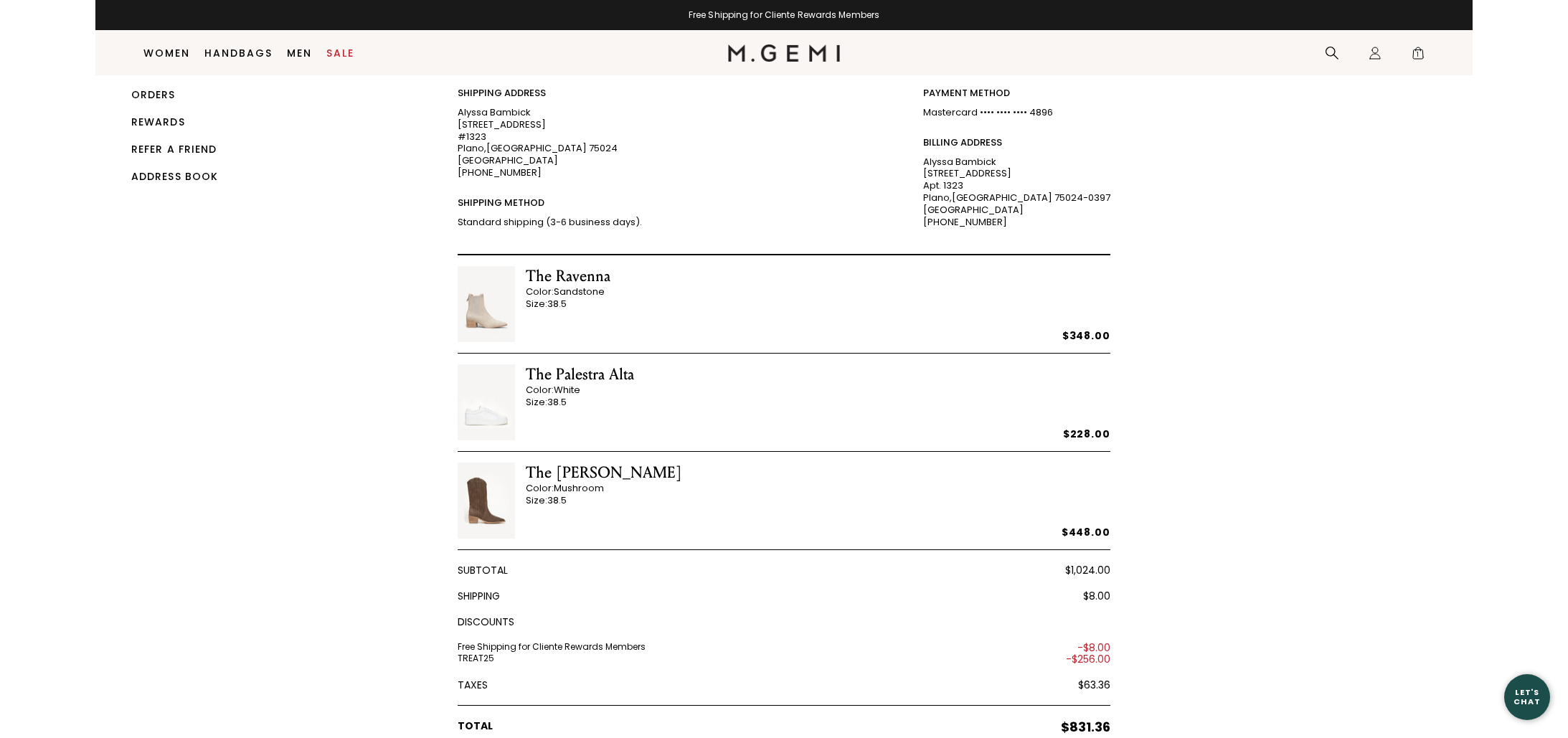
click at [613, 373] on div "The Palestra Alta" at bounding box center [579, 375] width 109 height 21
click at [492, 420] on img at bounding box center [486, 402] width 57 height 76
click at [489, 412] on img at bounding box center [486, 402] width 57 height 76
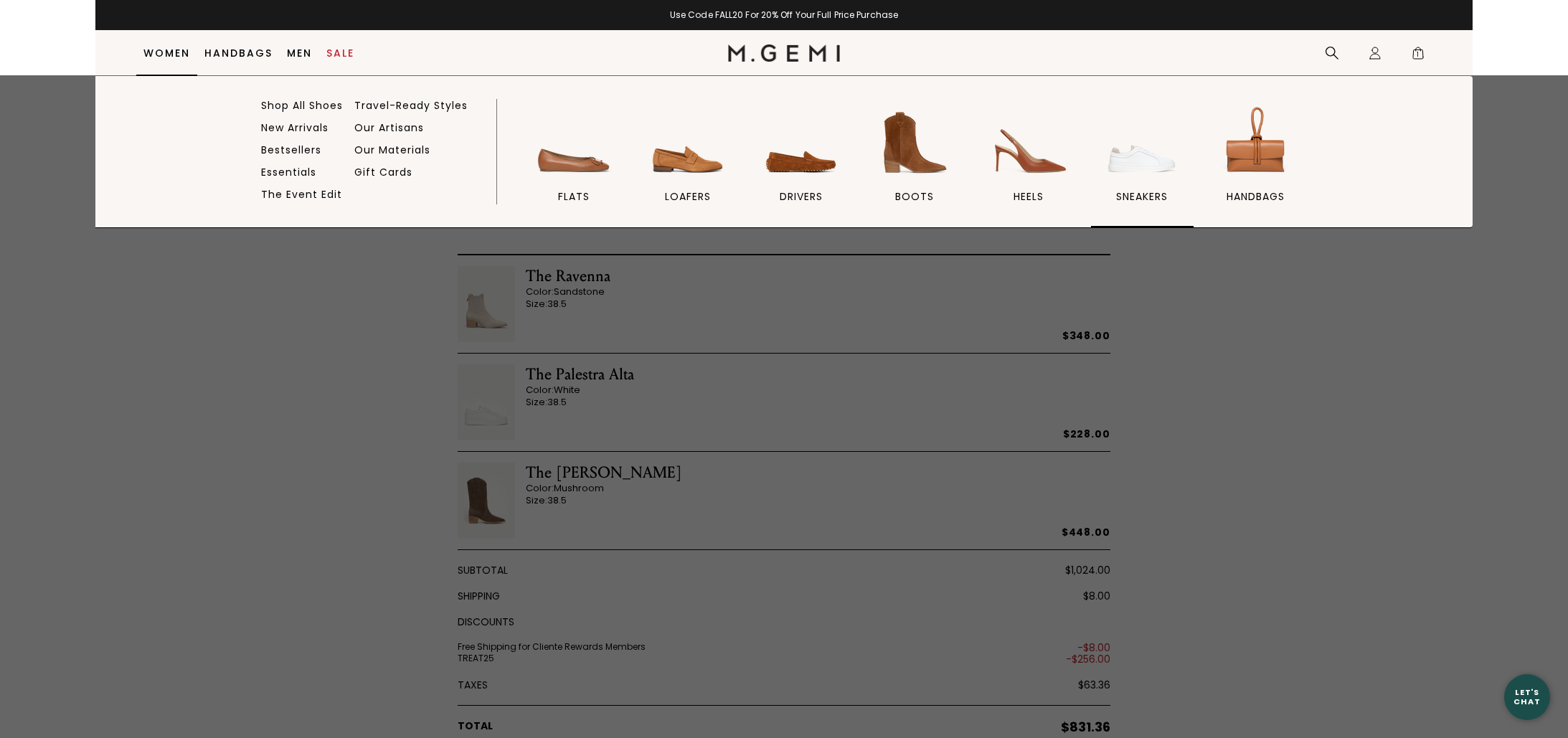
click at [1131, 191] on span "sneakers" at bounding box center [1142, 196] width 51 height 13
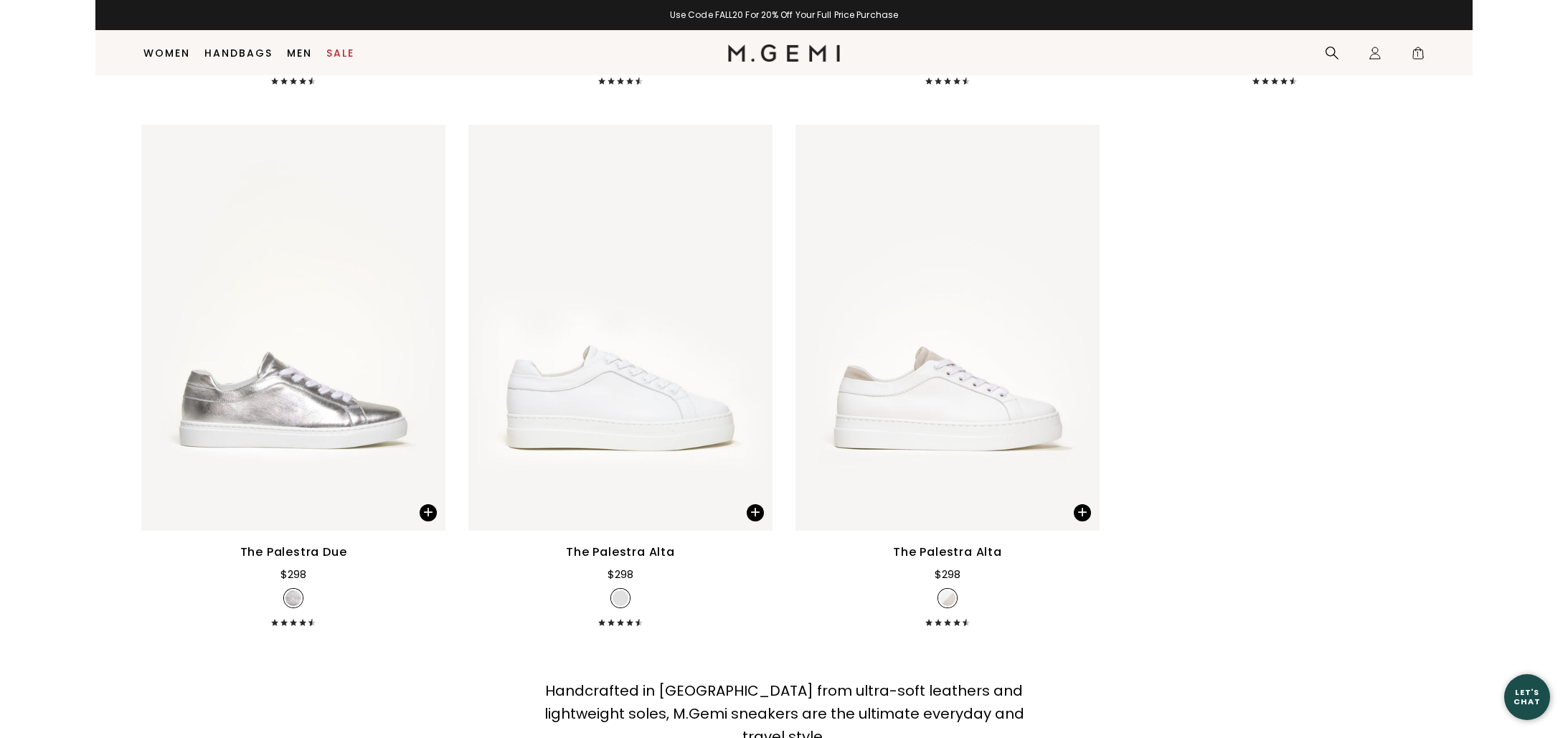
scroll to position [2328, 0]
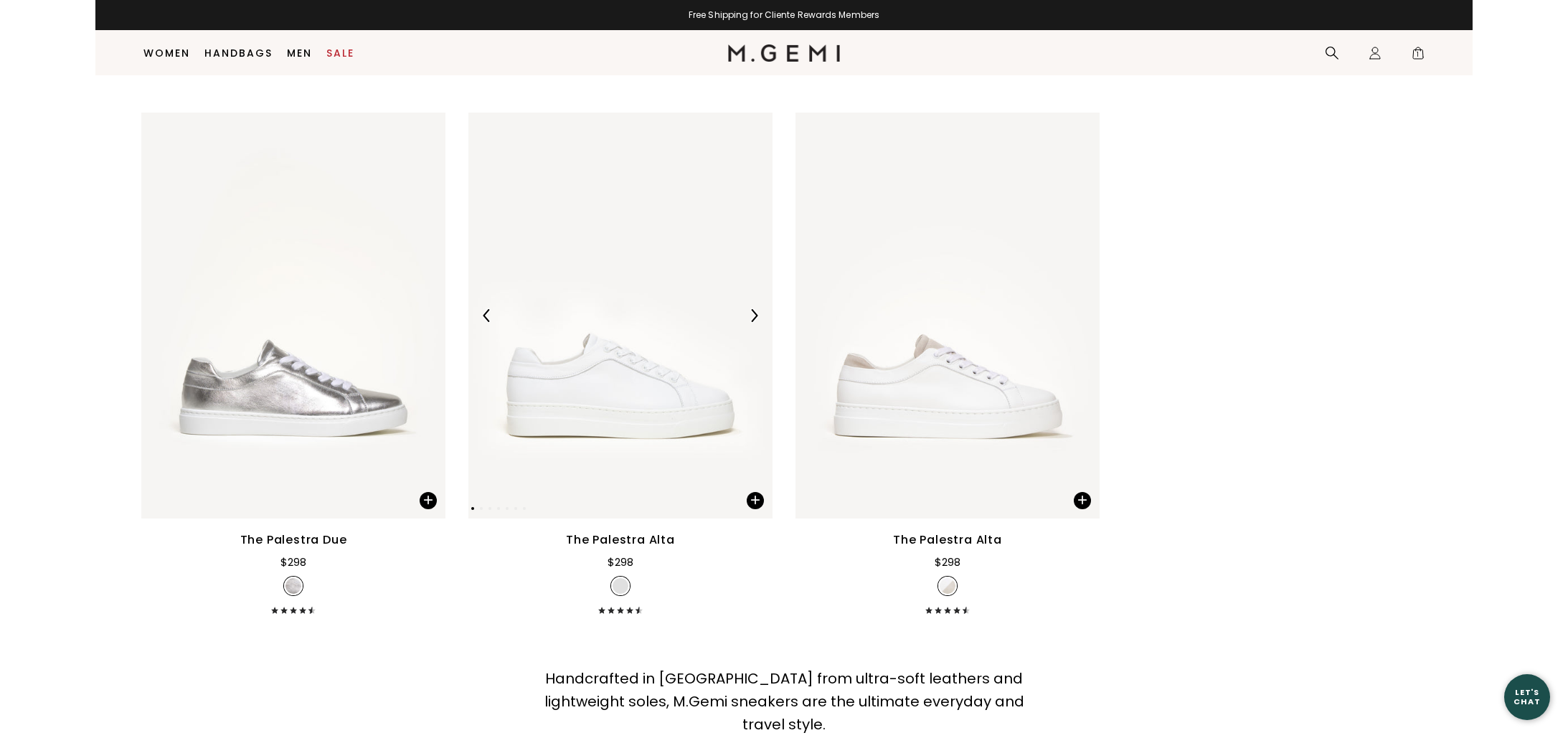
click at [628, 372] on img at bounding box center [620, 315] width 304 height 406
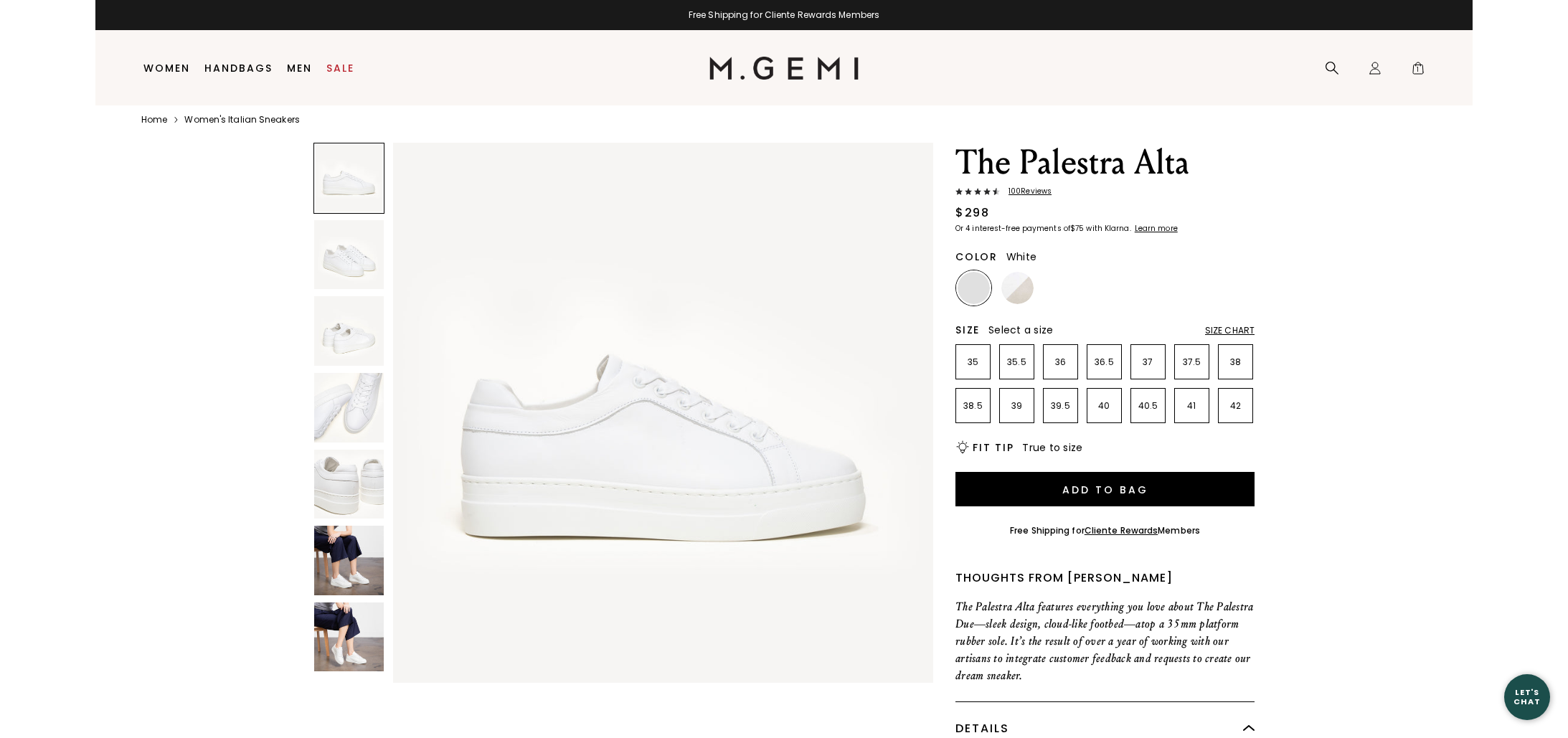
scroll to position [30, 0]
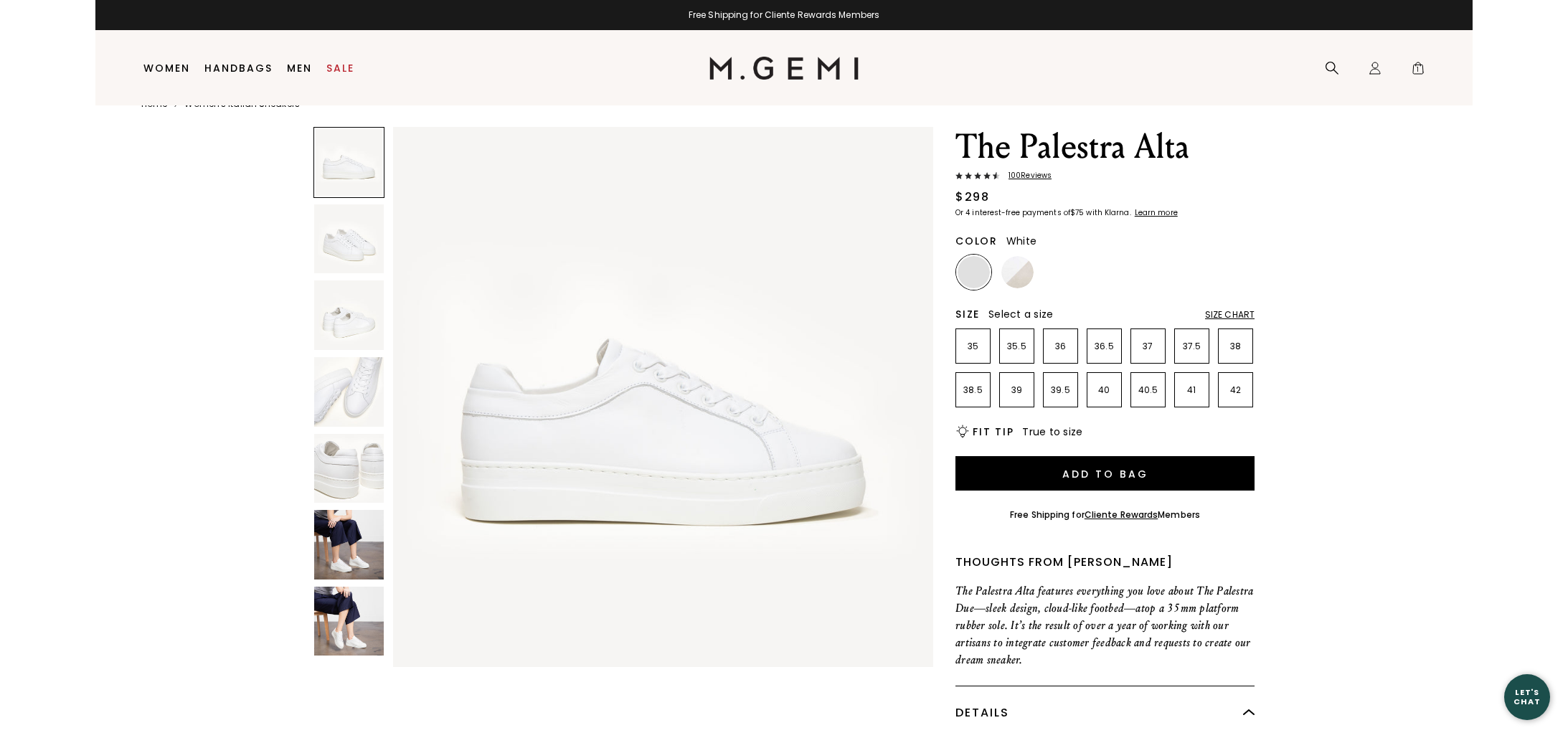
click at [1027, 175] on span "100 Review s" at bounding box center [1026, 175] width 51 height 9
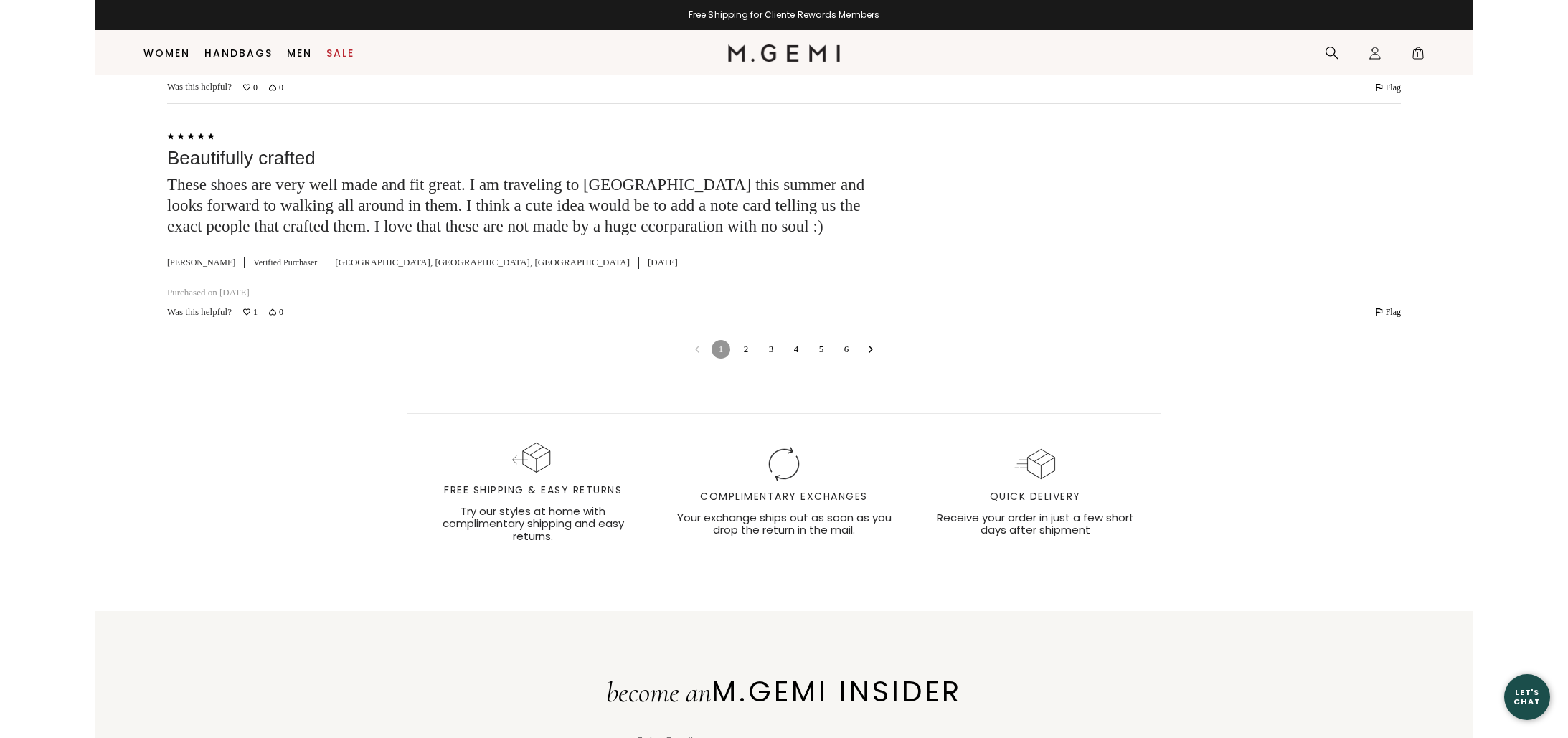
scroll to position [4809, 0]
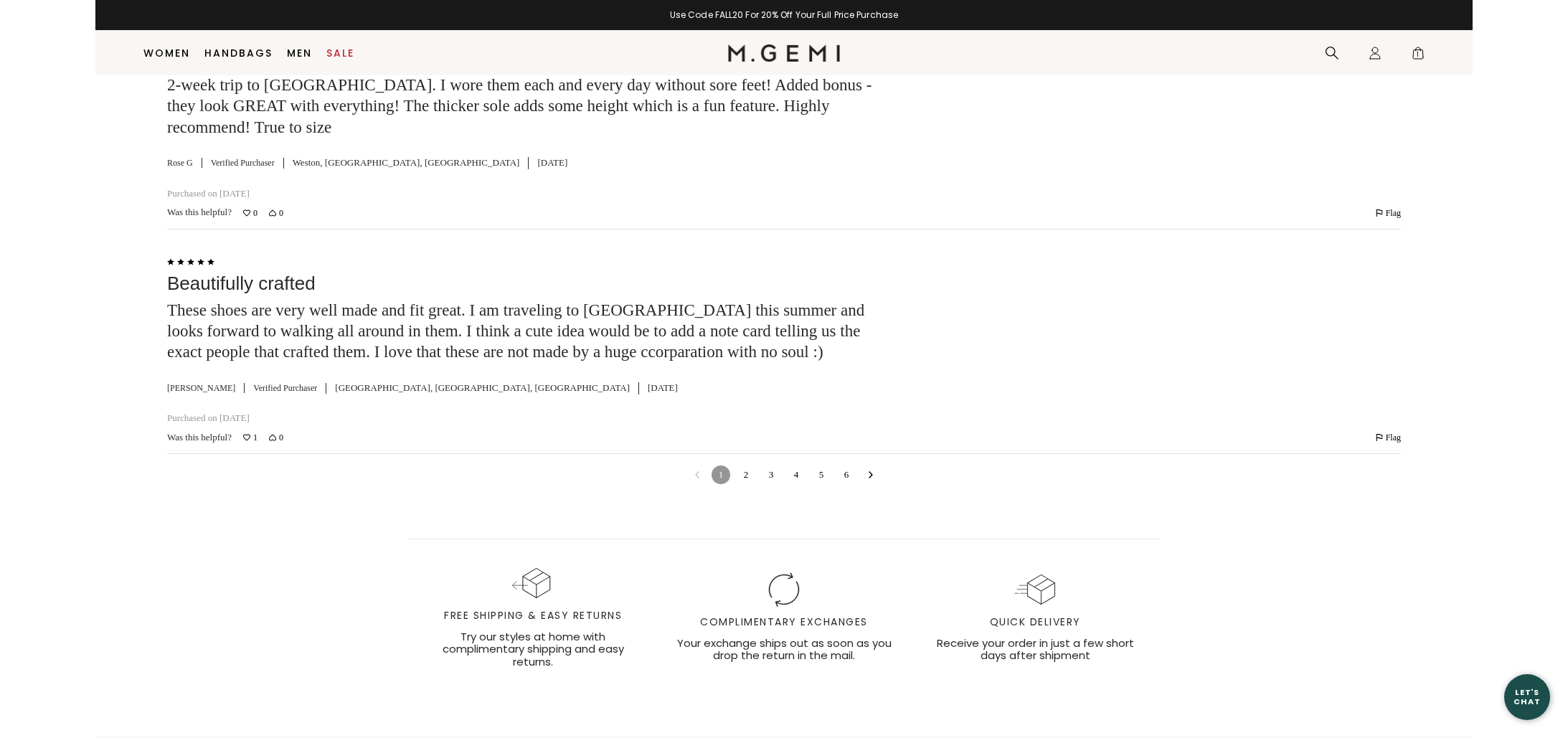
scroll to position [30, 0]
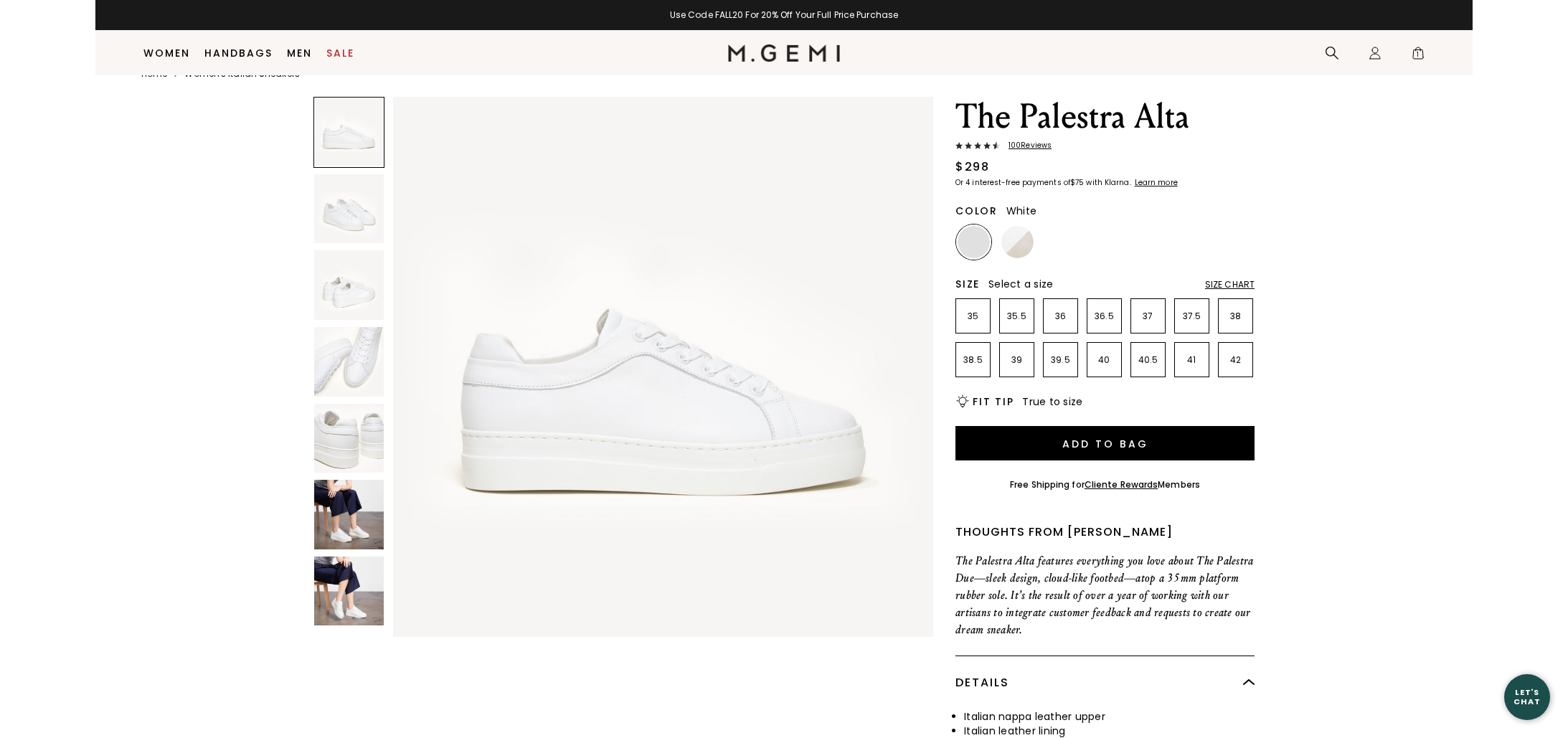
click at [1211, 287] on div "Size Chart" at bounding box center [1230, 285] width 50 height 11
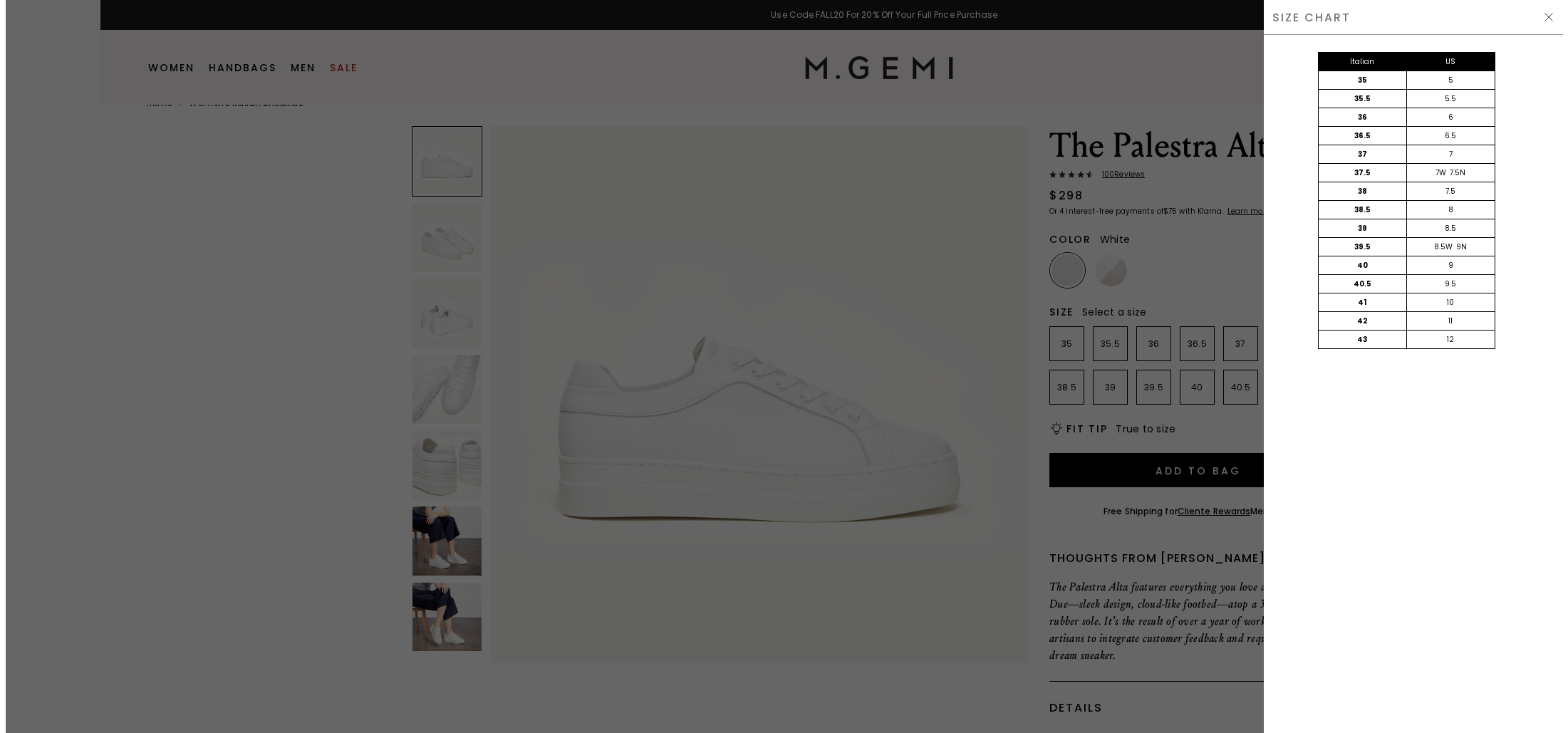
scroll to position [0, 0]
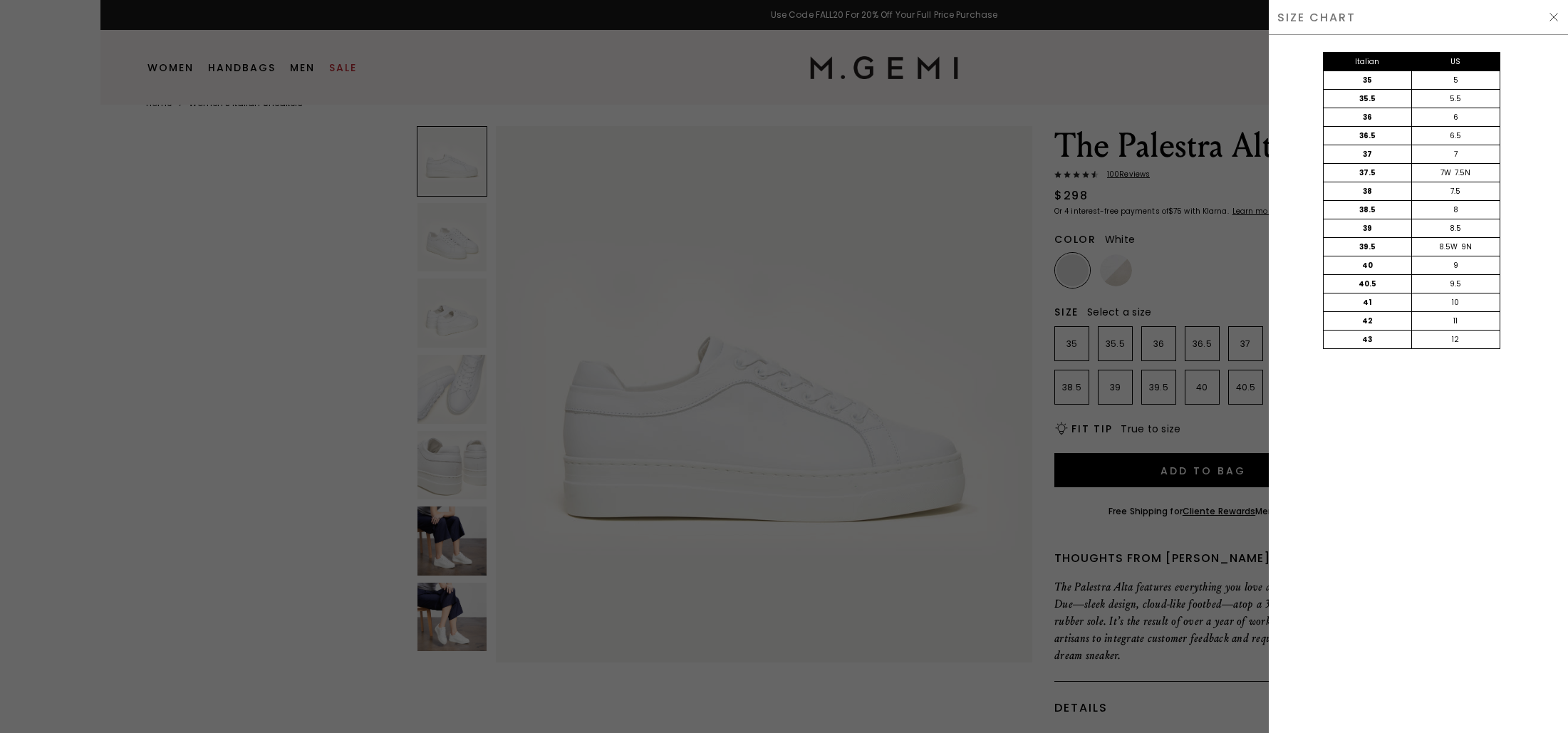
click at [1551, 21] on img at bounding box center [1554, 17] width 11 height 11
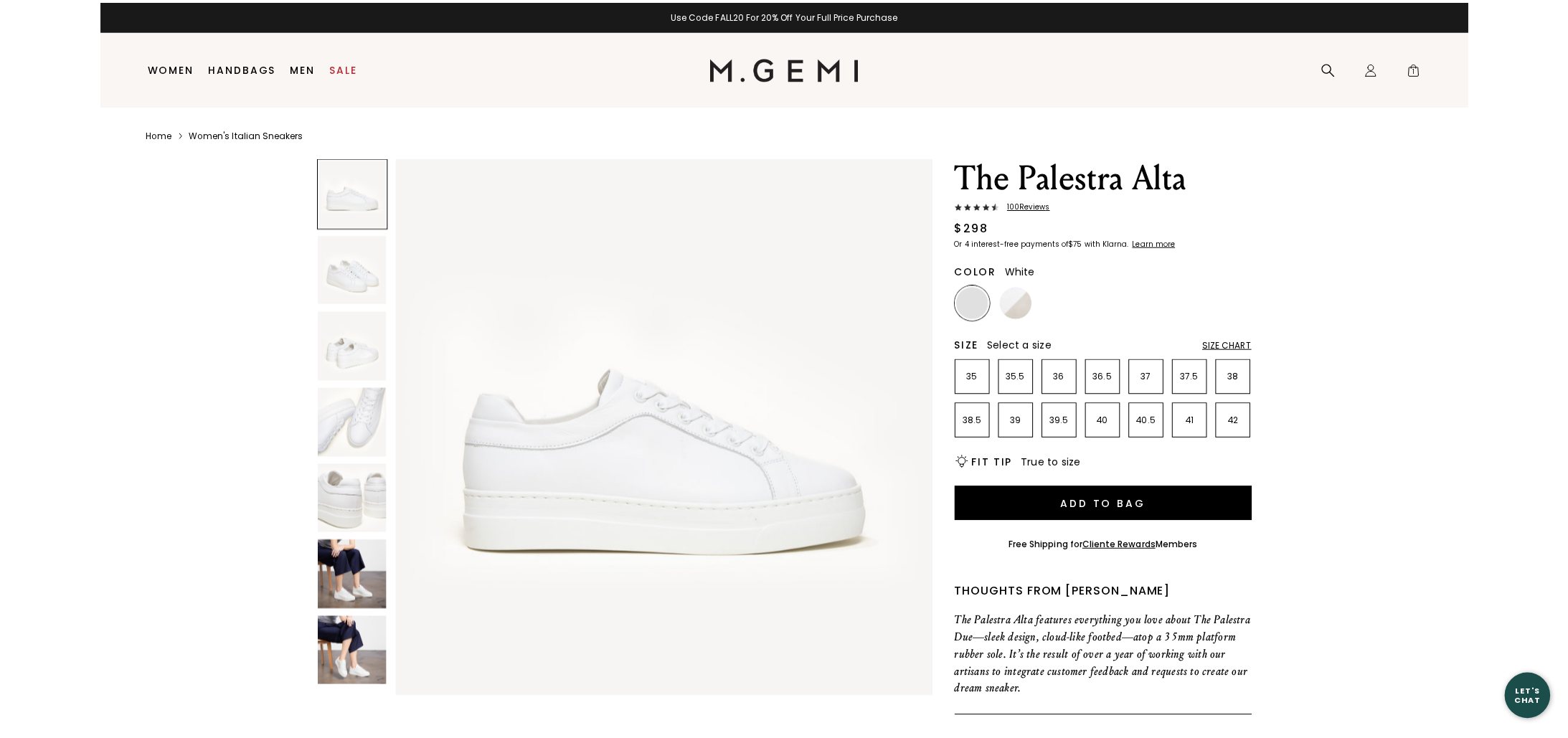
scroll to position [30, 0]
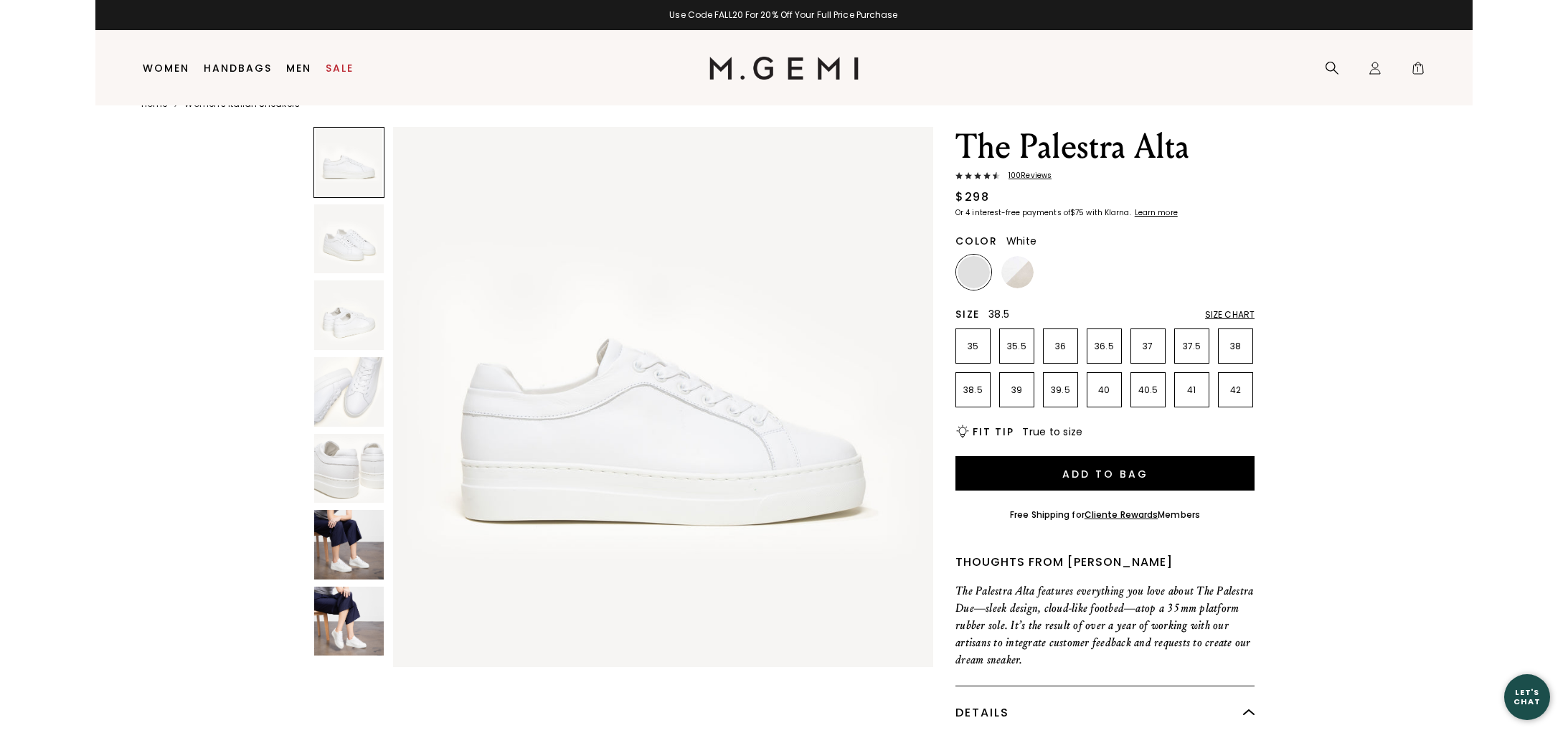
click at [976, 388] on p "38.5" at bounding box center [973, 390] width 34 height 11
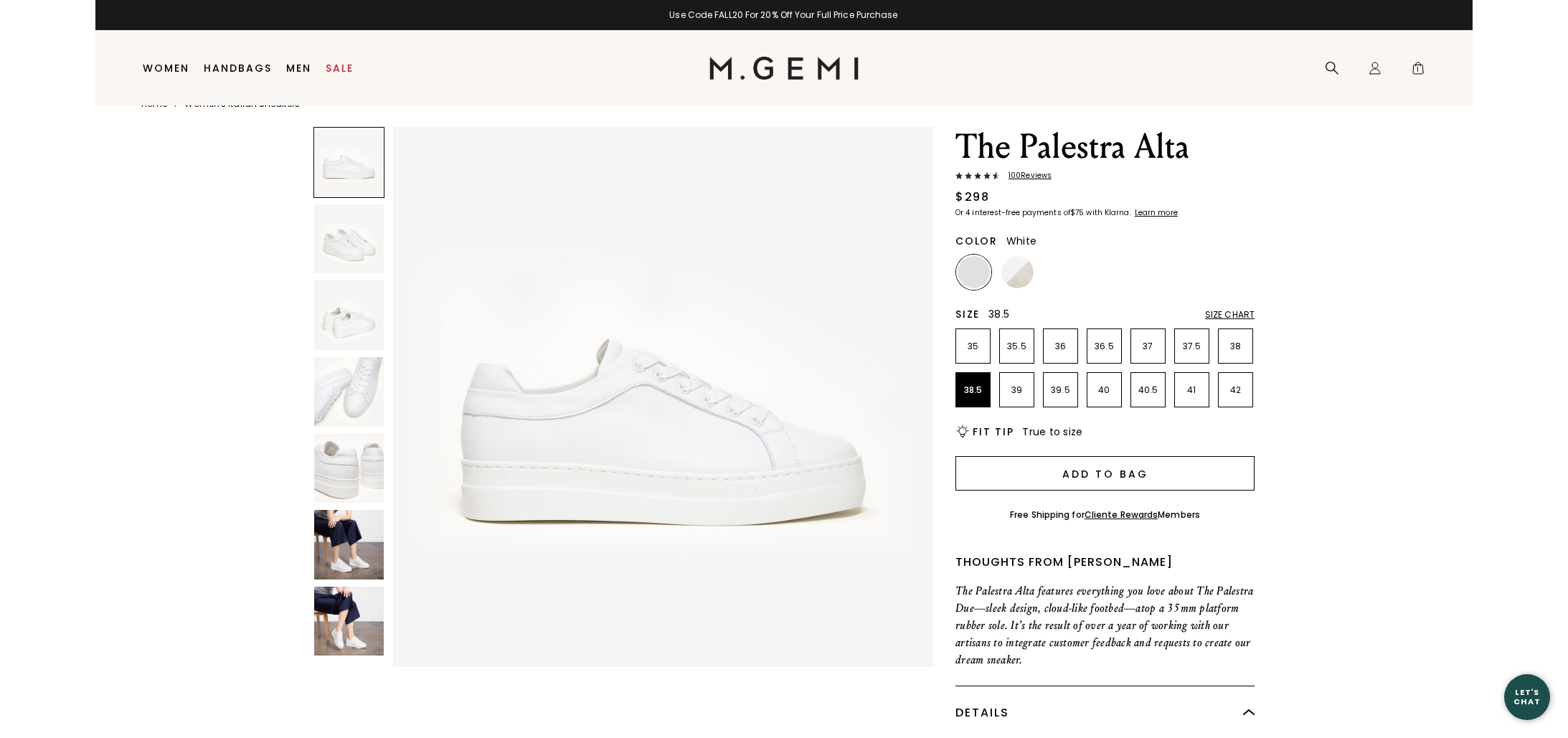
click at [1047, 484] on button "Add to Bag" at bounding box center [1105, 473] width 299 height 35
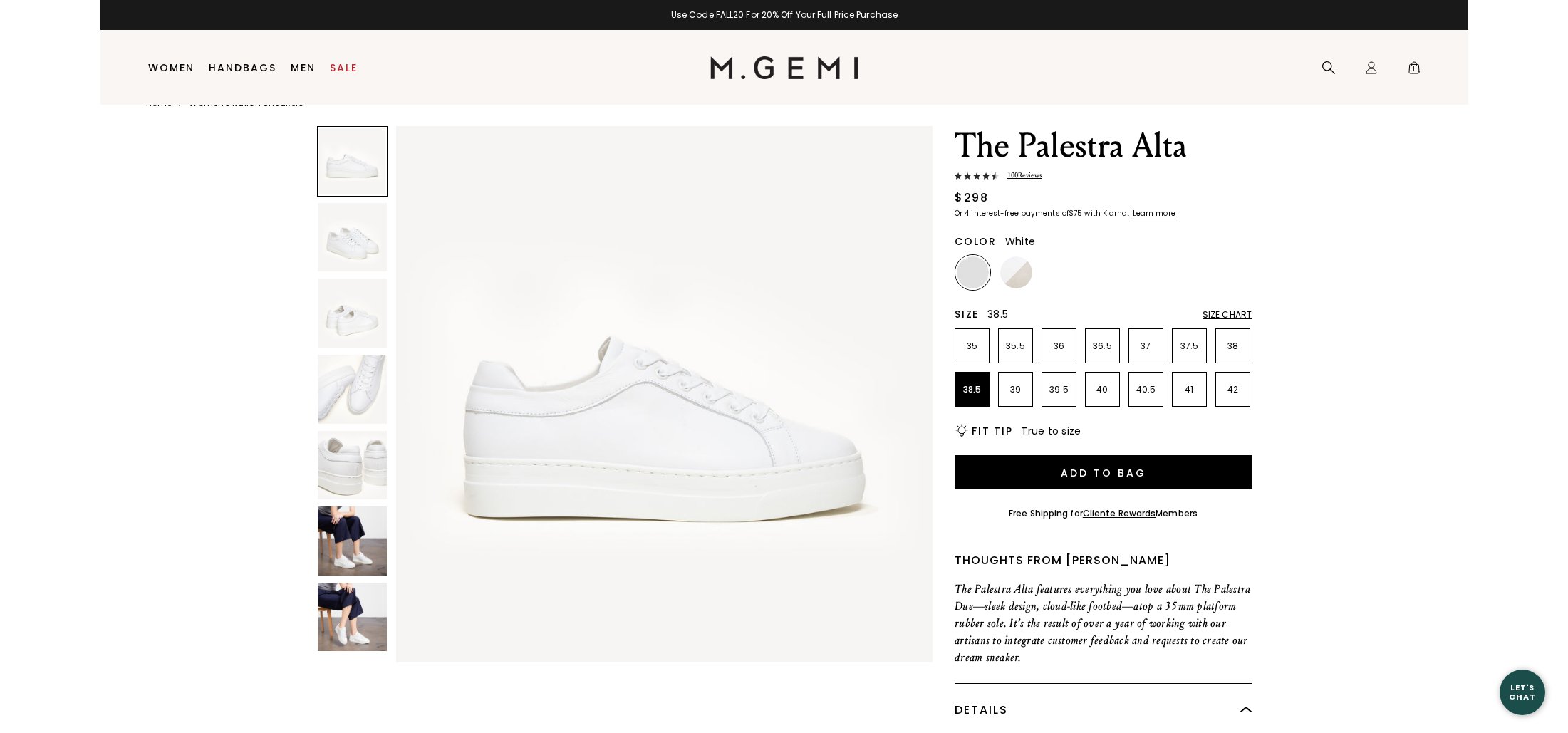
scroll to position [0, 0]
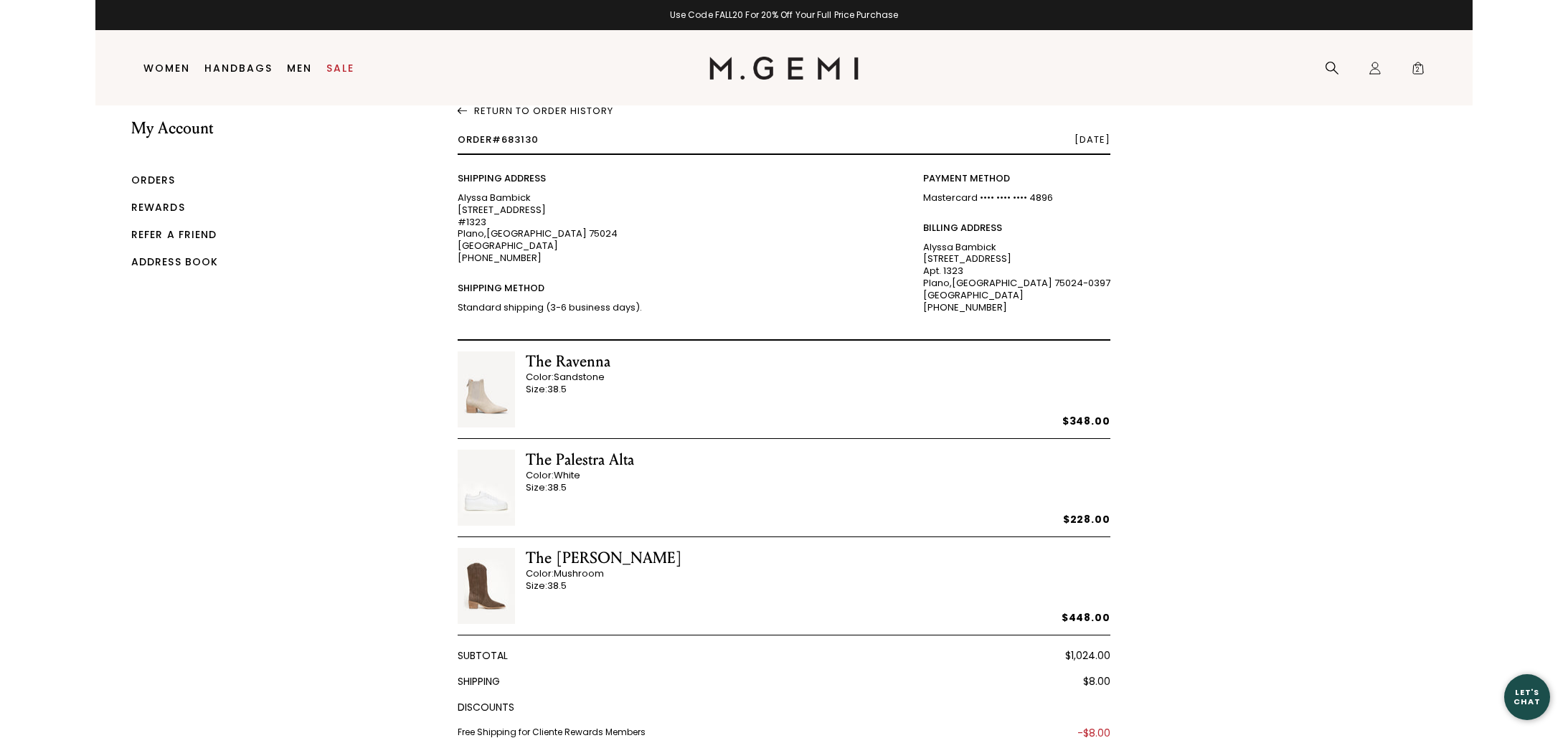
scroll to position [30, 0]
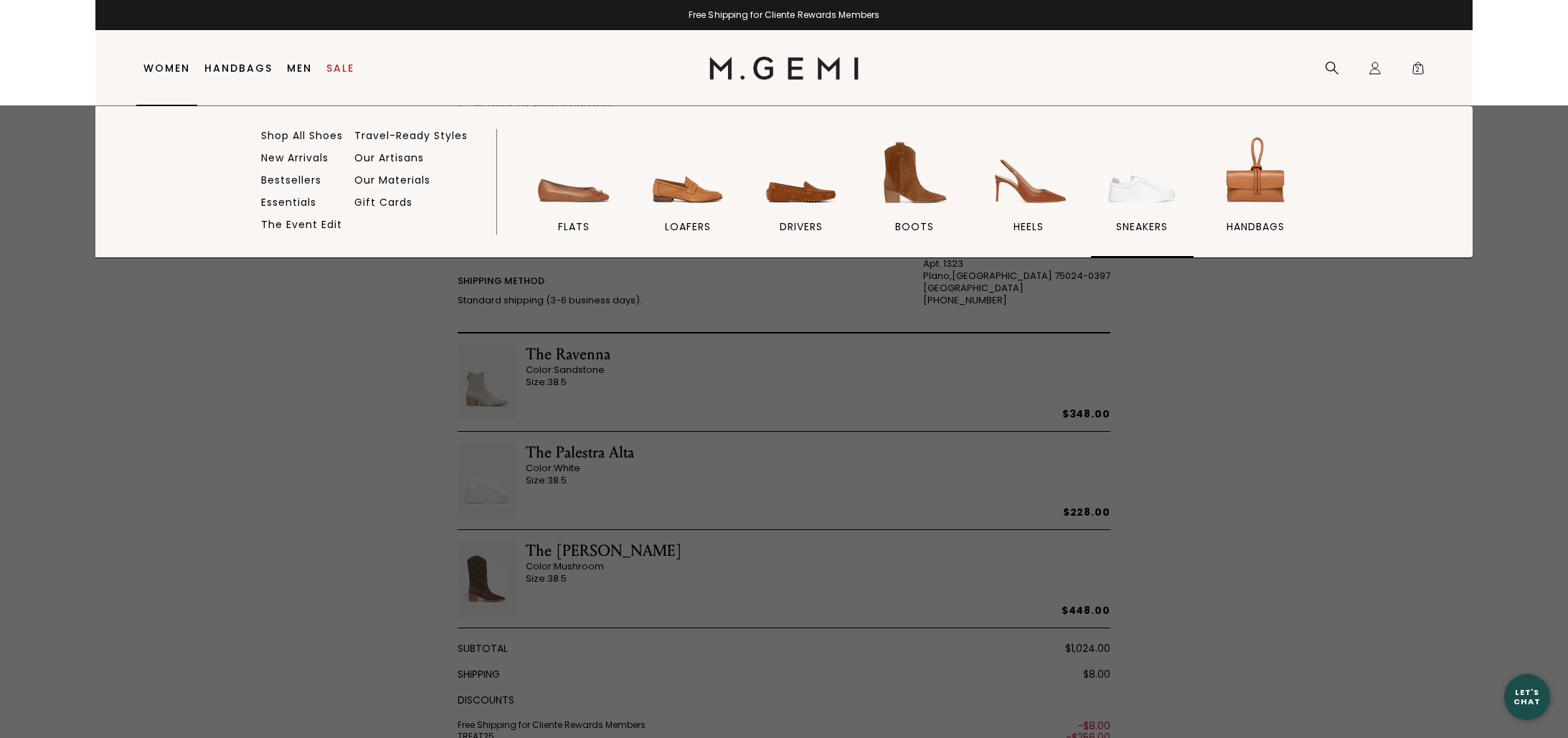
click at [1146, 225] on span "sneakers" at bounding box center [1142, 227] width 51 height 13
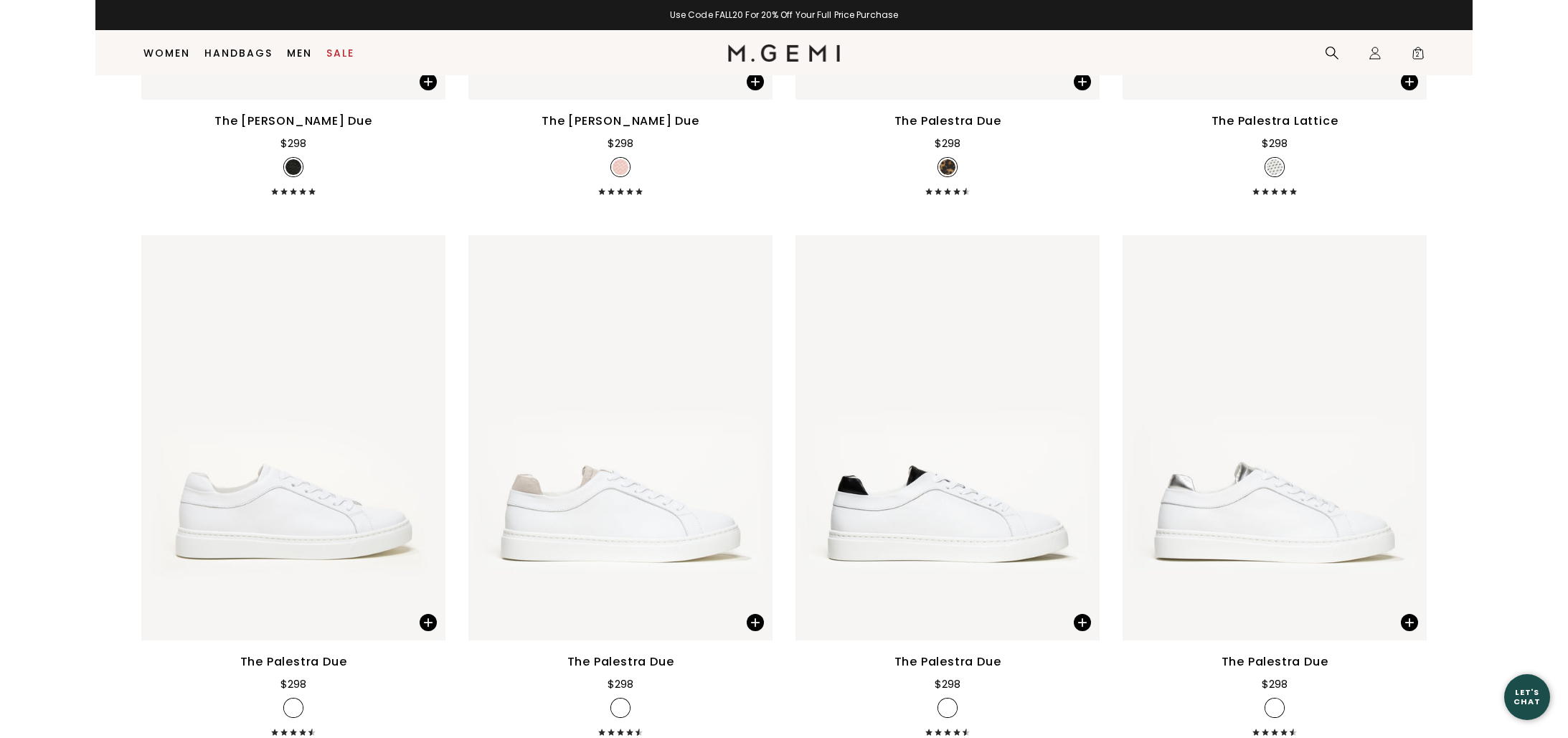
scroll to position [1948, 0]
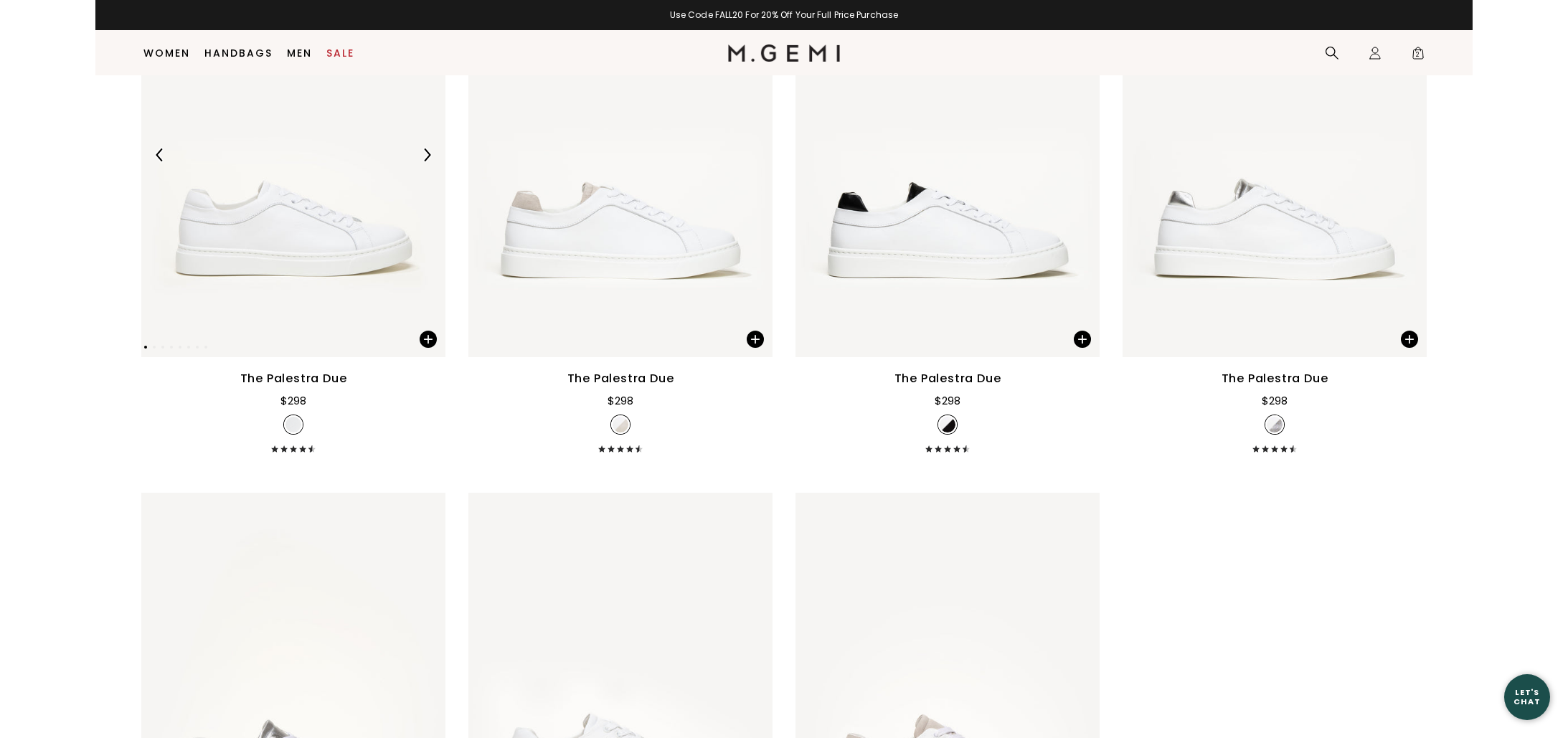
click at [348, 228] on img at bounding box center [294, 155] width 304 height 406
click at [340, 258] on img at bounding box center [294, 155] width 304 height 406
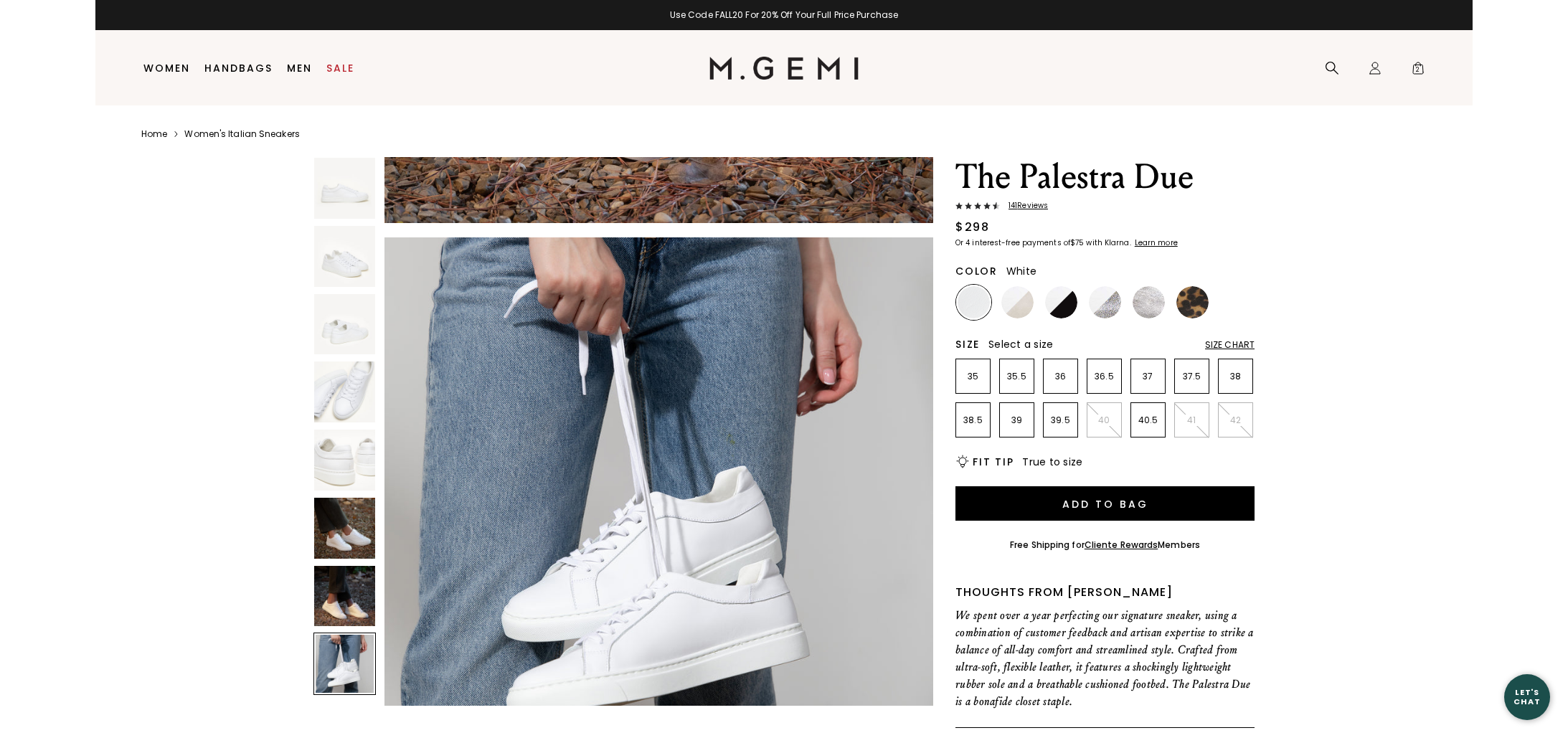
scroll to position [3882, 0]
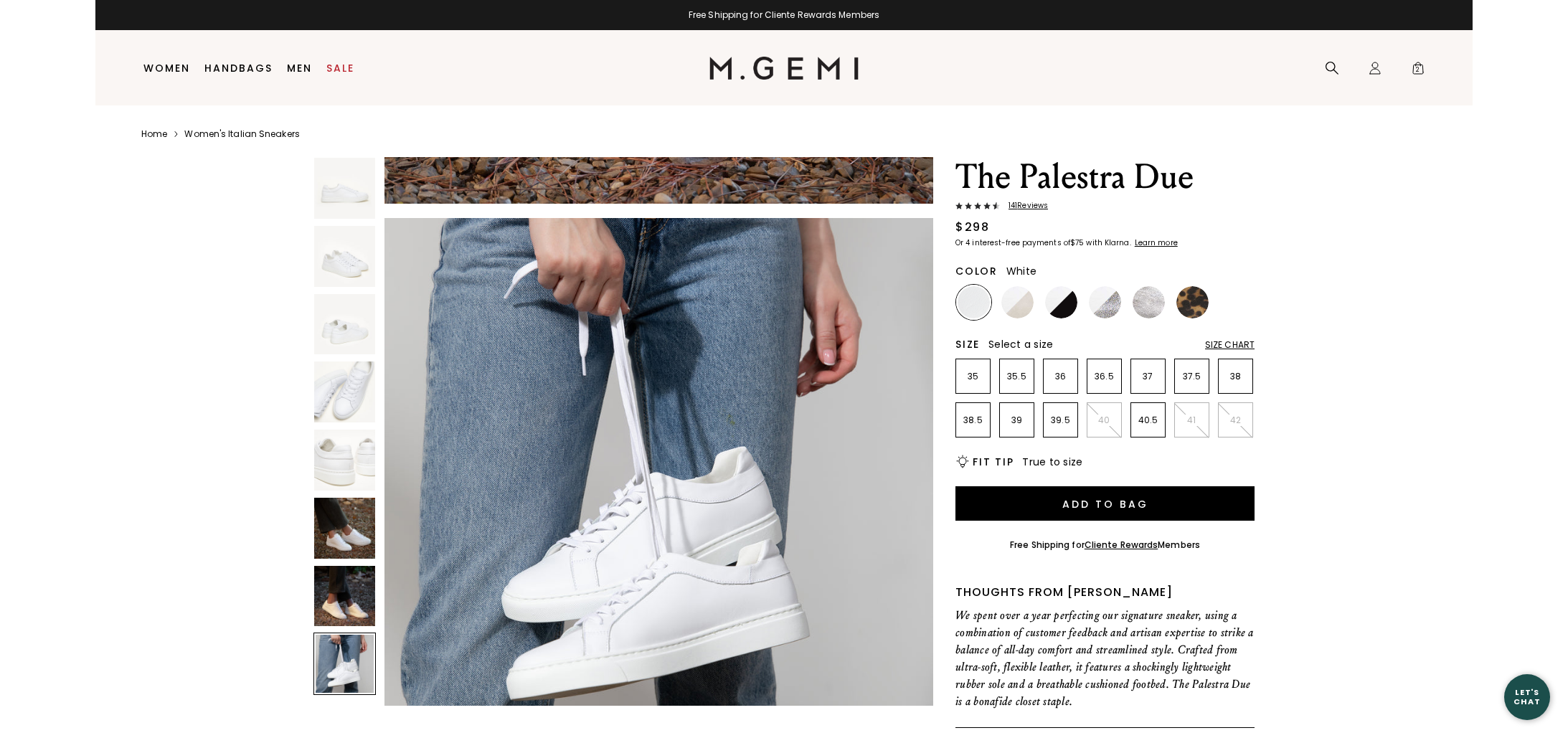
click at [1024, 207] on span "141 Review s" at bounding box center [1024, 205] width 48 height 9
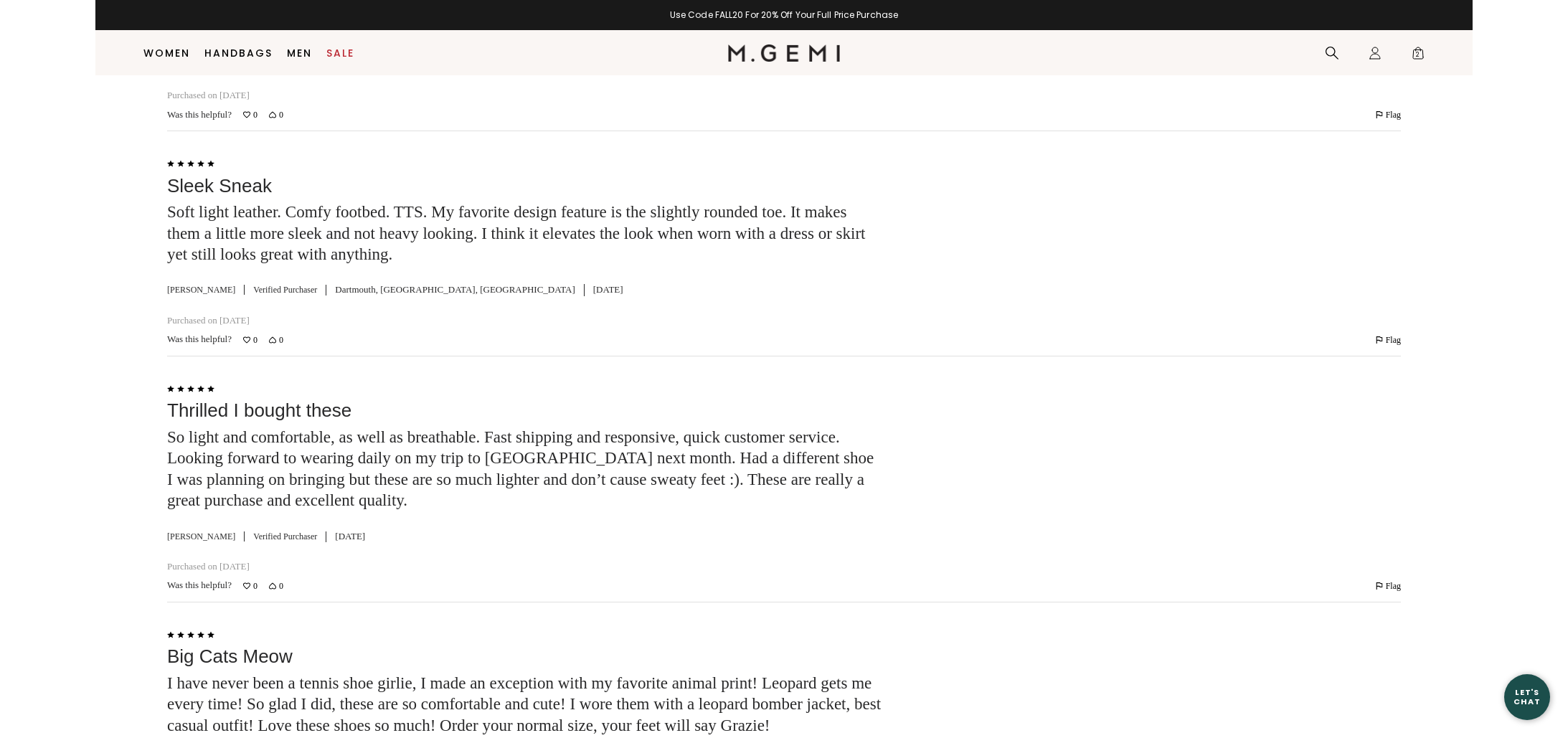
scroll to position [4526, 0]
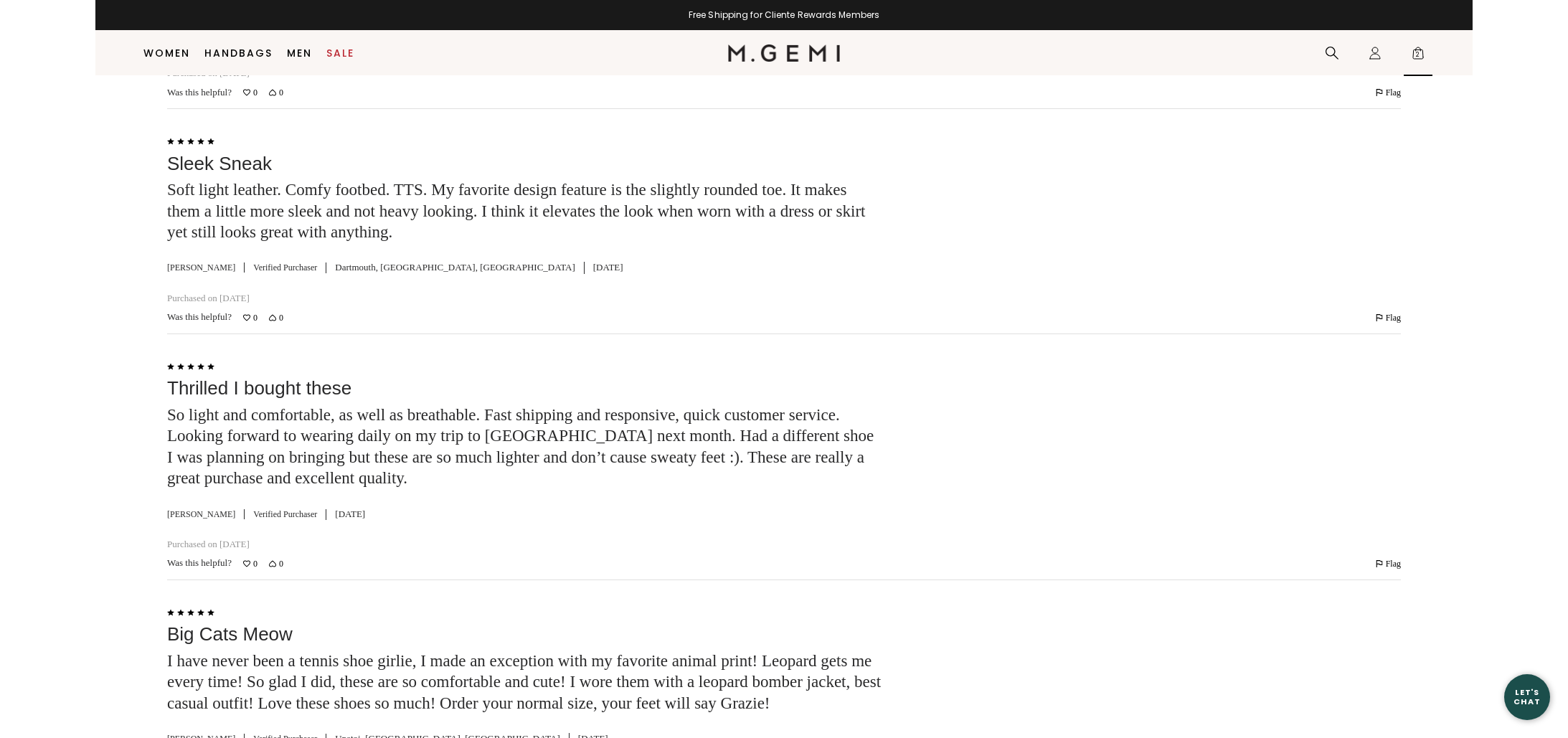
click at [1420, 51] on span "2" at bounding box center [1418, 56] width 14 height 14
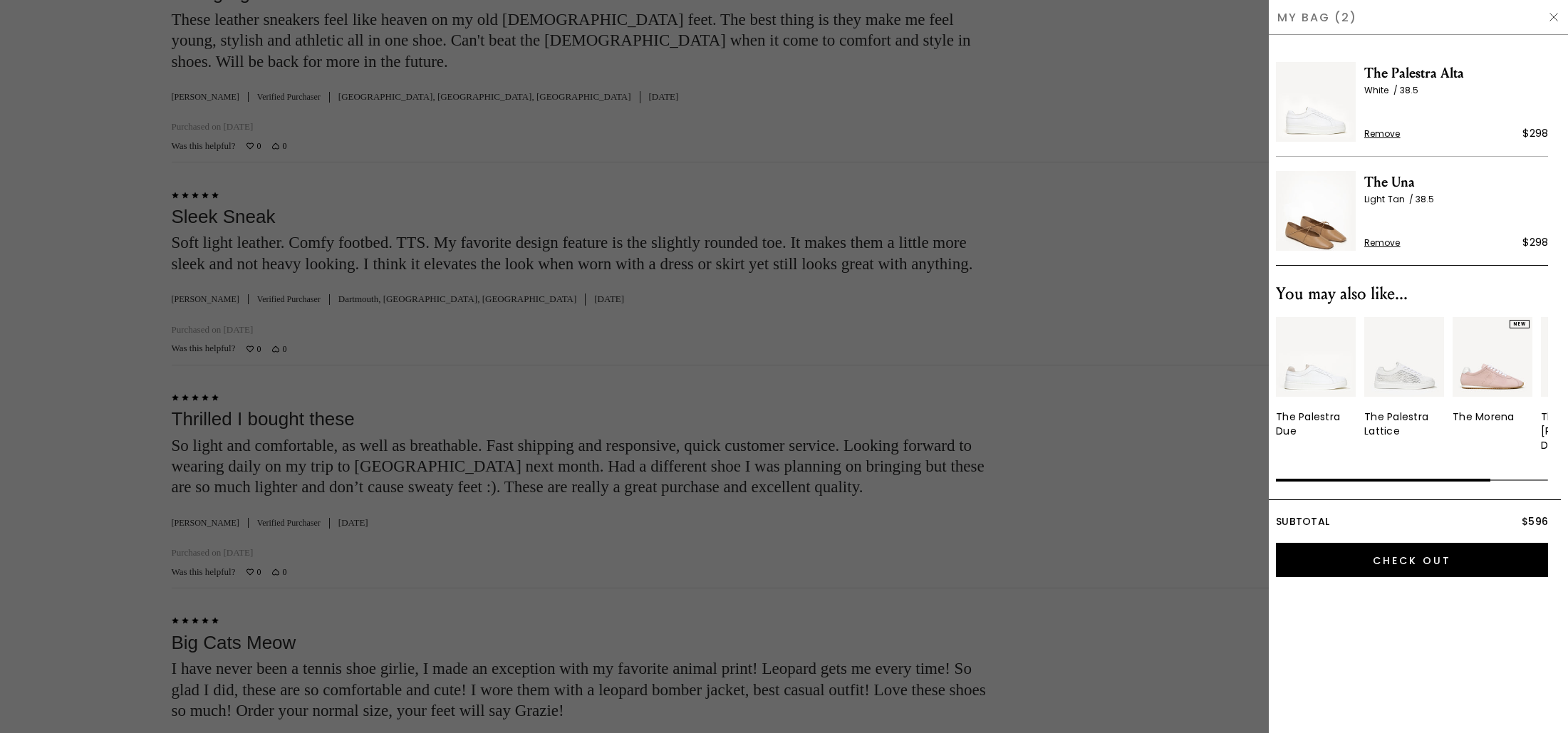
scroll to position [0, 0]
click at [1414, 546] on input "Check Out" at bounding box center [1411, 560] width 273 height 34
